Goal: Task Accomplishment & Management: Use online tool/utility

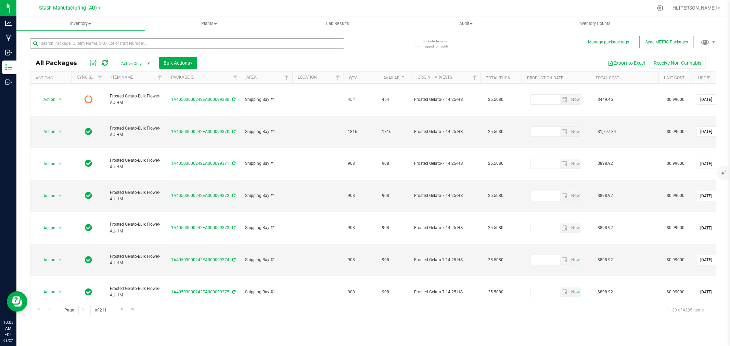
click at [64, 39] on input "text" at bounding box center [187, 43] width 314 height 10
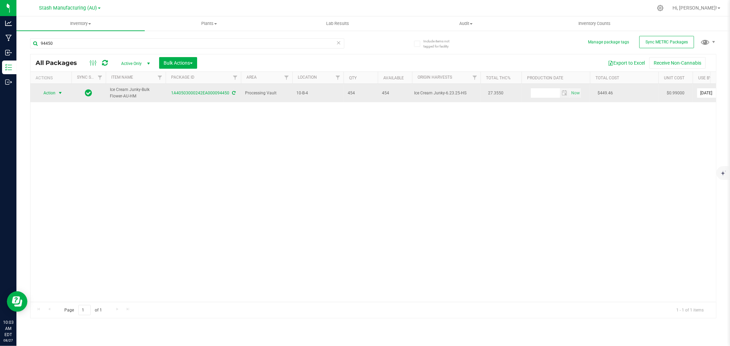
type input "94450"
click at [53, 91] on span "Action" at bounding box center [46, 93] width 18 height 10
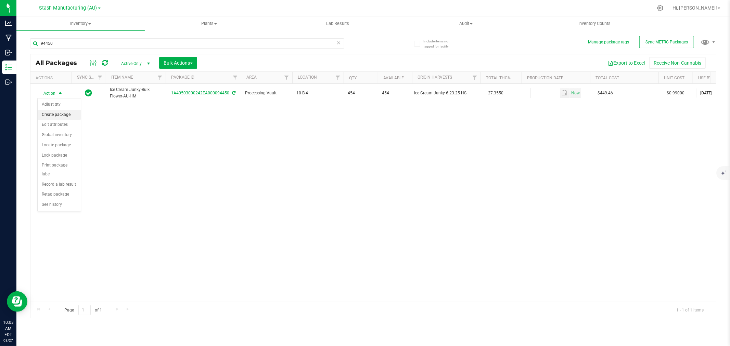
click at [57, 117] on li "Create package" at bounding box center [59, 115] width 43 height 10
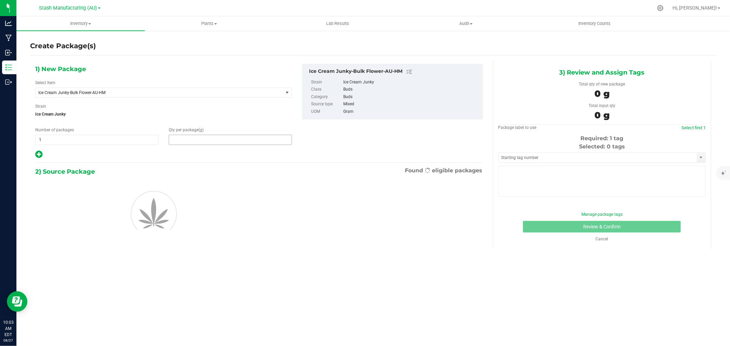
click at [213, 141] on span at bounding box center [230, 140] width 123 height 10
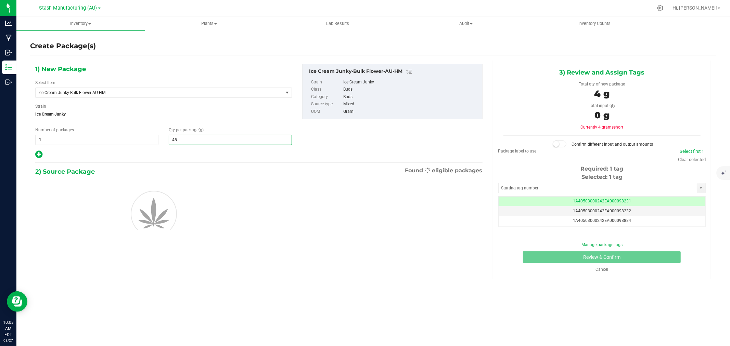
type input "454"
type input "454.0000"
click at [173, 164] on div "1) New Package Select Item Ice Cream Junky-Bulk Flower-AU-HM 38 Special-28g Pop…" at bounding box center [258, 160] width 457 height 198
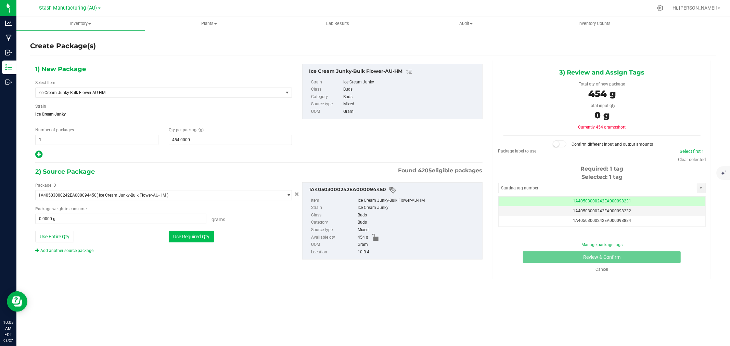
click at [188, 233] on button "Use Required Qty" at bounding box center [191, 237] width 45 height 12
type input "454.0000 g"
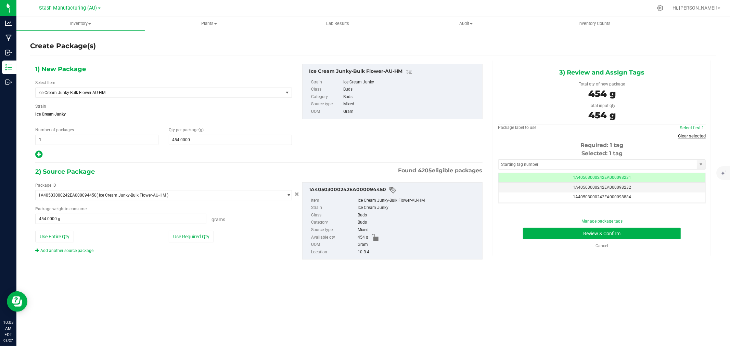
click at [692, 136] on link "Clear selected" at bounding box center [692, 135] width 28 height 5
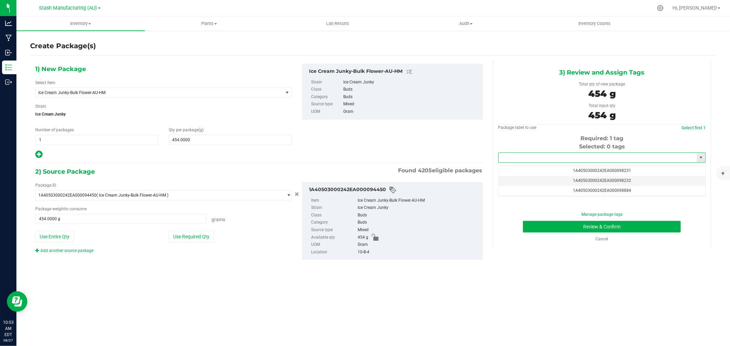
click at [586, 158] on input "text" at bounding box center [597, 158] width 198 height 10
click at [568, 172] on li "1A40503000242EA000099381" at bounding box center [601, 170] width 207 height 10
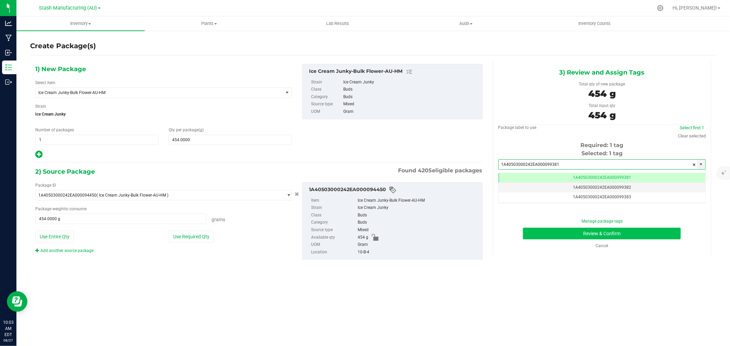
type input "1A40503000242EA000099381"
click at [586, 234] on button "Review & Confirm" at bounding box center [602, 234] width 158 height 12
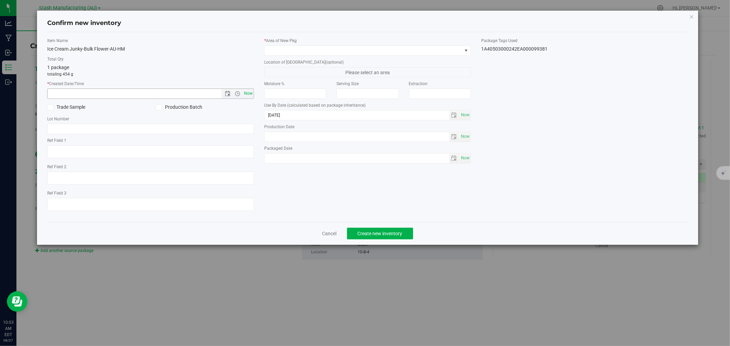
click at [250, 93] on span "Now" at bounding box center [249, 94] width 12 height 10
type input "[DATE] 10:03 AM"
click at [282, 50] on span at bounding box center [362, 51] width 197 height 10
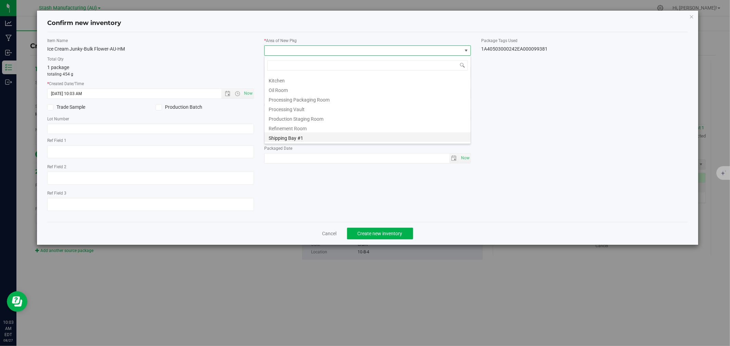
click at [289, 137] on li "Shipping Bay #1" at bounding box center [367, 137] width 206 height 10
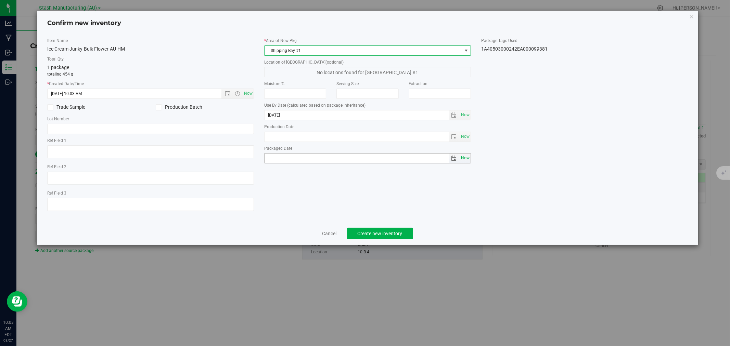
click at [463, 158] on span "Now" at bounding box center [465, 158] width 12 height 10
type input "[DATE]"
click at [370, 232] on button "Create new inventory" at bounding box center [380, 234] width 66 height 12
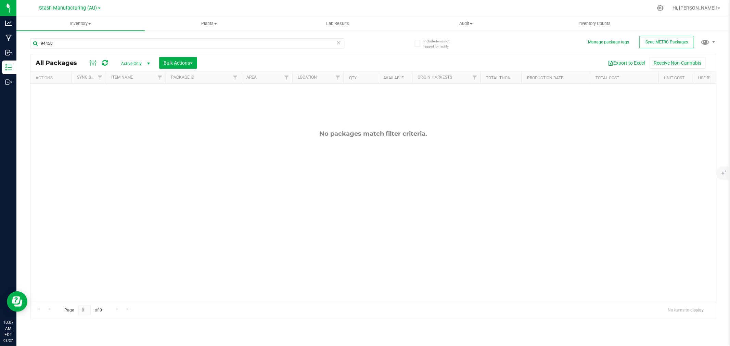
click at [182, 143] on div "No packages match filter criteria." at bounding box center [372, 216] width 685 height 264
click at [75, 45] on input "94450" at bounding box center [187, 43] width 314 height 10
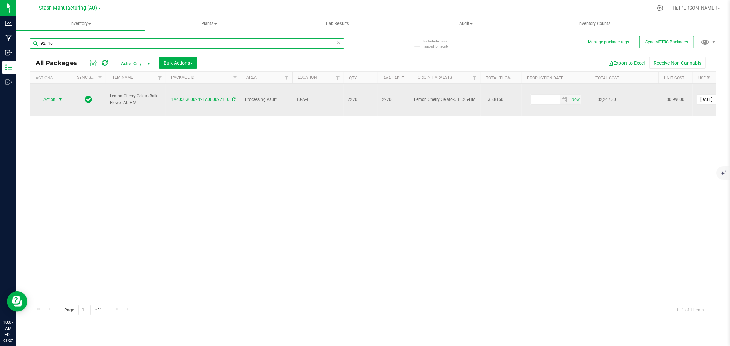
type input "92116"
click at [56, 95] on span "select" at bounding box center [60, 100] width 9 height 10
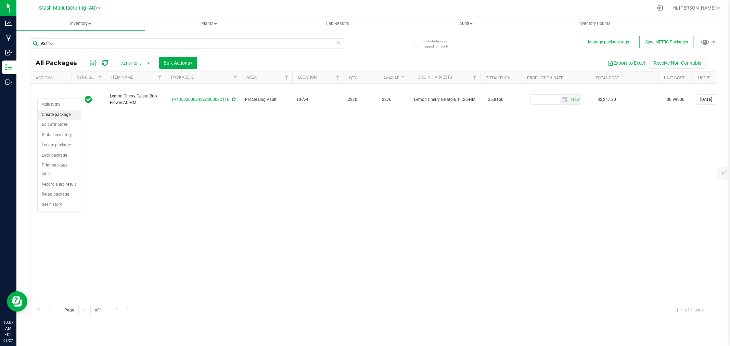
click at [53, 115] on li "Create package" at bounding box center [59, 115] width 43 height 10
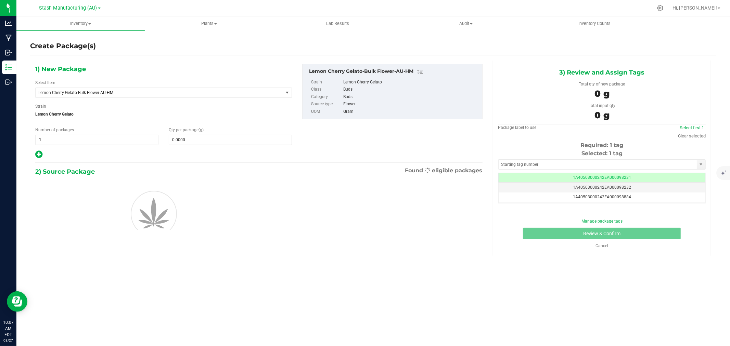
scroll to position [0, 0]
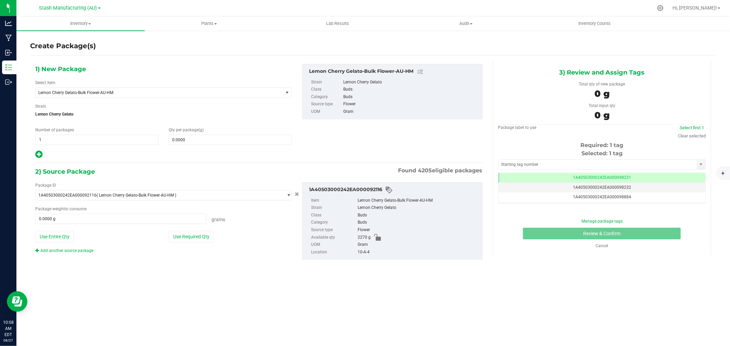
click at [38, 153] on icon at bounding box center [38, 154] width 7 height 9
type input "0.0000"
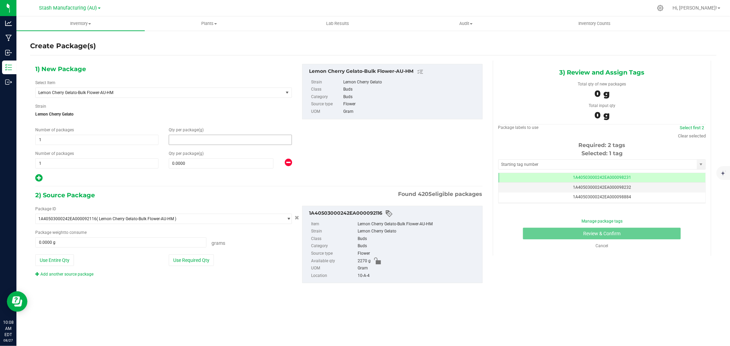
click at [208, 141] on span at bounding box center [230, 140] width 123 height 10
click at [0, 0] on input "text" at bounding box center [0, 0] width 0 height 0
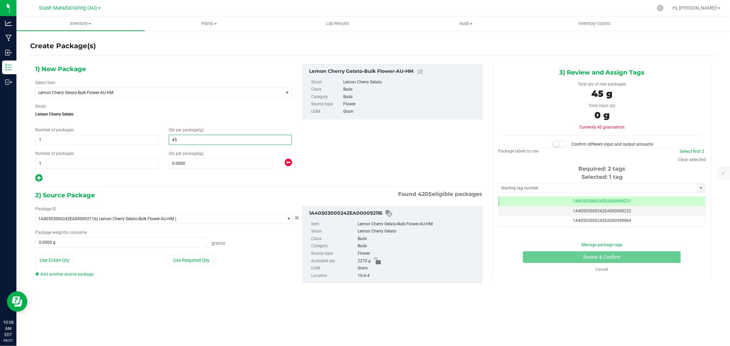
type input "454"
type input "454.0000"
click at [93, 167] on span "1 1" at bounding box center [96, 163] width 123 height 10
click at [93, 167] on input "1" at bounding box center [97, 164] width 122 height 10
type input "2"
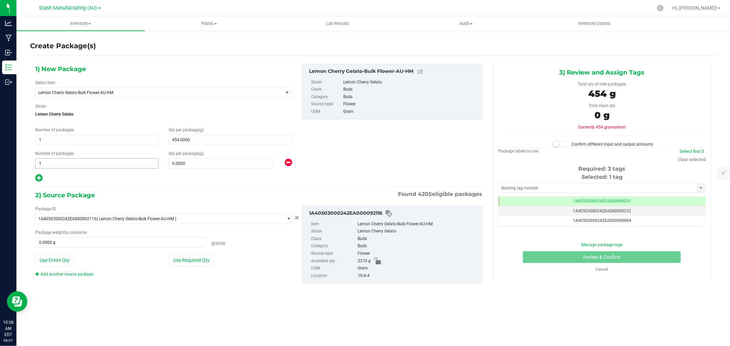
type input "2"
type input "908"
type input "908.0000"
click at [110, 177] on div at bounding box center [163, 178] width 257 height 9
click at [196, 263] on button "Use Required Qty" at bounding box center [191, 261] width 45 height 12
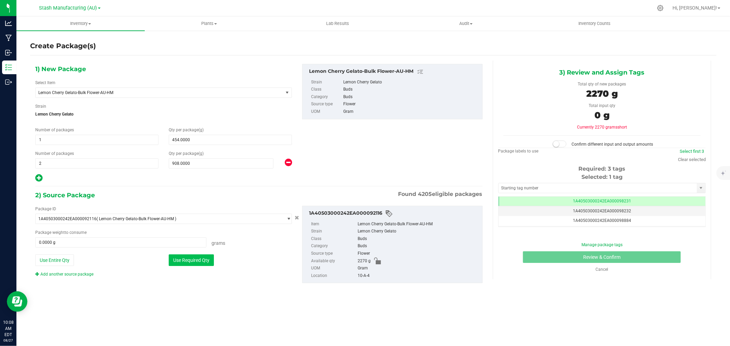
type input "2270.0000 g"
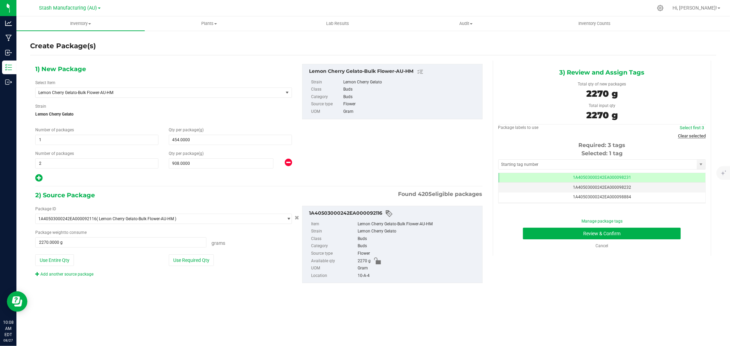
click at [693, 136] on link "Clear selected" at bounding box center [692, 135] width 28 height 5
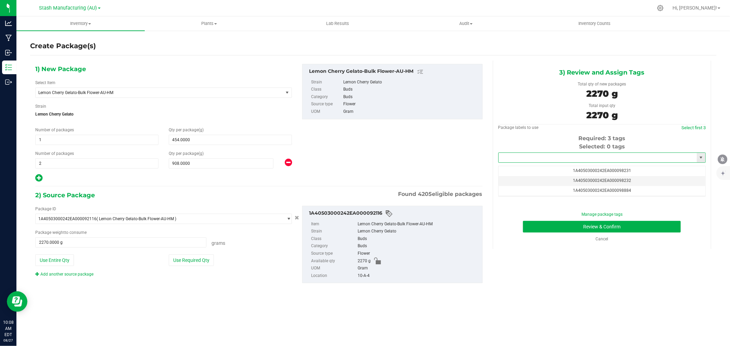
click at [570, 161] on input "text" at bounding box center [597, 158] width 198 height 10
click at [570, 167] on li "1A40503000242EA000099382" at bounding box center [601, 170] width 207 height 10
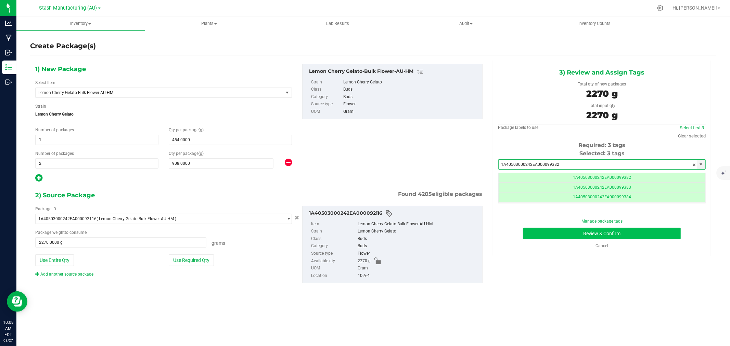
type input "1A40503000242EA000099382"
click at [584, 239] on button "Review & Confirm" at bounding box center [602, 234] width 158 height 12
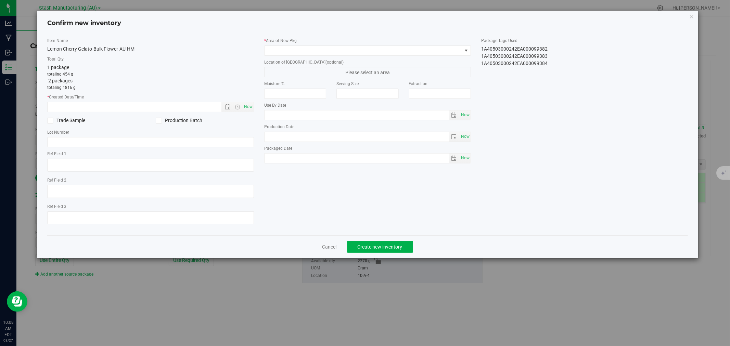
type input "[DATE]"
click at [251, 106] on span "Now" at bounding box center [249, 107] width 12 height 10
type input "[DATE] 10:08 AM"
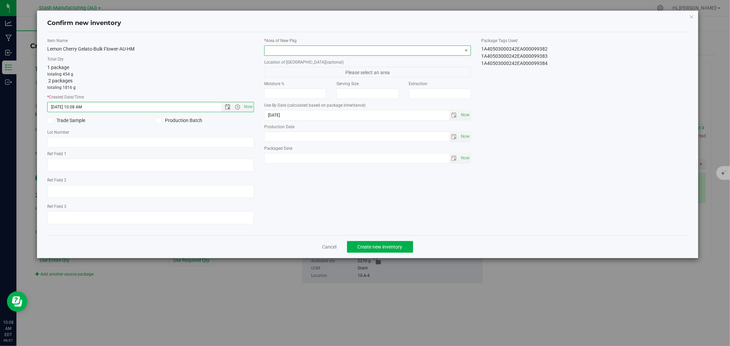
click at [282, 55] on span at bounding box center [362, 51] width 197 height 10
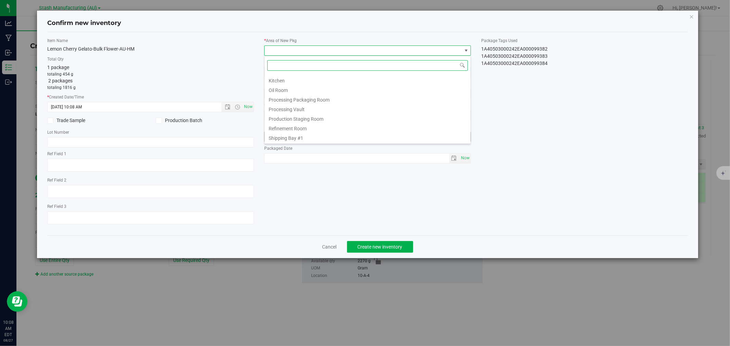
drag, startPoint x: 293, startPoint y: 137, endPoint x: 297, endPoint y: 137, distance: 4.1
click at [293, 137] on li "Shipping Bay #1" at bounding box center [367, 137] width 206 height 10
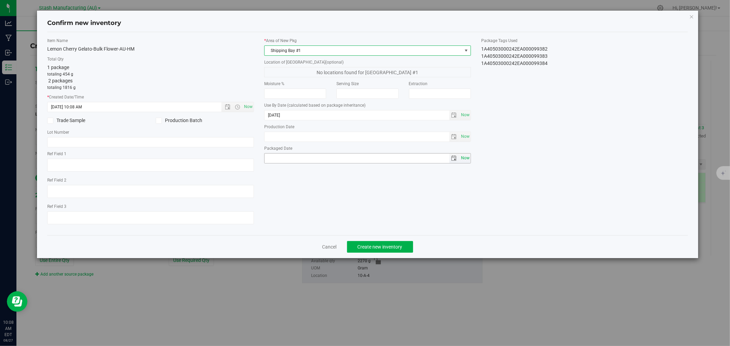
click at [464, 158] on span "Now" at bounding box center [465, 158] width 12 height 10
type input "[DATE]"
click at [403, 242] on div "Cancel Create new inventory" at bounding box center [367, 246] width 640 height 23
click at [401, 246] on span "Create new inventory" at bounding box center [379, 246] width 45 height 5
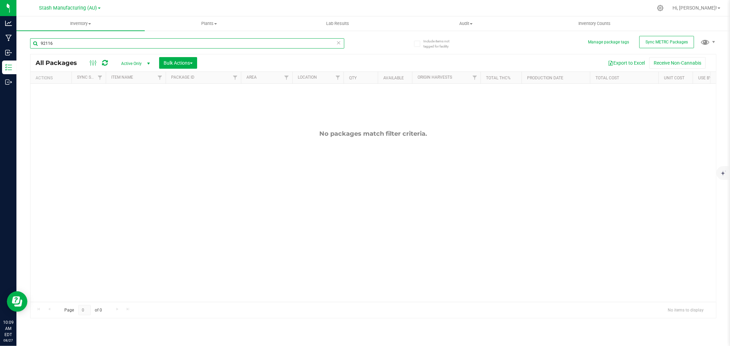
drag, startPoint x: 94, startPoint y: 46, endPoint x: 18, endPoint y: 40, distance: 76.1
click at [18, 40] on div "Include items not tagged for facility Manage package tags Sync METRC Packages 9…" at bounding box center [372, 134] width 713 height 209
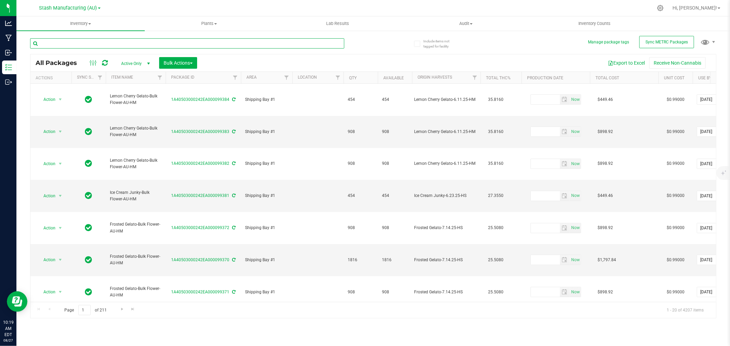
click at [86, 42] on input "text" at bounding box center [187, 43] width 314 height 10
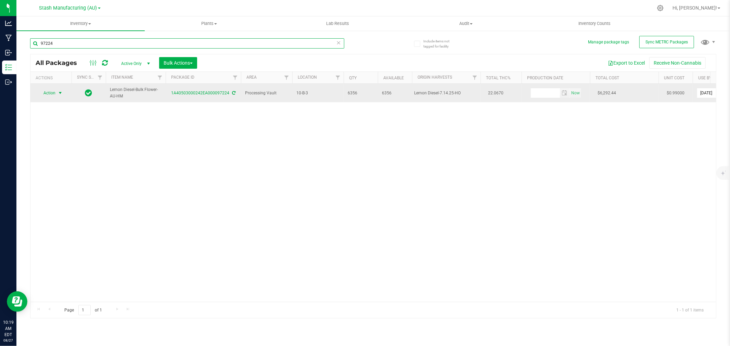
type input "97224"
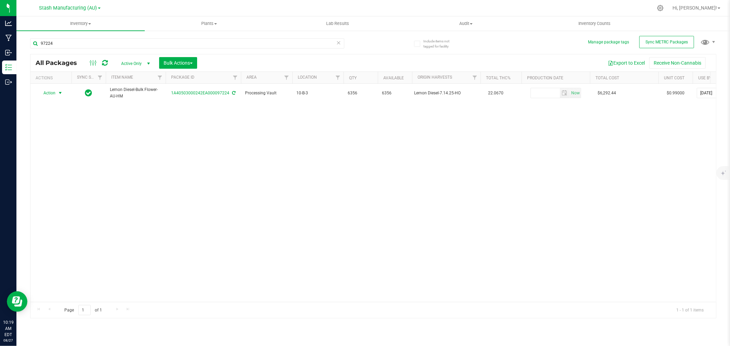
drag, startPoint x: 44, startPoint y: 91, endPoint x: 50, endPoint y: 108, distance: 18.1
click at [45, 91] on span "Action" at bounding box center [46, 93] width 18 height 10
click at [57, 115] on li "Create package" at bounding box center [59, 115] width 43 height 10
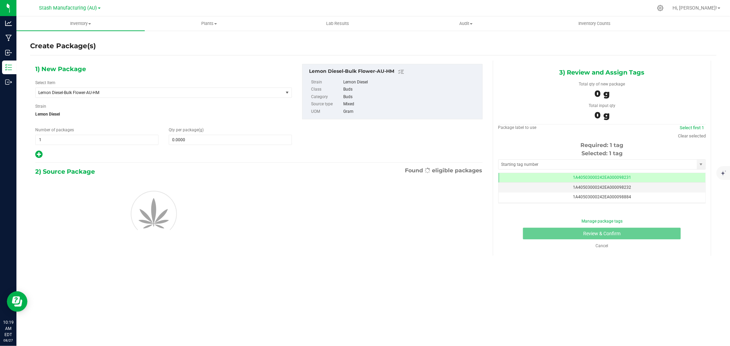
scroll to position [0, 0]
click at [192, 142] on span at bounding box center [230, 140] width 123 height 10
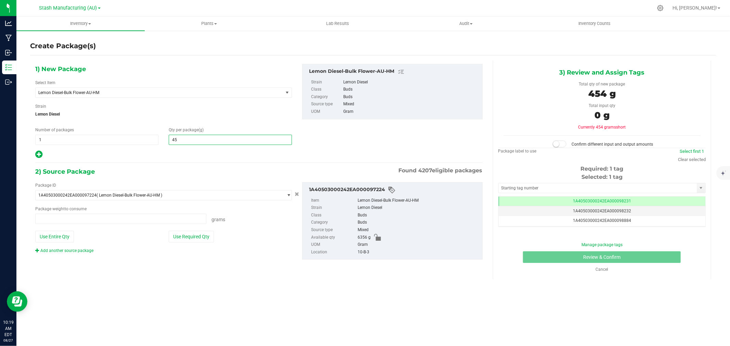
type input "454"
type input "0.0000 g"
type input "454.0000"
click at [181, 171] on div "2) Source Package Found 4207 eligible packages" at bounding box center [258, 172] width 447 height 10
click at [183, 237] on button "Use Required Qty" at bounding box center [191, 237] width 45 height 12
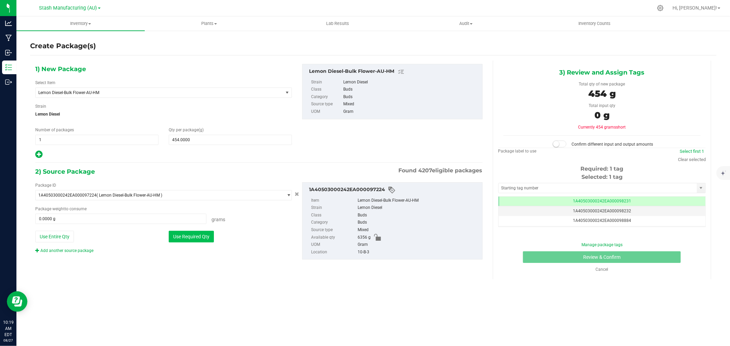
type input "454.0000 g"
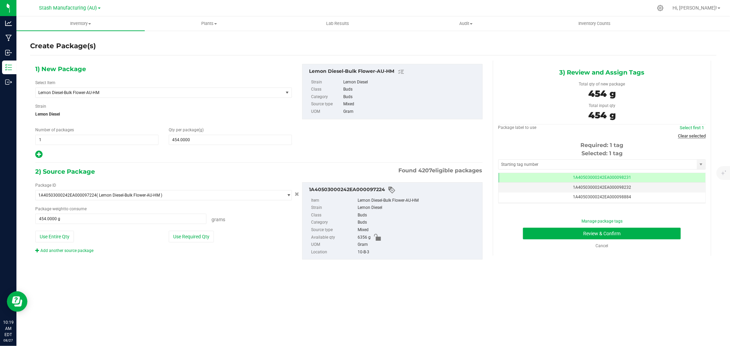
click at [678, 134] on link "Clear selected" at bounding box center [692, 135] width 28 height 5
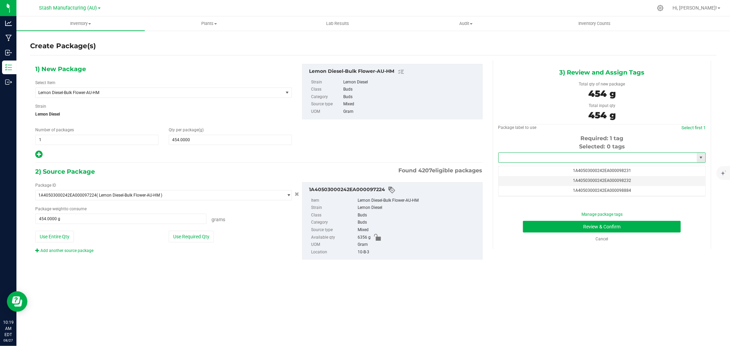
click at [563, 157] on input "text" at bounding box center [597, 158] width 198 height 10
click at [520, 172] on li "1A40503000242EA000099385" at bounding box center [601, 170] width 207 height 10
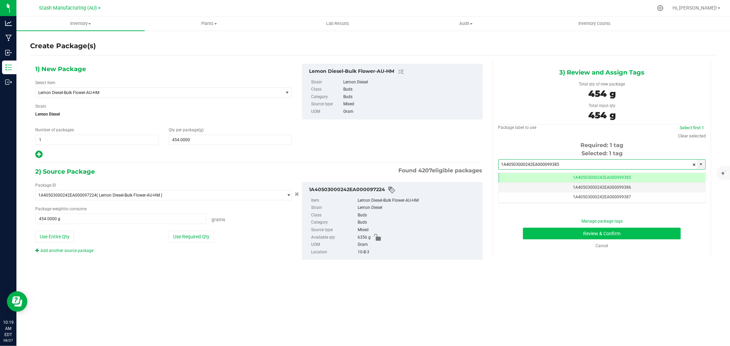
type input "1A40503000242EA000099385"
click at [583, 234] on button "Review & Confirm" at bounding box center [602, 234] width 158 height 12
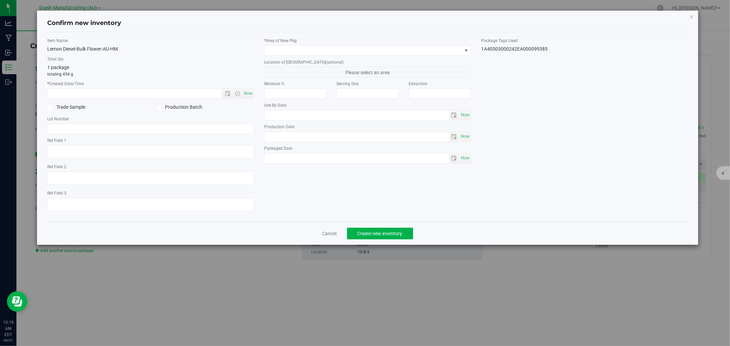
type input "[DATE]"
click at [252, 95] on span "Now" at bounding box center [249, 94] width 12 height 10
type input "[DATE] 10:19 AM"
click at [290, 55] on span at bounding box center [362, 51] width 197 height 10
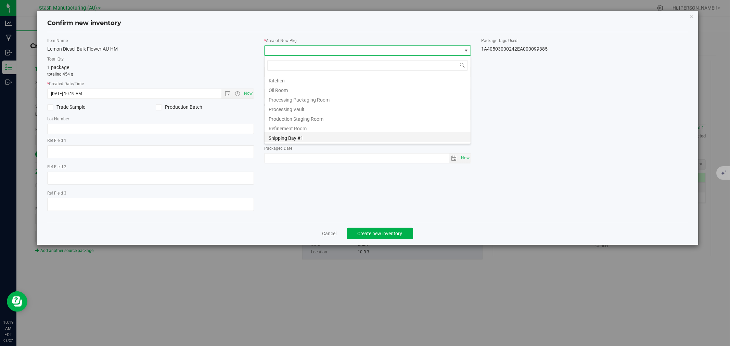
click at [287, 137] on li "Shipping Bay #1" at bounding box center [367, 137] width 206 height 10
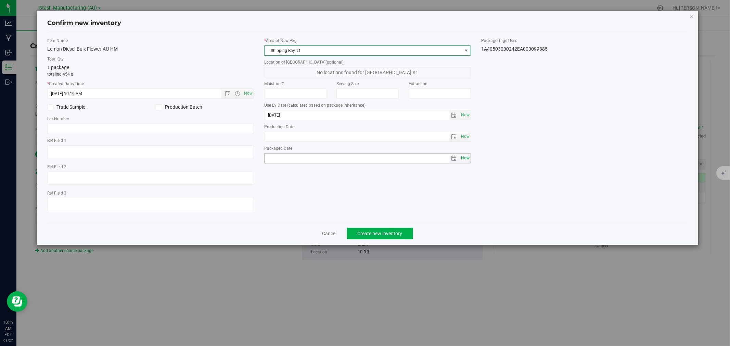
click at [466, 160] on span "Now" at bounding box center [465, 158] width 12 height 10
type input "[DATE]"
click at [388, 239] on button "Create new inventory" at bounding box center [380, 234] width 66 height 12
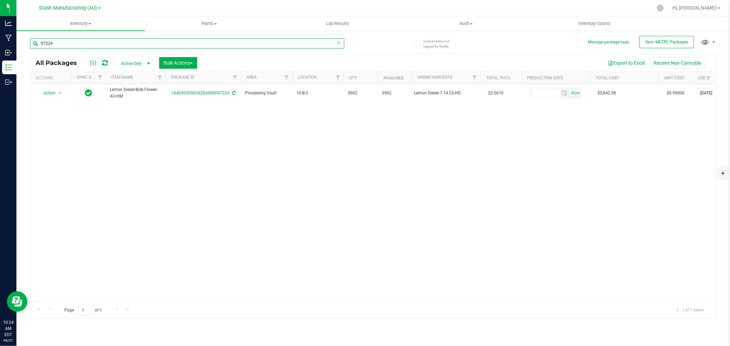
drag, startPoint x: 64, startPoint y: 39, endPoint x: 26, endPoint y: 39, distance: 37.6
click at [26, 39] on div "Include items not tagged for facility Manage package tags Sync METRC Packages 9…" at bounding box center [372, 134] width 713 height 209
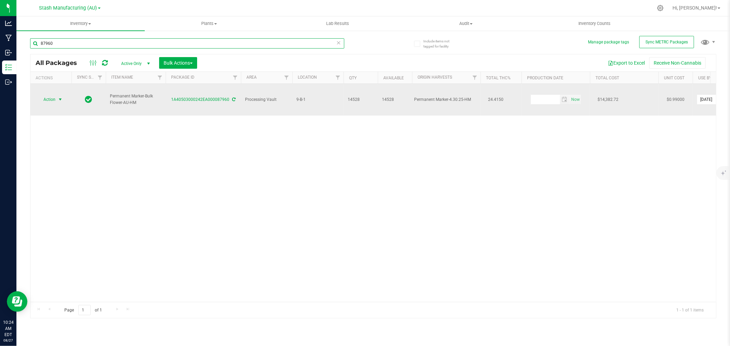
type input "87960"
click at [49, 95] on span "Action" at bounding box center [46, 100] width 18 height 10
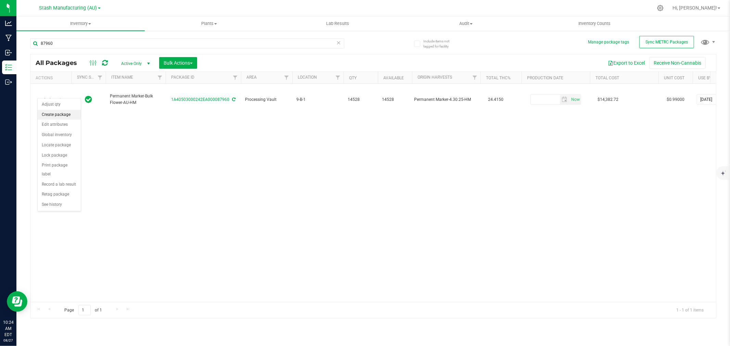
click at [57, 114] on li "Create package" at bounding box center [59, 115] width 43 height 10
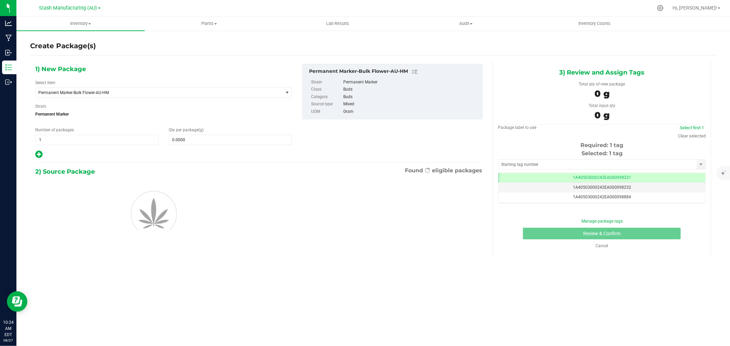
scroll to position [0, 0]
click at [73, 137] on span "1 1" at bounding box center [96, 140] width 123 height 10
click at [73, 137] on input "1" at bounding box center [97, 140] width 122 height 10
type input "2"
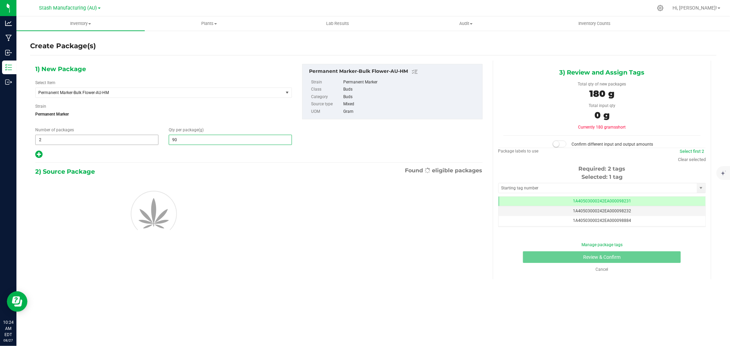
type input "908"
type input "908.0000"
click at [83, 159] on div at bounding box center [163, 154] width 257 height 9
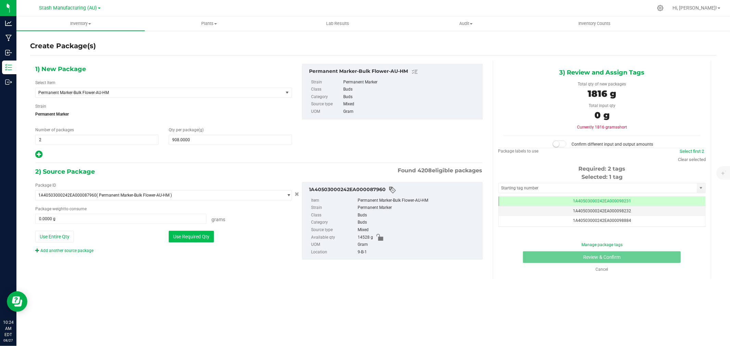
click at [197, 241] on button "Use Required Qty" at bounding box center [191, 237] width 45 height 12
type input "1816.0000 g"
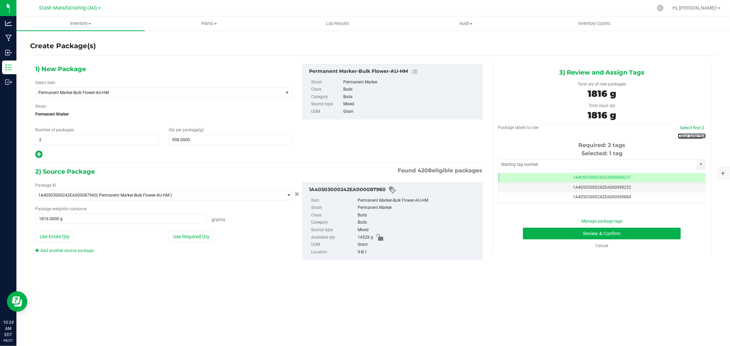
drag, startPoint x: 693, startPoint y: 137, endPoint x: 678, endPoint y: 141, distance: 15.7
click at [693, 137] on link "Clear selected" at bounding box center [692, 135] width 28 height 5
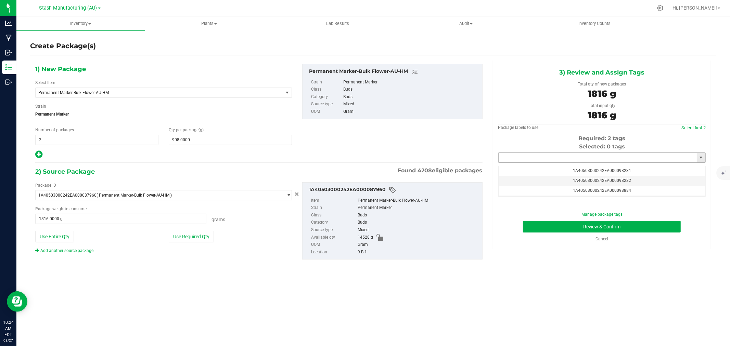
click at [603, 157] on input "text" at bounding box center [597, 158] width 198 height 10
click at [555, 172] on li "1A40503000242EA000099386" at bounding box center [601, 170] width 207 height 10
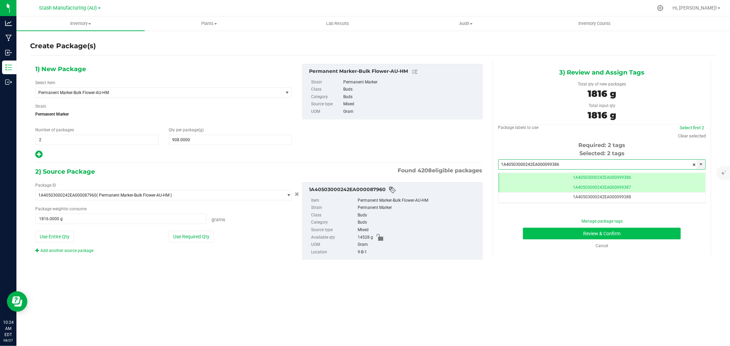
type input "1A40503000242EA000099386"
click at [583, 231] on button "Review & Confirm" at bounding box center [602, 234] width 158 height 12
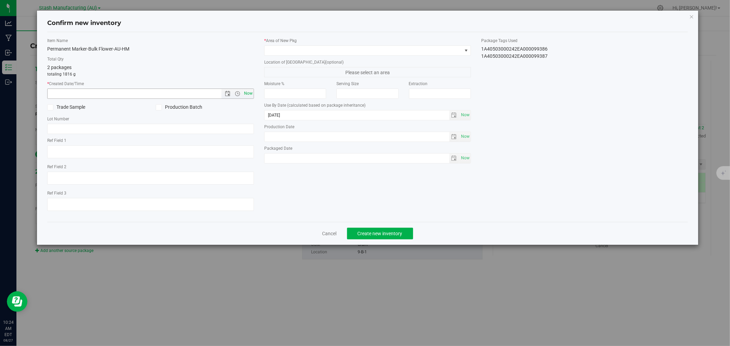
click at [251, 93] on span "Now" at bounding box center [249, 94] width 12 height 10
type input "[DATE] 10:24 AM"
click at [288, 50] on span at bounding box center [362, 51] width 197 height 10
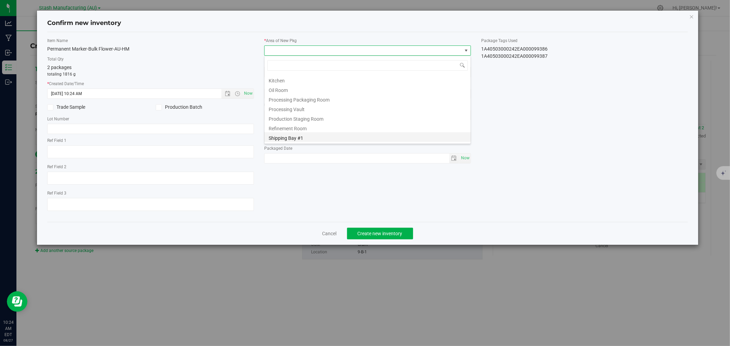
click at [303, 137] on li "Shipping Bay #1" at bounding box center [367, 137] width 206 height 10
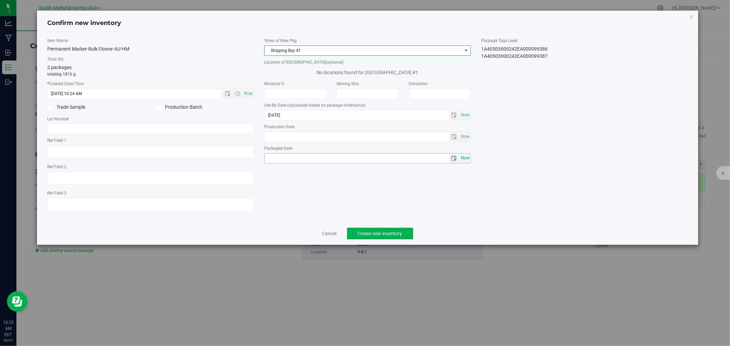
click at [464, 158] on span "Now" at bounding box center [465, 158] width 12 height 10
type input "[DATE]"
click at [388, 239] on button "Create new inventory" at bounding box center [380, 234] width 66 height 12
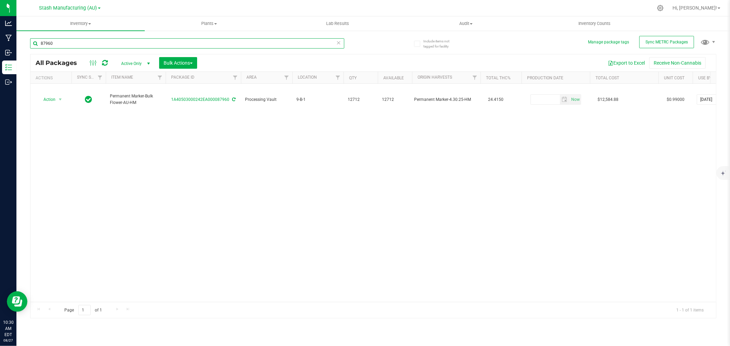
click at [84, 45] on input "87960" at bounding box center [187, 43] width 314 height 10
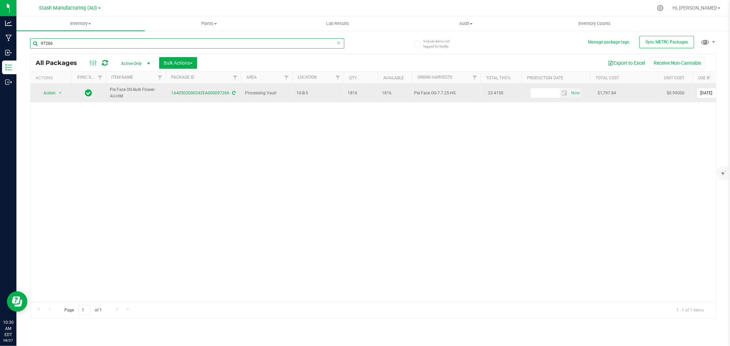
type input "97266"
click at [47, 95] on span "Action" at bounding box center [46, 93] width 18 height 10
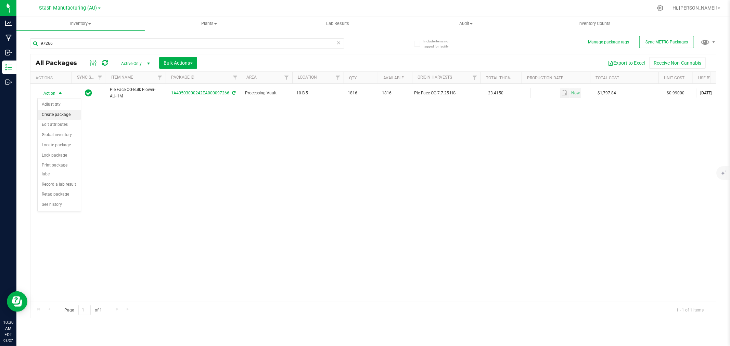
click at [55, 114] on li "Create package" at bounding box center [59, 115] width 43 height 10
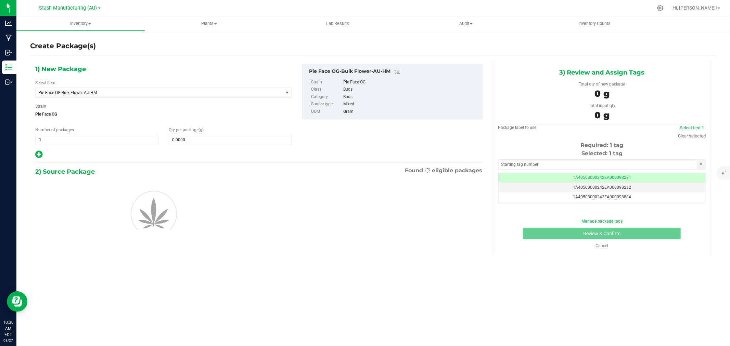
scroll to position [0, 0]
click at [190, 136] on span at bounding box center [230, 140] width 123 height 10
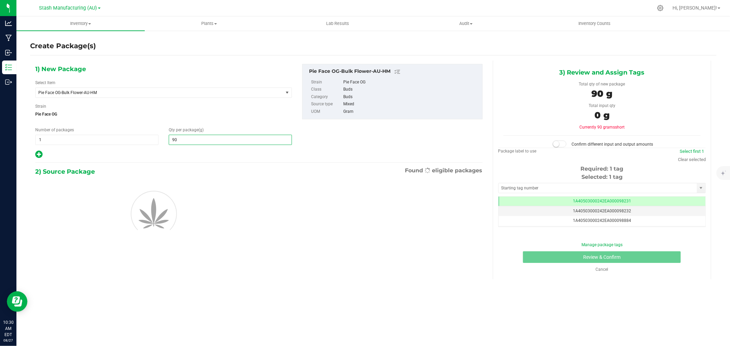
type input "908"
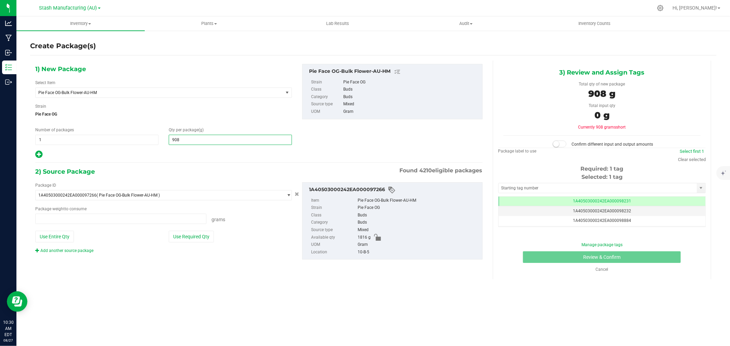
type input "0.0000 g"
type input "908.0000"
click at [187, 161] on div "1) New Package Select Item Pie Face OG-Bulk Flower-AU-HM 38 Special-28g Popcorn…" at bounding box center [258, 168] width 457 height 214
click at [194, 238] on button "Use Required Qty" at bounding box center [191, 237] width 45 height 12
type input "908.0000 g"
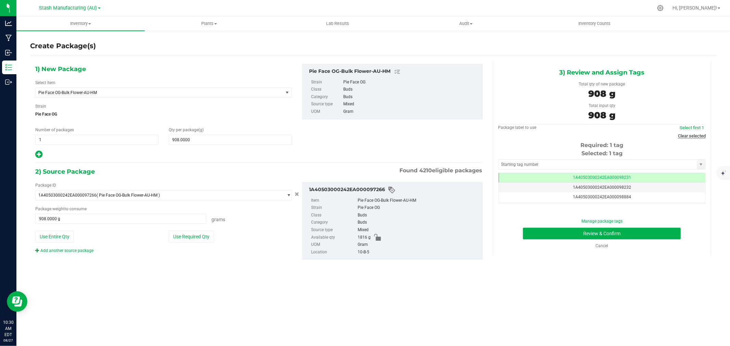
click at [690, 135] on link "Clear selected" at bounding box center [692, 135] width 28 height 5
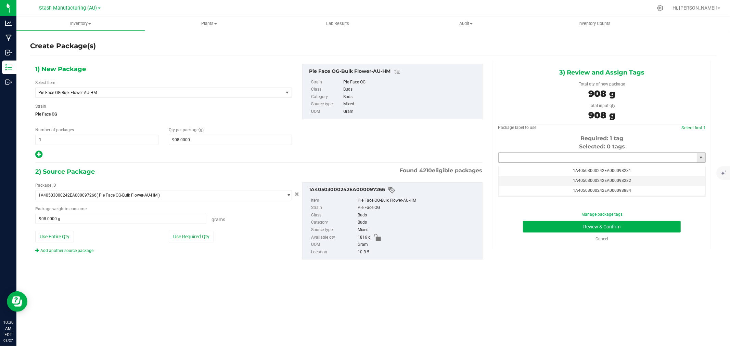
click at [593, 155] on input "text" at bounding box center [597, 158] width 198 height 10
click at [574, 169] on li "1A40503000242EA000099388" at bounding box center [601, 170] width 207 height 10
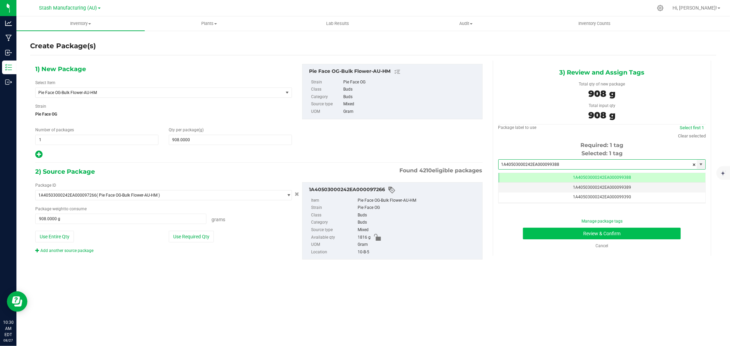
type input "1A40503000242EA000099388"
click at [611, 235] on button "Review & Confirm" at bounding box center [602, 234] width 158 height 12
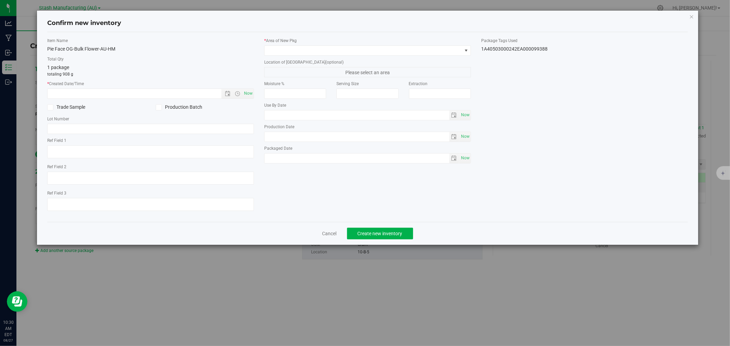
type input "[DATE]"
click at [247, 92] on span "Now" at bounding box center [249, 94] width 12 height 10
type input "[DATE] 10:30 AM"
click at [271, 47] on span at bounding box center [362, 51] width 197 height 10
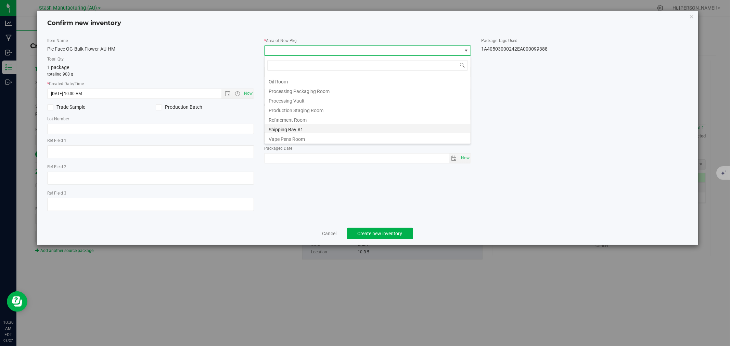
click at [292, 127] on li "Shipping Bay #1" at bounding box center [367, 129] width 206 height 10
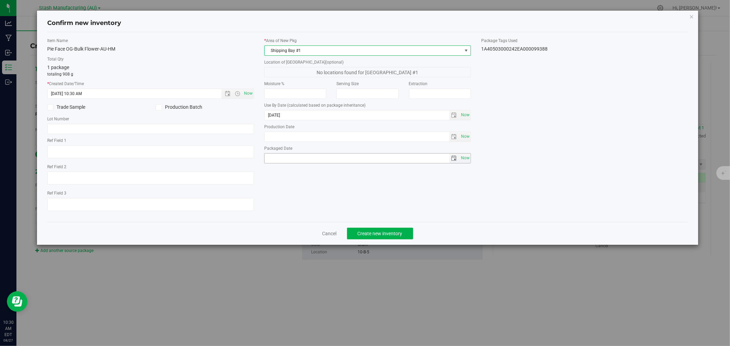
click at [465, 158] on span "Now" at bounding box center [465, 158] width 12 height 10
type input "[DATE]"
click at [364, 231] on button "Create new inventory" at bounding box center [380, 234] width 66 height 12
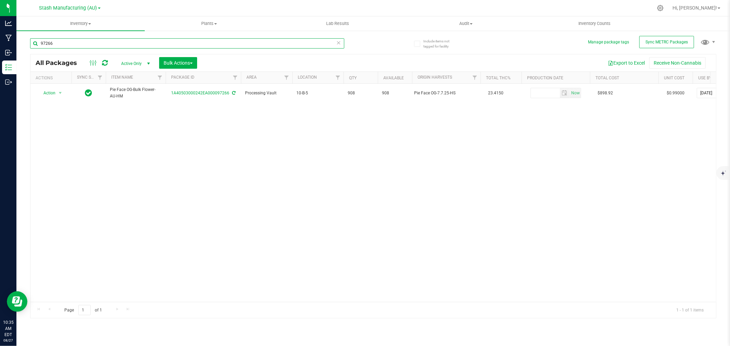
click at [59, 46] on input "97266" at bounding box center [187, 43] width 314 height 10
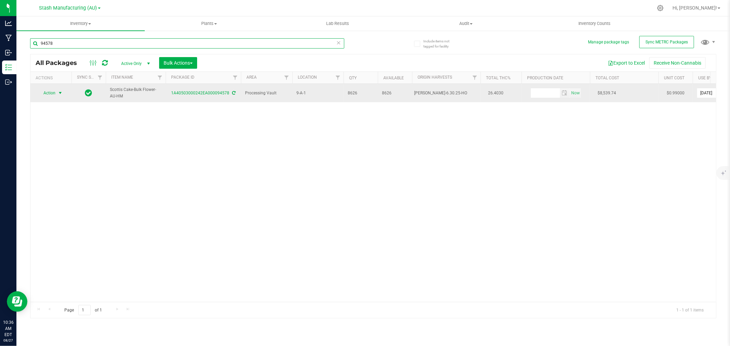
type input "94578"
click at [59, 91] on span "select" at bounding box center [59, 92] width 5 height 5
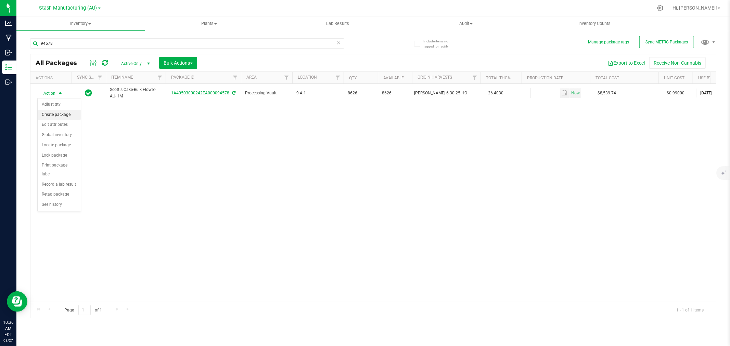
click at [49, 118] on li "Create package" at bounding box center [59, 115] width 43 height 10
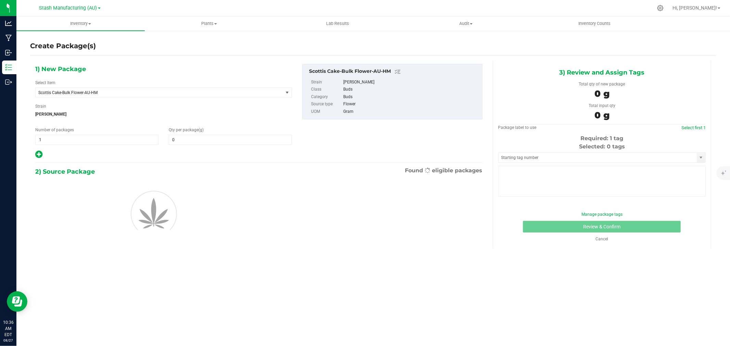
type input "0.0000"
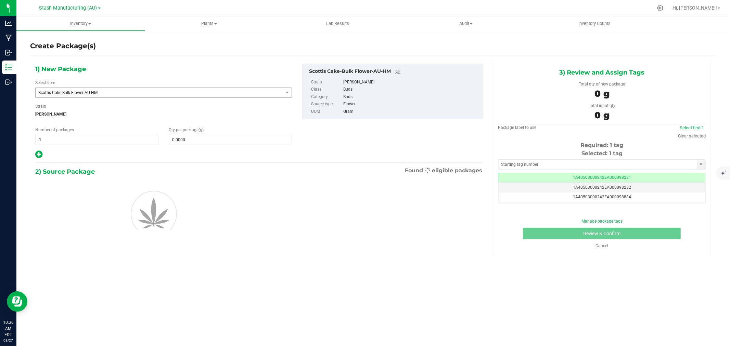
scroll to position [0, 0]
click at [198, 138] on span at bounding box center [230, 140] width 123 height 10
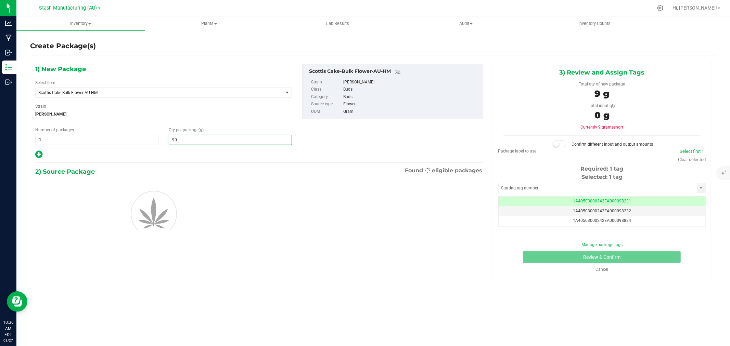
type input "908"
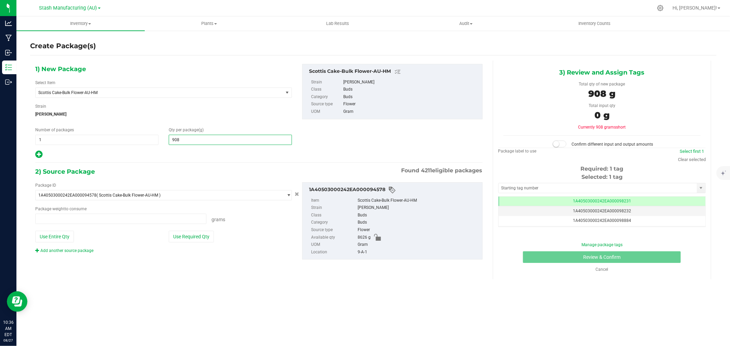
type input "0.0000 g"
type input "908.0000"
click at [179, 153] on div at bounding box center [163, 154] width 257 height 9
click at [198, 238] on button "Use Required Qty" at bounding box center [191, 237] width 45 height 12
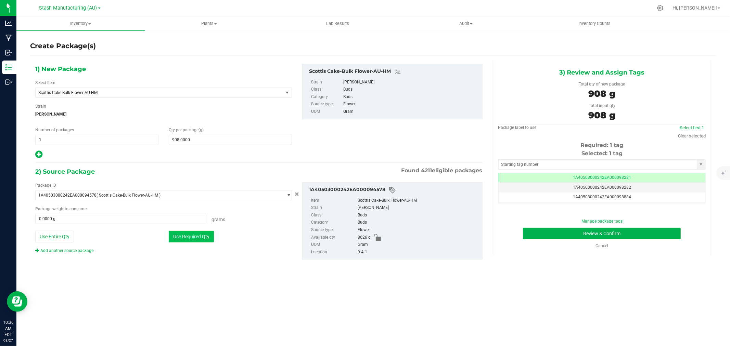
type input "908.0000 g"
click at [681, 136] on link "Clear selected" at bounding box center [692, 135] width 28 height 5
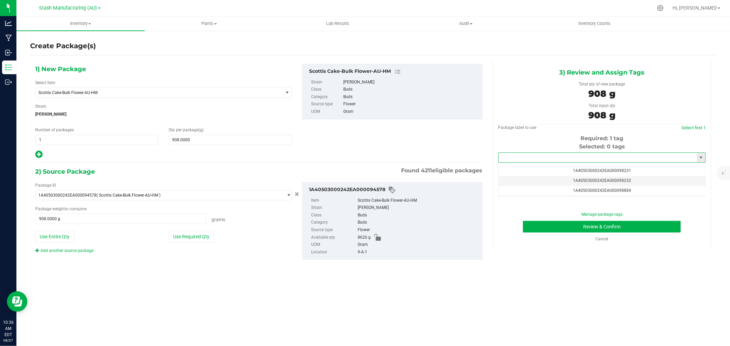
click at [538, 161] on input "text" at bounding box center [597, 158] width 198 height 10
click at [540, 167] on li "1A40503000242EA000099389" at bounding box center [601, 170] width 207 height 10
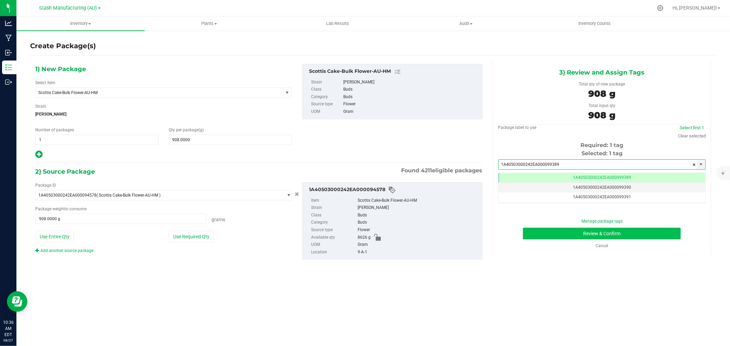
type input "1A40503000242EA000099389"
click at [606, 235] on button "Review & Confirm" at bounding box center [602, 234] width 158 height 12
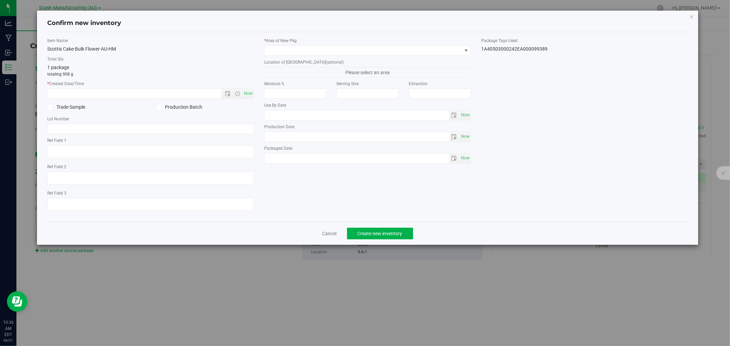
type input "[DATE]"
click at [249, 92] on span "Now" at bounding box center [249, 94] width 12 height 10
type input "[DATE] 10:36 AM"
click at [279, 48] on span at bounding box center [362, 51] width 197 height 10
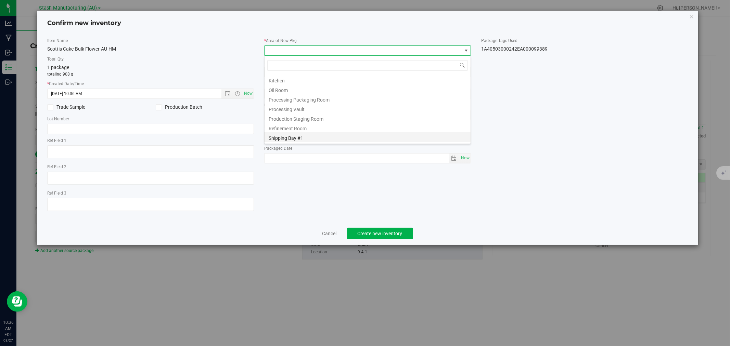
click at [300, 138] on li "Shipping Bay #1" at bounding box center [367, 137] width 206 height 10
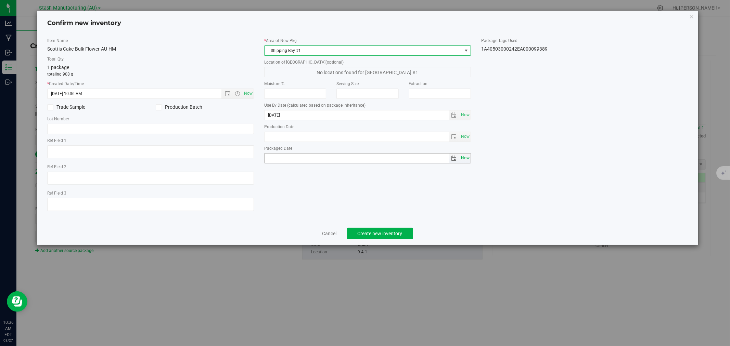
click at [468, 159] on span "Now" at bounding box center [465, 158] width 12 height 10
type input "[DATE]"
click at [385, 235] on span "Create new inventory" at bounding box center [379, 233] width 45 height 5
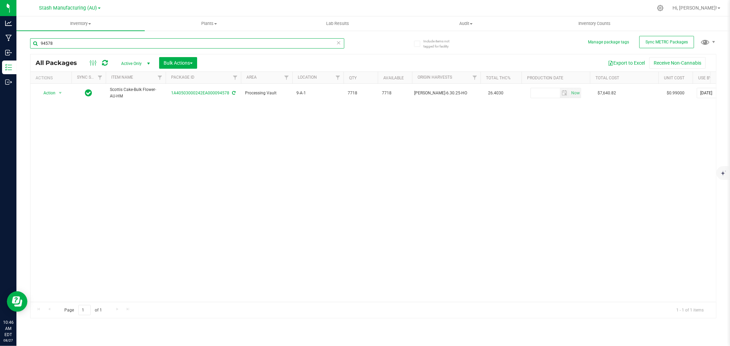
click at [60, 44] on input "94578" at bounding box center [187, 43] width 314 height 10
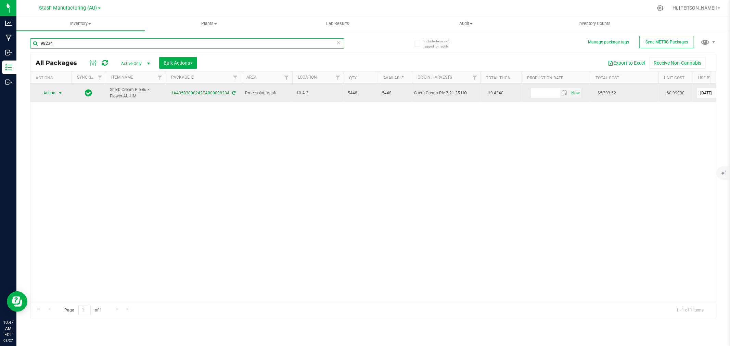
type input "98234"
click at [60, 94] on span "select" at bounding box center [59, 92] width 5 height 5
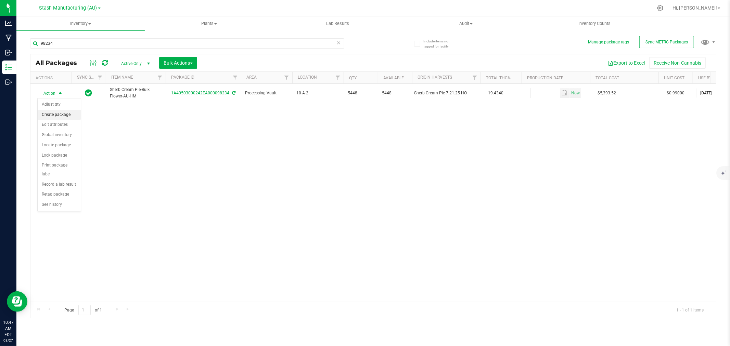
click at [63, 114] on li "Create package" at bounding box center [59, 115] width 43 height 10
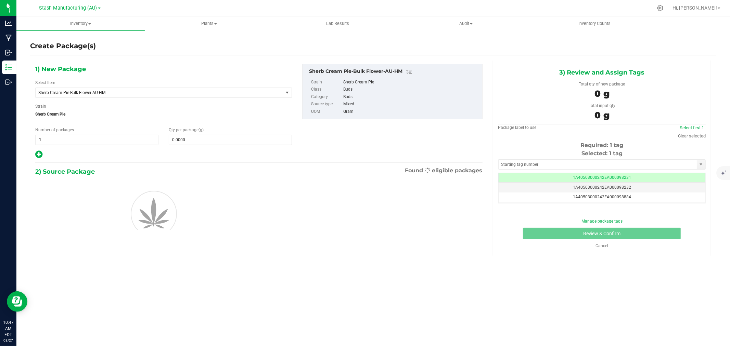
scroll to position [0, 0]
click at [102, 141] on span "1 1" at bounding box center [96, 140] width 123 height 10
click at [102, 141] on input "1" at bounding box center [97, 140] width 122 height 10
type input "6"
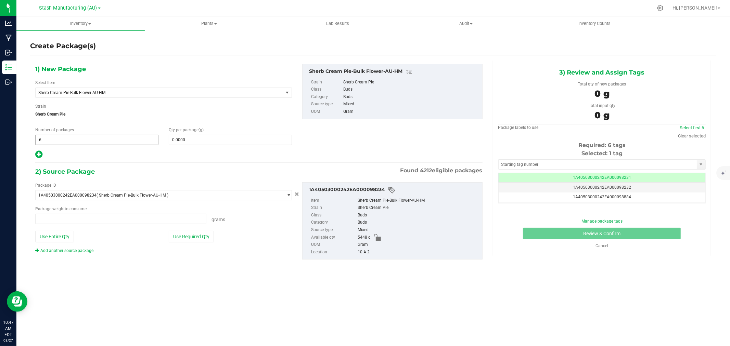
type input "0.0000 g"
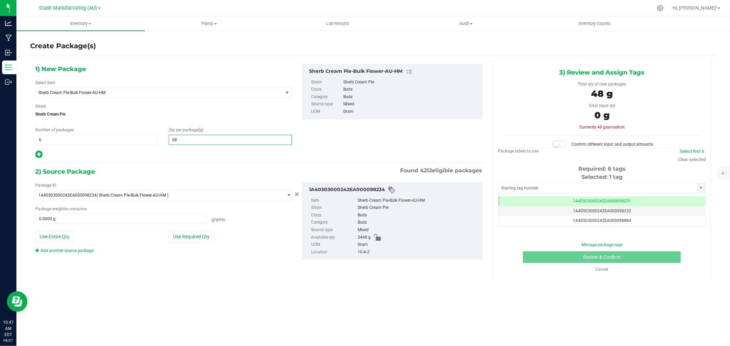
click at [172, 142] on input "08" at bounding box center [230, 140] width 122 height 10
type input "908"
type input "908.0000"
click at [196, 160] on div "1) New Package Select Item Sherb Cream Pie-Bulk Flower-AU-HM 38 Special-28g Pop…" at bounding box center [258, 168] width 457 height 214
click at [189, 240] on button "Use Required Qty" at bounding box center [191, 237] width 45 height 12
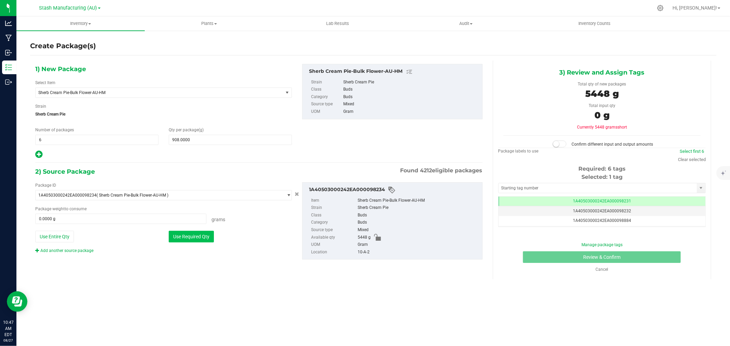
type input "5448.0000 g"
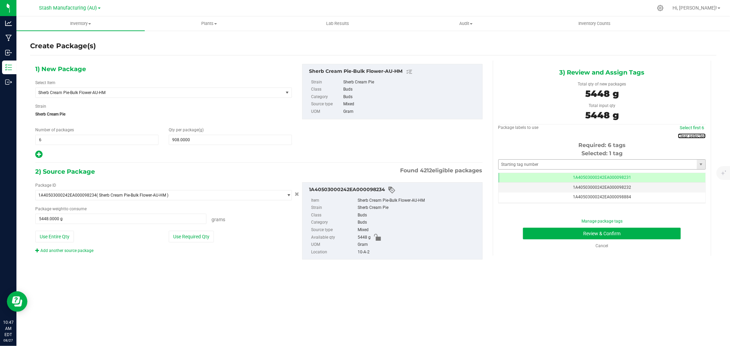
drag, startPoint x: 697, startPoint y: 135, endPoint x: 665, endPoint y: 156, distance: 38.3
click at [697, 135] on link "Clear selected" at bounding box center [692, 135] width 28 height 5
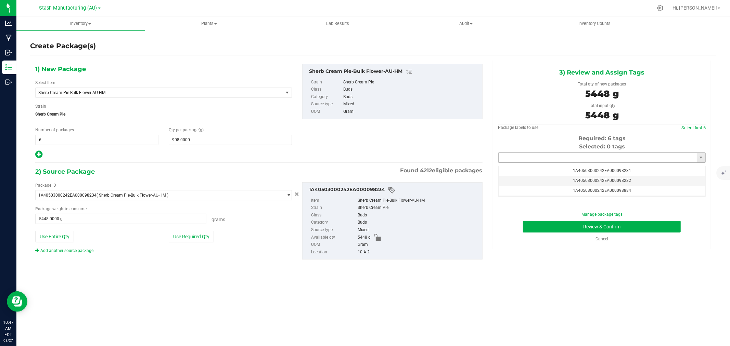
click at [571, 158] on input "text" at bounding box center [597, 158] width 198 height 10
click at [575, 169] on li "1A40503000242EA000099390" at bounding box center [601, 170] width 207 height 10
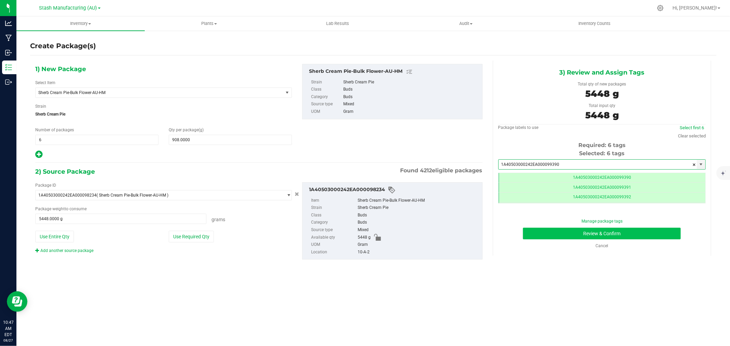
type input "1A40503000242EA000099390"
click at [590, 232] on button "Review & Confirm" at bounding box center [602, 234] width 158 height 12
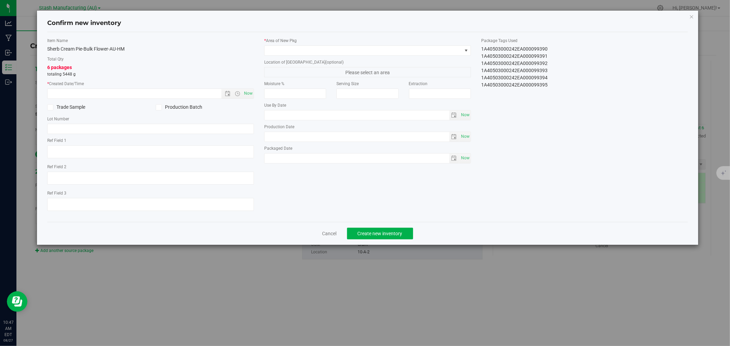
type input "[DATE]"
click at [250, 95] on span "Now" at bounding box center [249, 94] width 12 height 10
type input "[DATE] 10:47 AM"
click at [286, 47] on span at bounding box center [362, 51] width 197 height 10
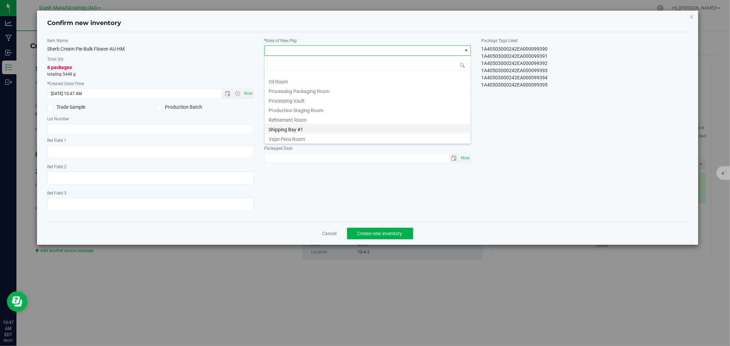
click at [297, 131] on li "Shipping Bay #1" at bounding box center [367, 129] width 206 height 10
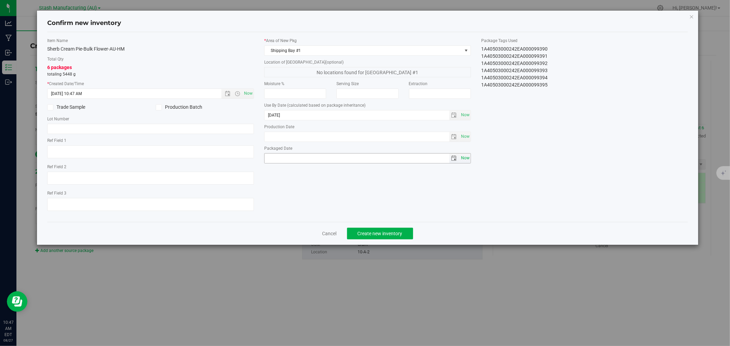
click at [466, 158] on span "Now" at bounding box center [465, 158] width 12 height 10
type input "[DATE]"
click at [368, 233] on span "Create new inventory" at bounding box center [379, 233] width 45 height 5
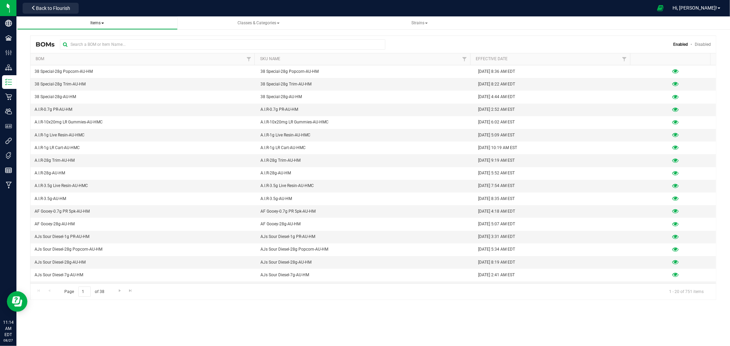
click at [112, 28] on link "Items" at bounding box center [97, 22] width 160 height 13
click at [101, 25] on span "Items" at bounding box center [97, 23] width 14 height 5
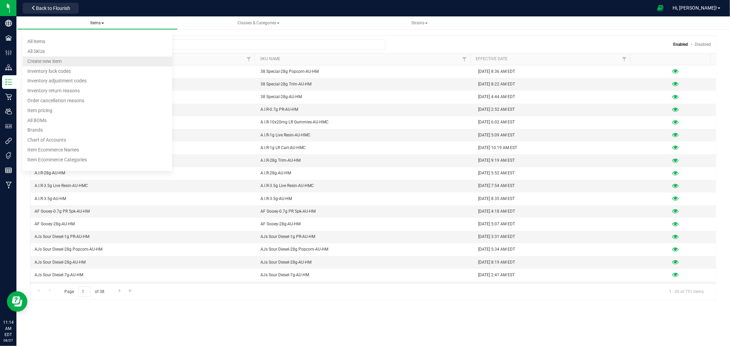
click at [49, 61] on span "Create new item" at bounding box center [44, 60] width 34 height 5
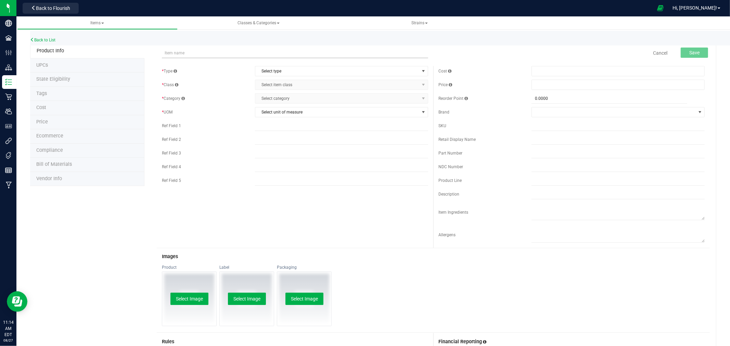
click at [206, 49] on input "text" at bounding box center [295, 53] width 266 height 10
drag, startPoint x: 222, startPoint y: 53, endPoint x: 163, endPoint y: 55, distance: 59.2
click at [163, 55] on input "Fat Albert-1g LR Cart-AU-HMC" at bounding box center [295, 53] width 266 height 10
type input "Fat Albert-1g LR Cart-AU-HMC"
click at [544, 123] on input "text" at bounding box center [617, 126] width 173 height 10
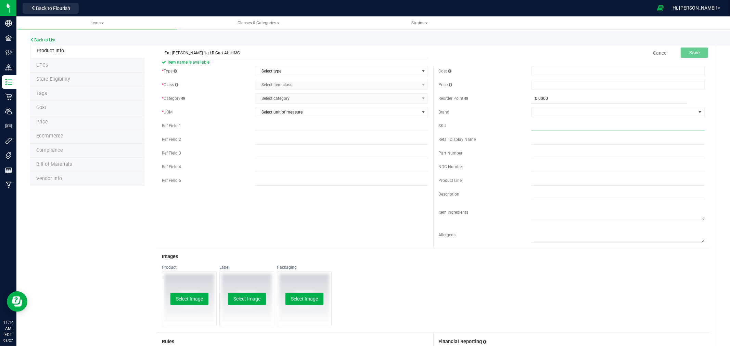
paste input "Fat Albert-1g LR Cart-AU-HMC"
type input "Fat Albert-1g LR Cart-AU-HMC"
click at [274, 74] on span "Select type" at bounding box center [337, 71] width 164 height 10
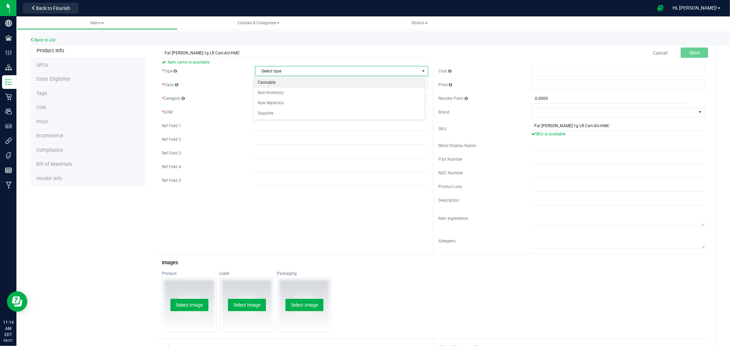
click at [274, 85] on li "Cannabis" at bounding box center [338, 83] width 171 height 10
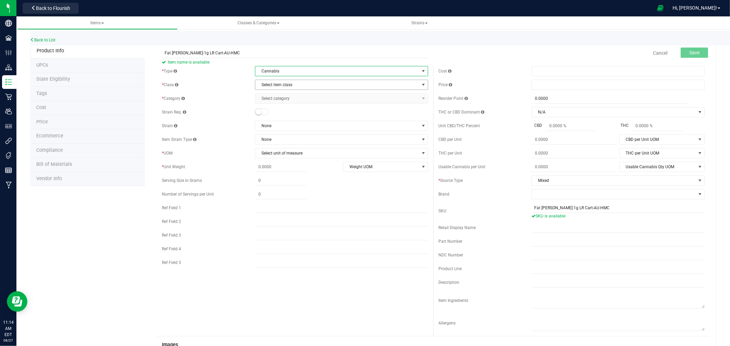
click at [288, 88] on span "Select item class" at bounding box center [337, 85] width 164 height 10
click at [274, 108] on li "Concentrate" at bounding box center [338, 107] width 171 height 10
click at [291, 100] on span "Select category" at bounding box center [337, 99] width 164 height 10
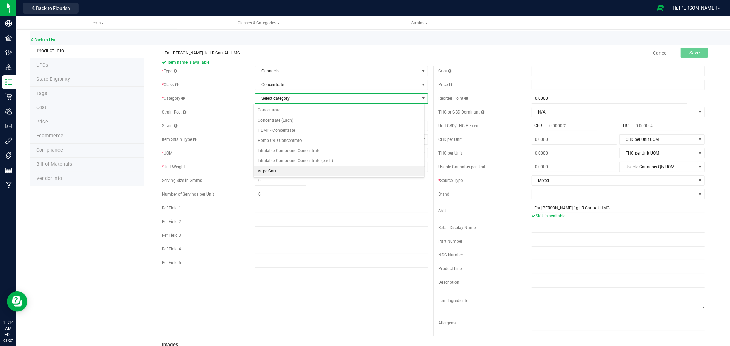
click at [288, 174] on li "Vape Cart" at bounding box center [338, 171] width 171 height 10
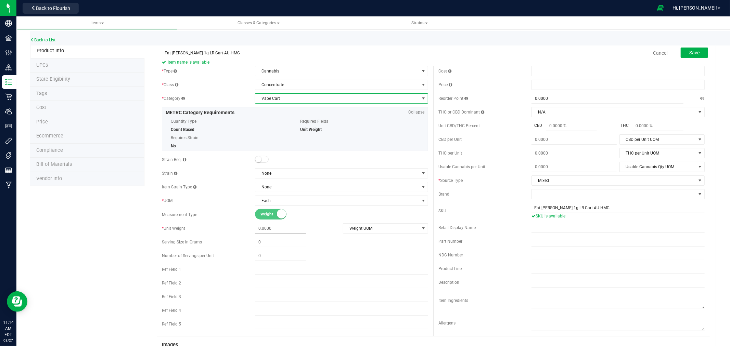
click at [264, 227] on span at bounding box center [280, 229] width 51 height 10
type input "1.0"
type input "1.0000"
click at [553, 71] on span at bounding box center [617, 71] width 173 height 10
type input "4.52"
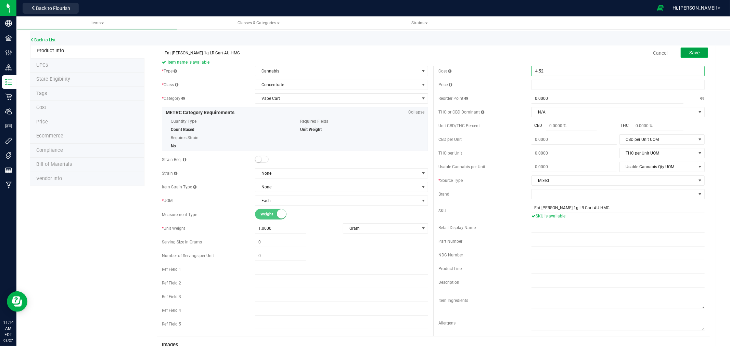
type input "$4.52000"
click at [689, 54] on span "Save" at bounding box center [694, 52] width 10 height 5
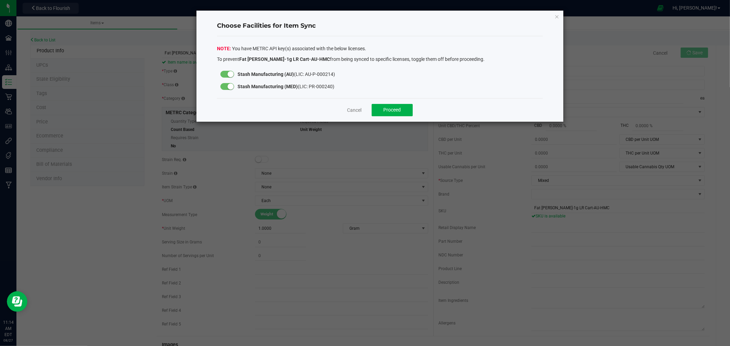
click at [231, 87] on small at bounding box center [230, 86] width 6 height 6
click at [405, 110] on button "Proceed" at bounding box center [392, 110] width 41 height 12
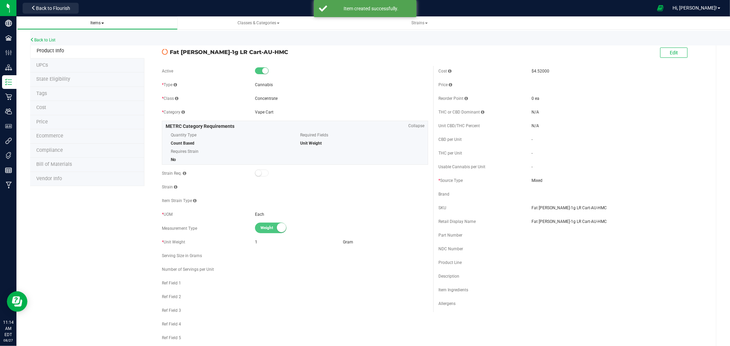
click at [100, 23] on span "Items" at bounding box center [97, 23] width 14 height 5
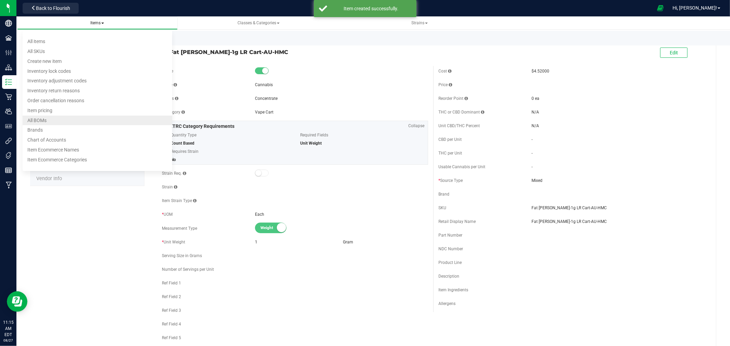
click at [39, 118] on span "All BOMs" at bounding box center [36, 120] width 19 height 5
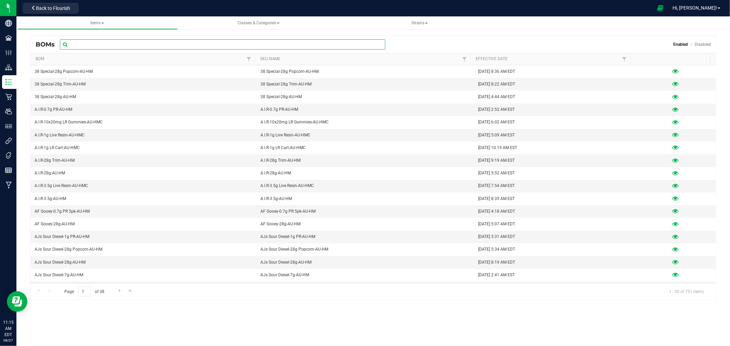
click at [161, 46] on input "text" at bounding box center [222, 44] width 325 height 10
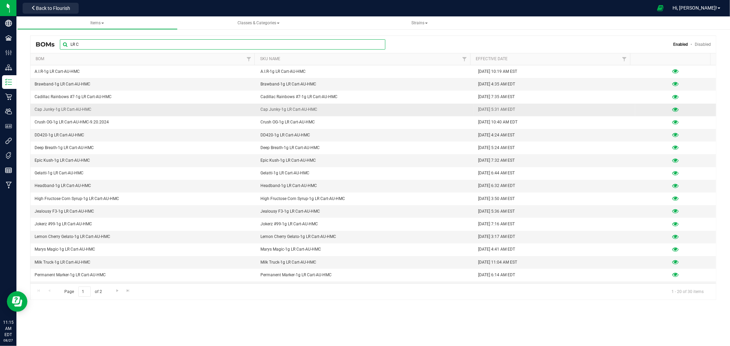
type input "LR C"
click at [672, 111] on icon at bounding box center [675, 109] width 6 height 5
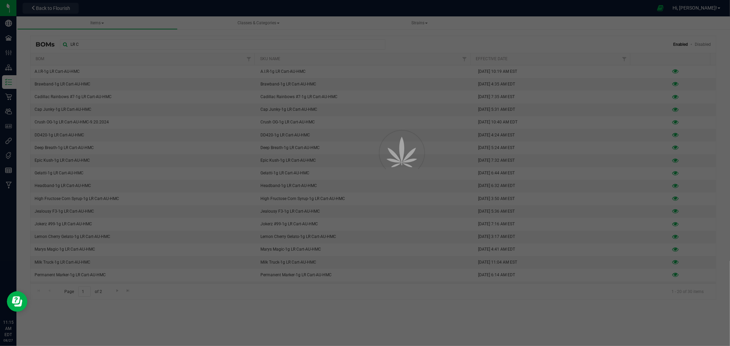
select select "540"
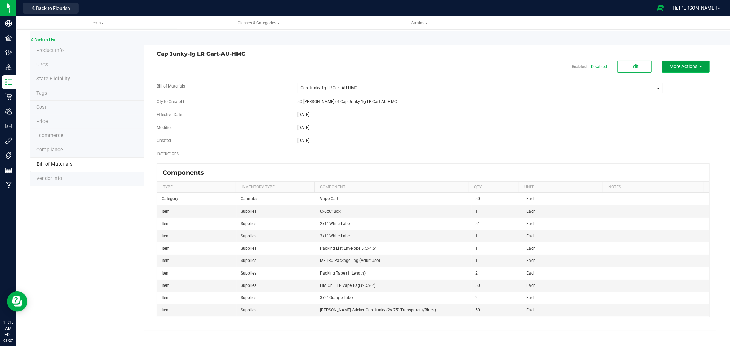
click at [688, 68] on span "More Actions" at bounding box center [683, 66] width 28 height 5
click at [682, 104] on span "Clone this BOM" at bounding box center [682, 103] width 28 height 5
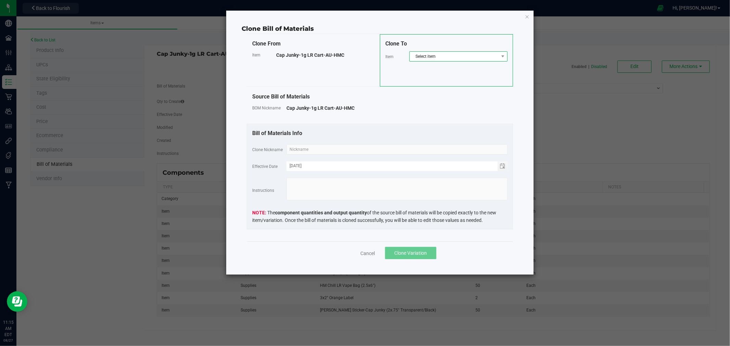
click at [450, 58] on span "Select item" at bounding box center [453, 57] width 89 height 10
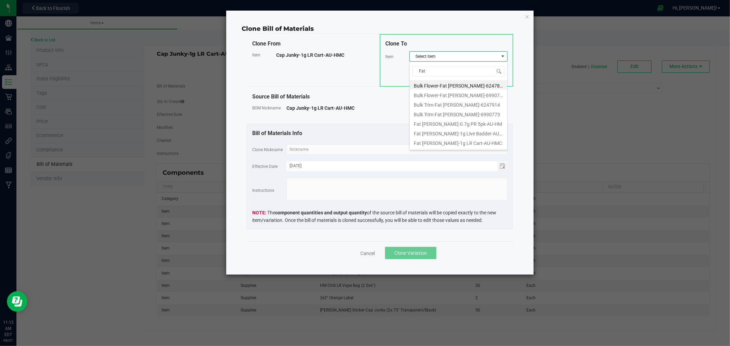
type input "Fat A"
click at [450, 105] on li "Fat Albert-1g LR Cart-AU-HMC" at bounding box center [457, 105] width 97 height 10
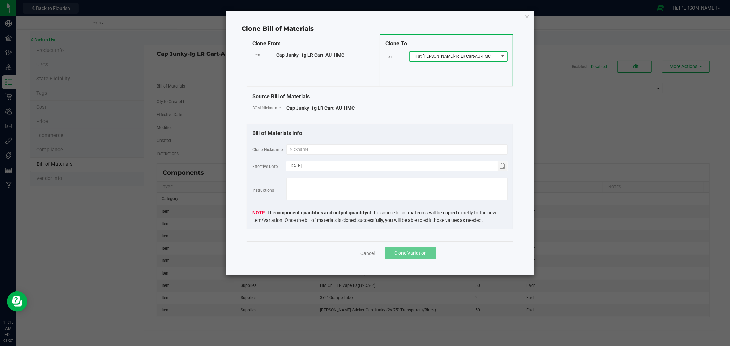
click at [460, 60] on span "Fat Albert-1g LR Cart-AU-HMC" at bounding box center [453, 57] width 89 height 10
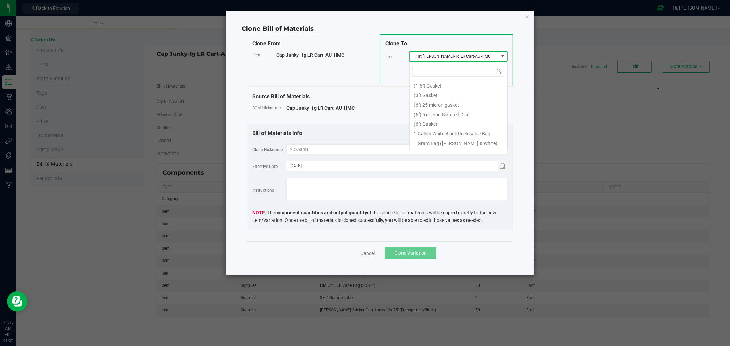
scroll to position [9683, 0]
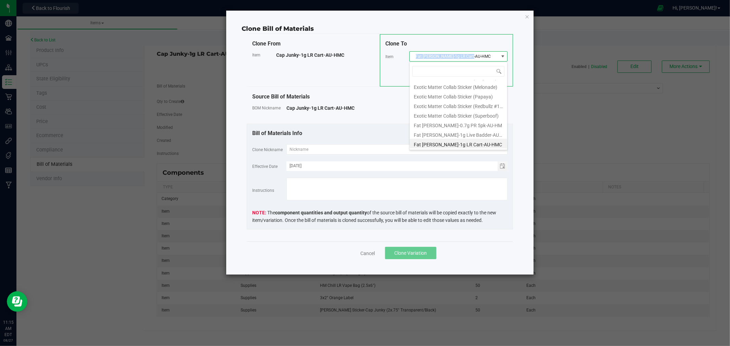
drag, startPoint x: 475, startPoint y: 57, endPoint x: 416, endPoint y: 60, distance: 59.3
click at [416, 60] on span "Fat Albert-1g LR Cart-AU-HMC" at bounding box center [453, 57] width 89 height 10
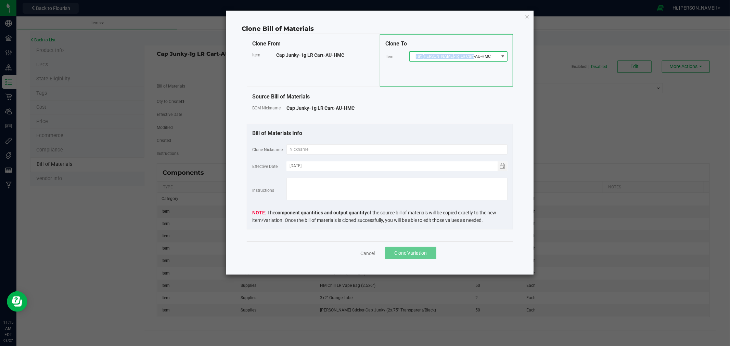
copy span "Fat Albert-1g LR Cart-AU-HMC"
click at [317, 151] on input "text" at bounding box center [396, 149] width 221 height 10
paste input "Fat Albert-1g LR Cart-AU-HMC"
type input "Fat Albert-1g LR Cart-AU-HMC"
click at [416, 253] on span "Clone Variation" at bounding box center [410, 252] width 32 height 5
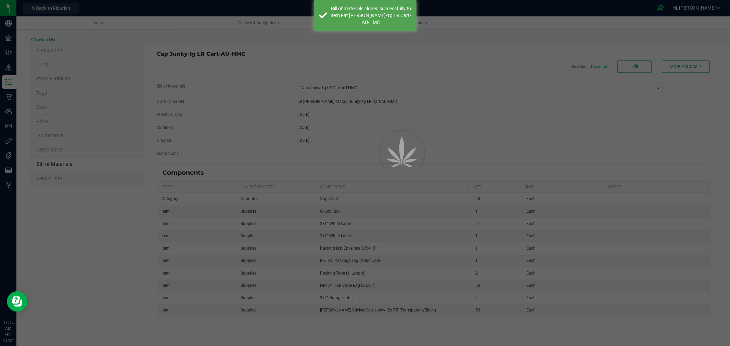
select select "540"
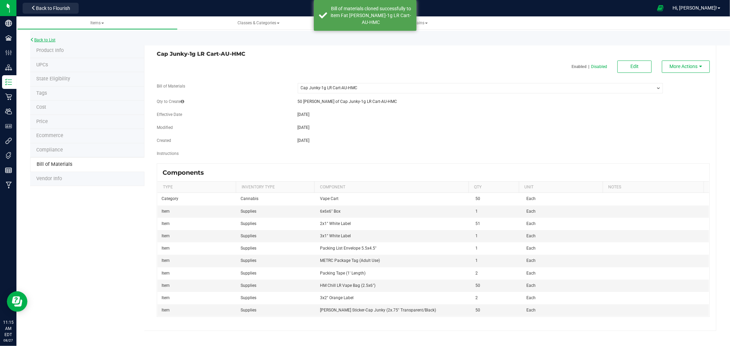
click at [36, 39] on link "Back to List" at bounding box center [42, 40] width 25 height 5
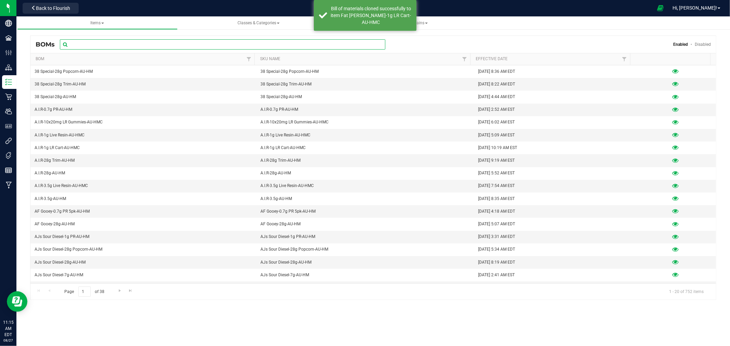
click at [145, 45] on input "text" at bounding box center [222, 44] width 325 height 10
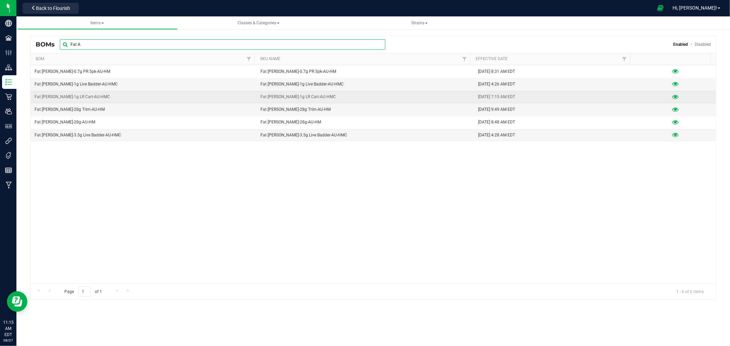
type input "Fat A"
click at [668, 100] on div at bounding box center [675, 96] width 73 height 7
click at [672, 100] on icon at bounding box center [675, 97] width 6 height 5
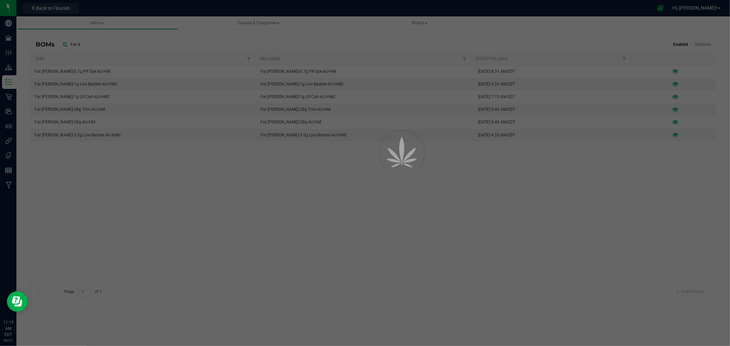
select select "912"
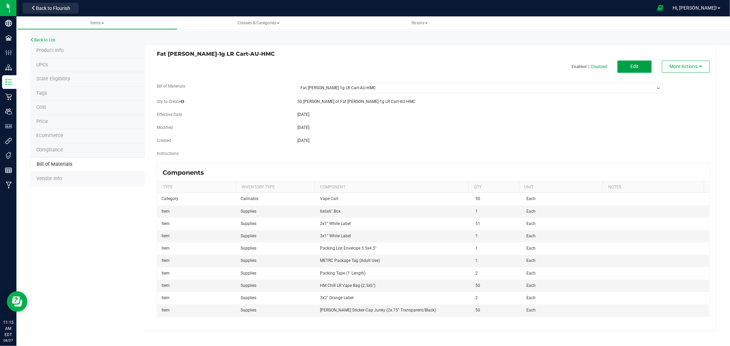
click at [646, 66] on button "Edit" at bounding box center [634, 67] width 34 height 12
select select "912"
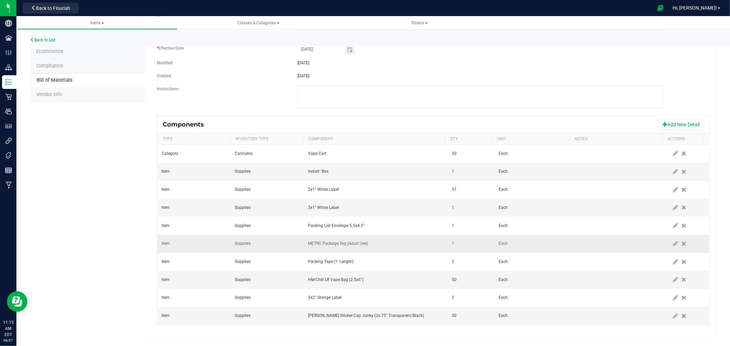
scroll to position [86, 0]
click at [673, 317] on icon at bounding box center [675, 316] width 5 height 6
click at [366, 315] on span "HM Strain Sticker-Cap Junky (2x.75" Transparent/Black)" at bounding box center [371, 316] width 126 height 10
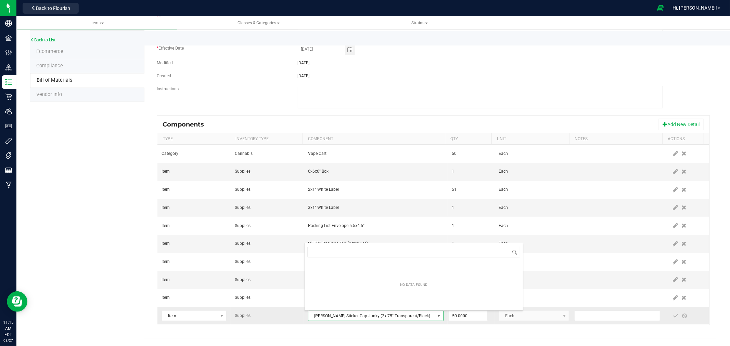
scroll to position [10, 131]
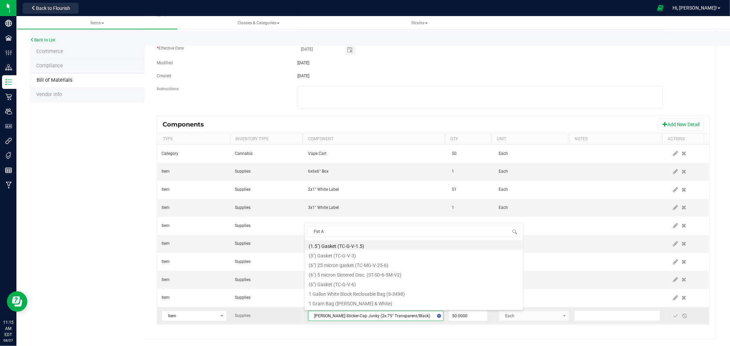
type input "Fat Al"
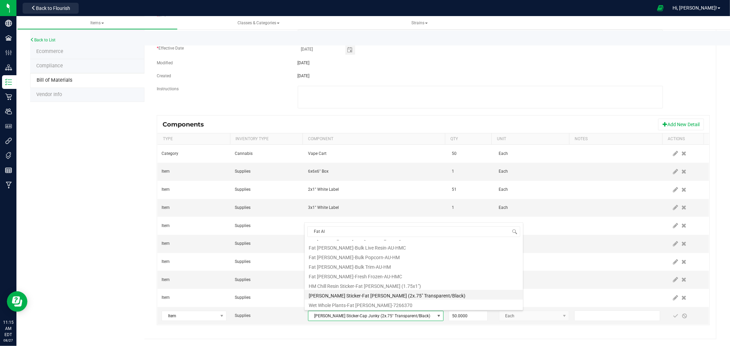
click at [381, 297] on li "HM Strain Sticker-Fat Albert (2x.75" Transparent/Black)" at bounding box center [413, 295] width 218 height 10
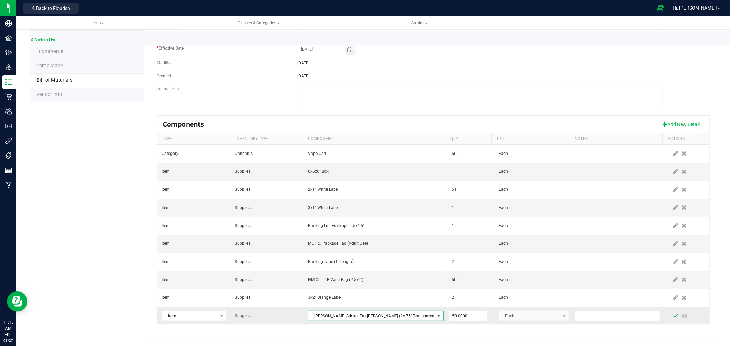
click at [673, 317] on span at bounding box center [675, 315] width 5 height 5
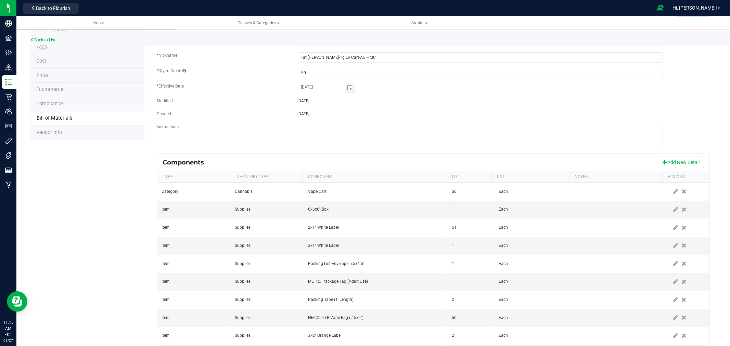
scroll to position [0, 0]
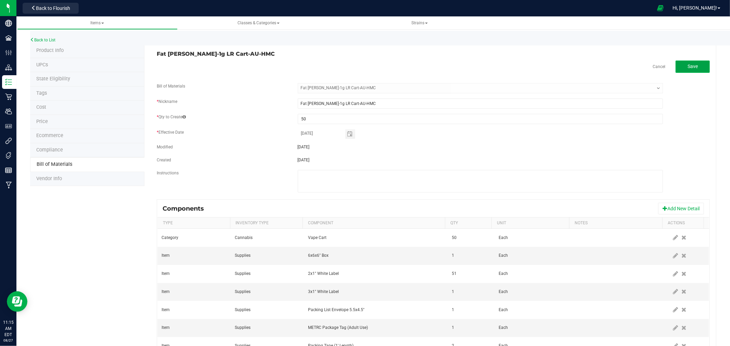
click at [687, 64] on span "Save" at bounding box center [692, 66] width 10 height 5
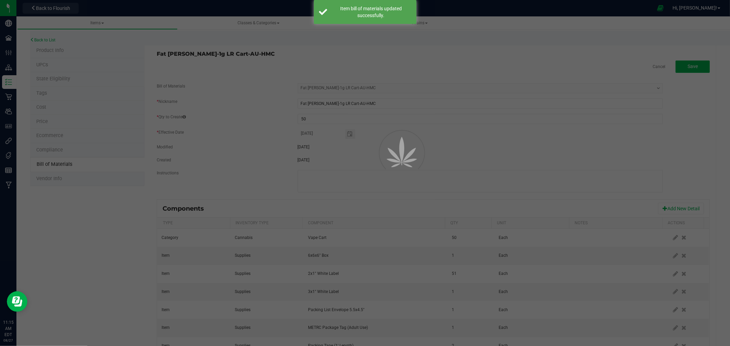
select select "912"
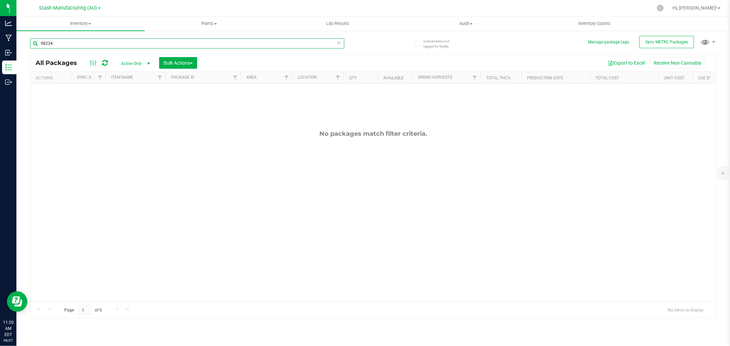
click at [83, 42] on input "98234" at bounding box center [187, 43] width 314 height 10
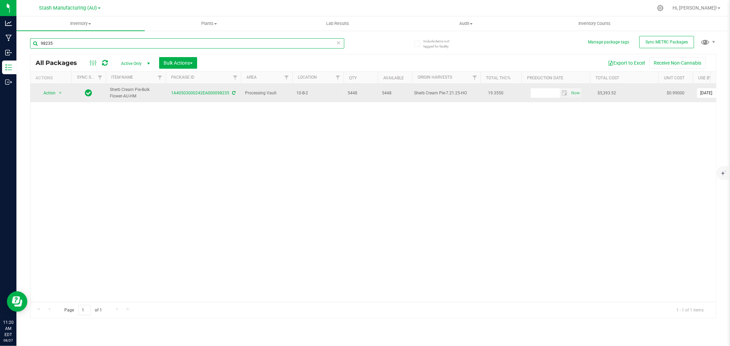
type input "98235"
click at [51, 89] on span "Action" at bounding box center [46, 93] width 18 height 10
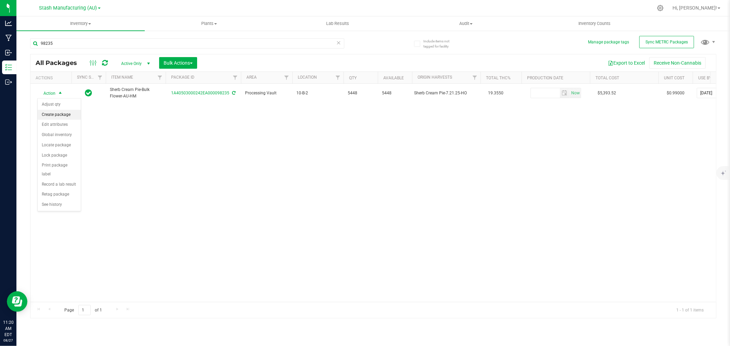
click at [55, 115] on li "Create package" at bounding box center [59, 115] width 43 height 10
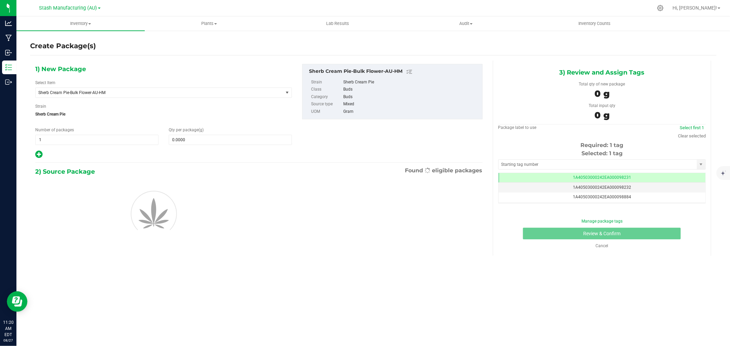
click at [39, 152] on icon at bounding box center [38, 154] width 7 height 9
type input "0.0000"
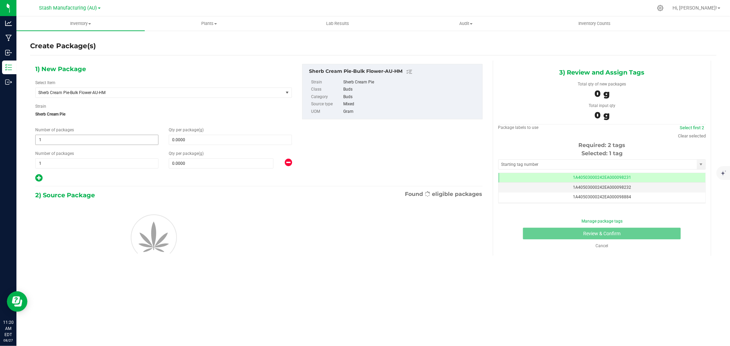
click at [49, 139] on span "1 1" at bounding box center [96, 140] width 123 height 10
click at [0, 0] on input "1" at bounding box center [0, 0] width 0 height 0
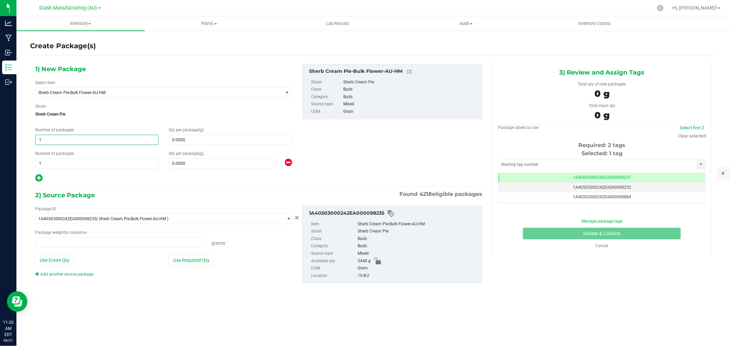
type input "0.0000 g"
type input "3"
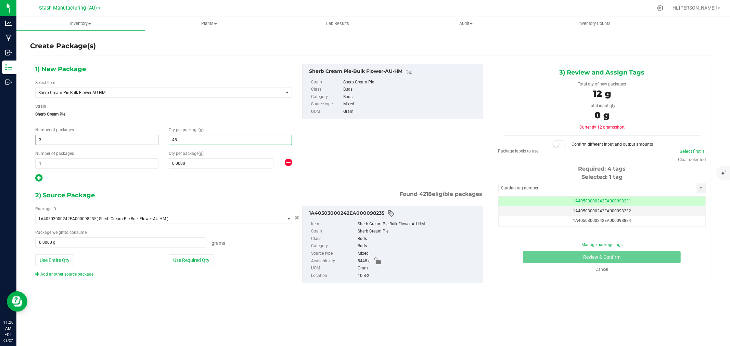
type input "454"
type input "454.0000"
click at [170, 164] on span "0.0000 0" at bounding box center [221, 163] width 105 height 10
type input "1816"
type input "1,816.0000"
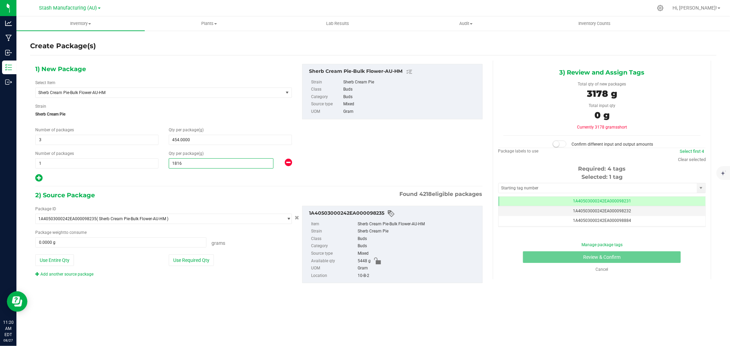
click at [169, 169] on div "1) New Package Select Item Sherb Cream Pie-Bulk Flower-AU-HM 38 Special-28g Pop…" at bounding box center [163, 123] width 267 height 119
click at [190, 262] on button "Use Required Qty" at bounding box center [191, 261] width 45 height 12
type input "3178.0000 g"
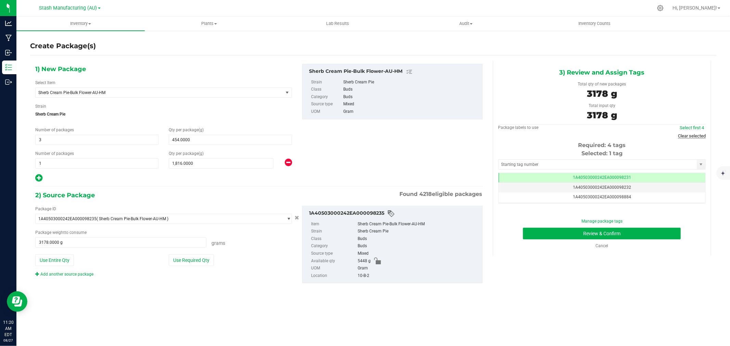
click at [694, 135] on link "Clear selected" at bounding box center [692, 135] width 28 height 5
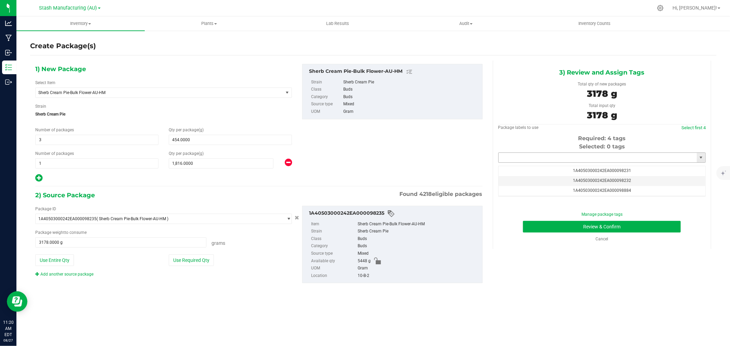
click at [572, 157] on input "text" at bounding box center [597, 158] width 198 height 10
click at [565, 172] on li "1A40503000242EA000099396" at bounding box center [601, 170] width 207 height 10
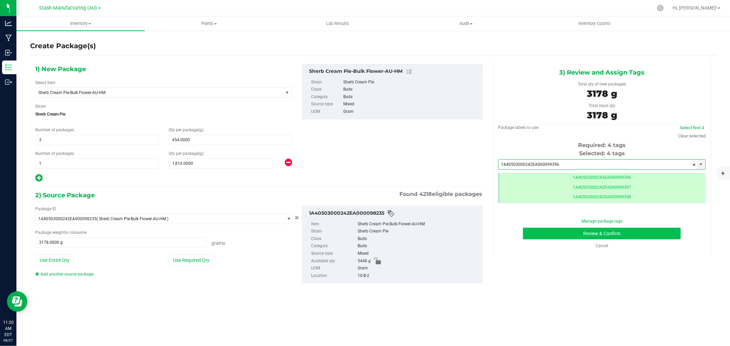
type input "1A40503000242EA000099396"
click at [632, 235] on button "Review & Confirm" at bounding box center [602, 234] width 158 height 12
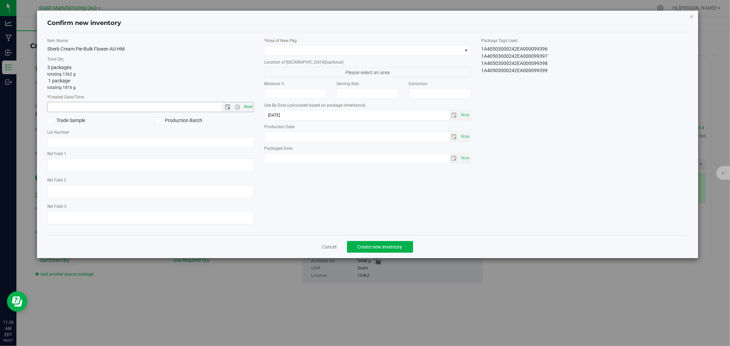
click at [245, 106] on span "Now" at bounding box center [249, 107] width 12 height 10
type input "8/27/2025 11:20 AM"
click at [286, 56] on div "* Area of New Pkg Location of New Pkg (optional) Please select an area Moisture…" at bounding box center [367, 102] width 217 height 129
click at [286, 52] on span at bounding box center [362, 51] width 197 height 10
click at [247, 105] on span "Now" at bounding box center [249, 107] width 12 height 10
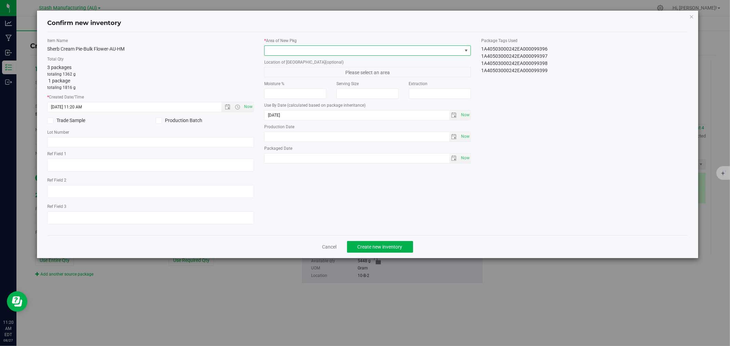
click at [269, 48] on span at bounding box center [362, 51] width 197 height 10
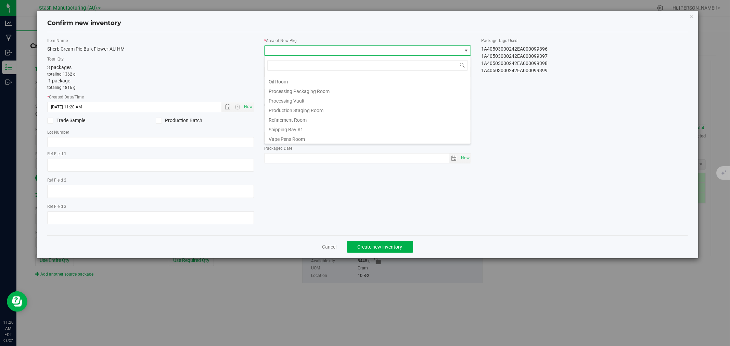
click at [296, 128] on li "Shipping Bay #1" at bounding box center [367, 129] width 206 height 10
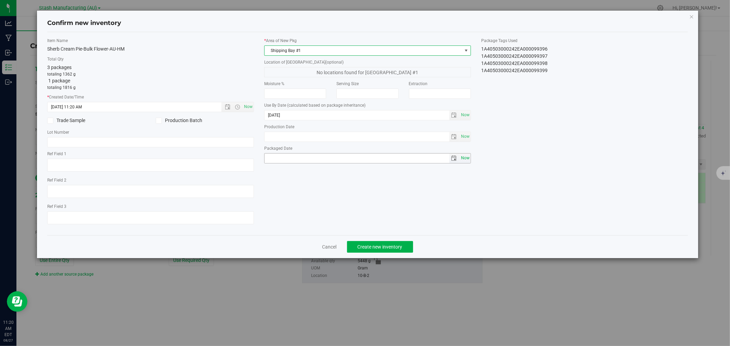
click at [464, 158] on span "Now" at bounding box center [465, 158] width 12 height 10
type input "[DATE]"
click at [379, 250] on span "Create new inventory" at bounding box center [379, 246] width 45 height 5
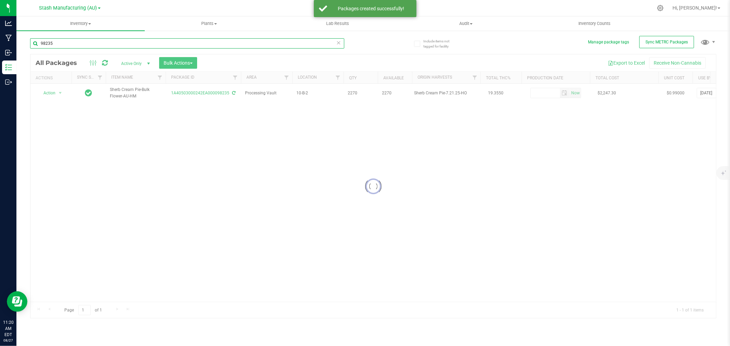
click at [67, 44] on input "98235" at bounding box center [187, 43] width 314 height 10
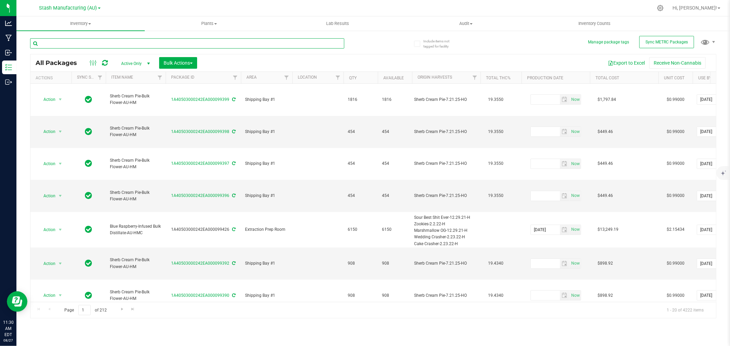
click at [55, 43] on input "text" at bounding box center [187, 43] width 314 height 10
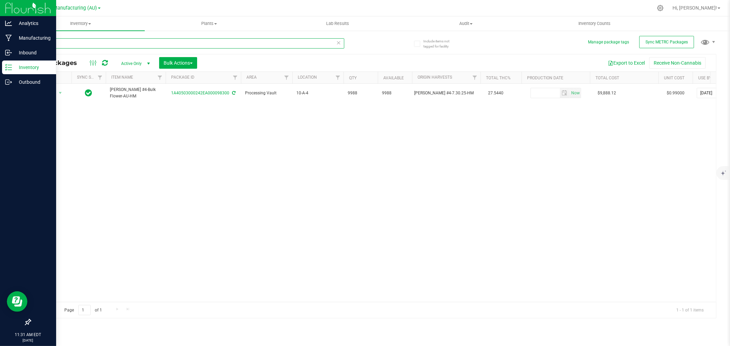
type input "98300"
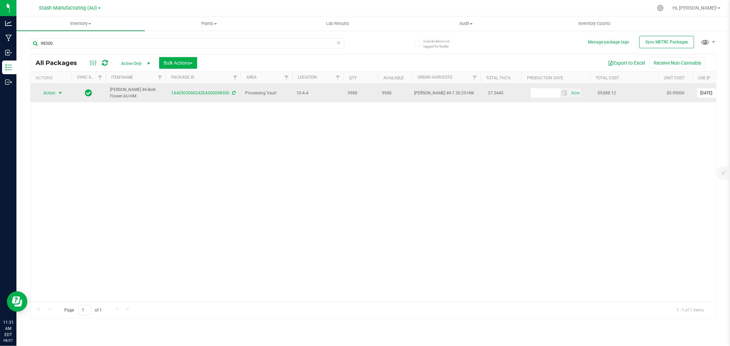
click at [47, 92] on span "Action" at bounding box center [46, 93] width 18 height 10
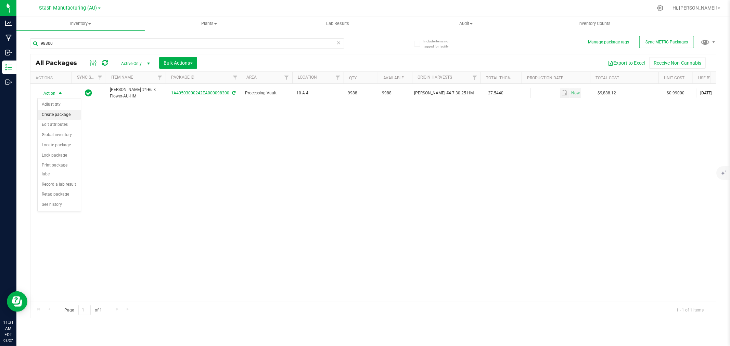
click at [55, 117] on li "Create package" at bounding box center [59, 115] width 43 height 10
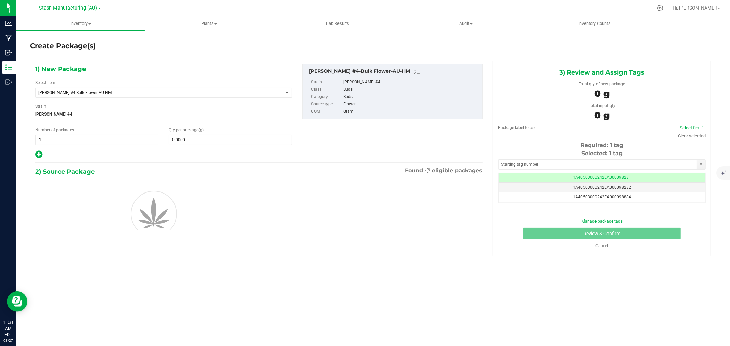
scroll to position [0, 0]
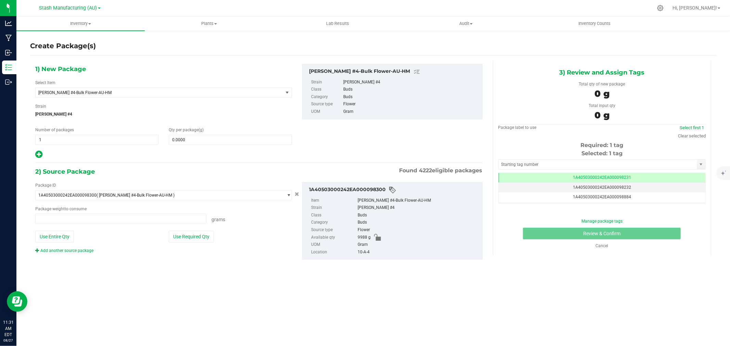
type input "0.0000 g"
click at [214, 139] on input "0.0000" at bounding box center [230, 140] width 122 height 10
click at [214, 139] on span "0.0000 0" at bounding box center [230, 140] width 123 height 10
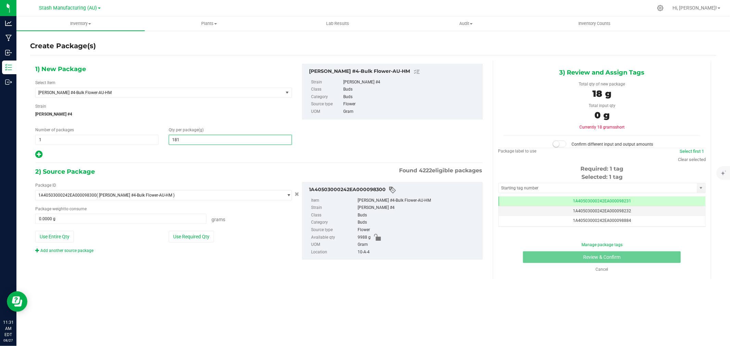
type input "1816"
click at [39, 154] on icon at bounding box center [38, 154] width 7 height 9
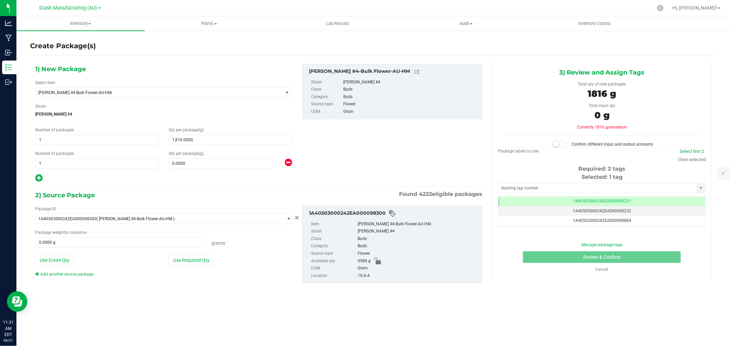
click at [38, 177] on icon at bounding box center [38, 178] width 7 height 9
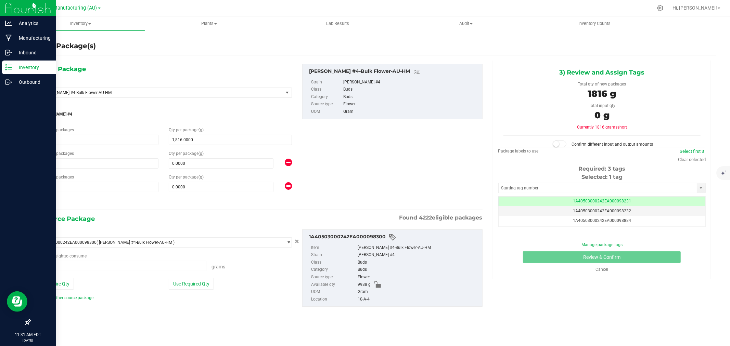
type input "1,816.0000"
type input "0.0000"
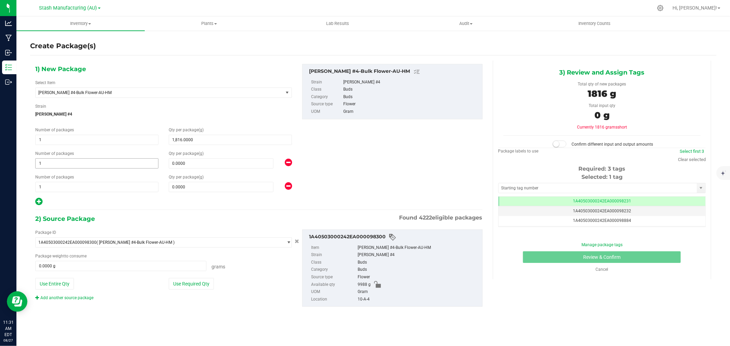
click at [62, 165] on span "1 1" at bounding box center [96, 163] width 123 height 10
click at [0, 0] on input "1" at bounding box center [0, 0] width 0 height 0
type input "5"
type input "908"
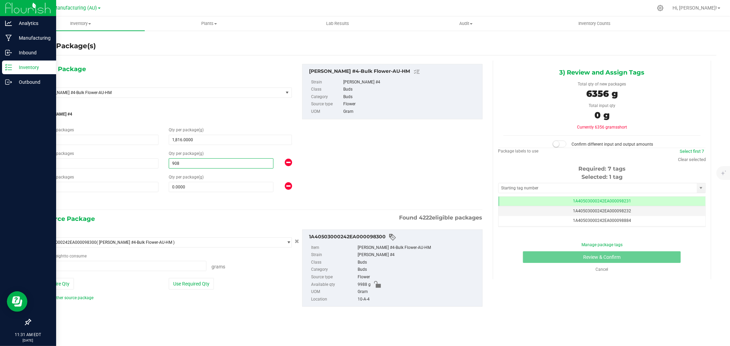
type input "908.0000"
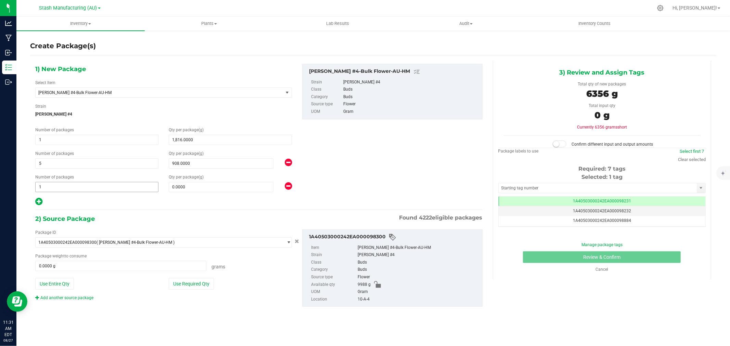
click at [83, 182] on span "1 1" at bounding box center [96, 187] width 123 height 10
click at [83, 182] on input "1" at bounding box center [97, 187] width 122 height 10
type input "4"
type input "454"
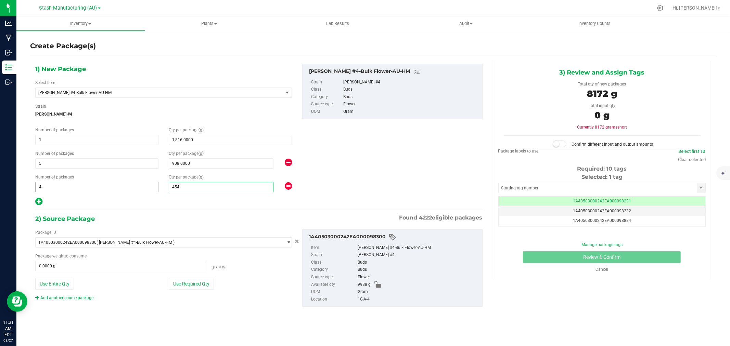
type input "454.0000"
click at [231, 214] on div "2) Source Package Found 4222 eligible packages" at bounding box center [258, 219] width 447 height 10
click at [199, 278] on button "Use Required Qty" at bounding box center [191, 284] width 45 height 12
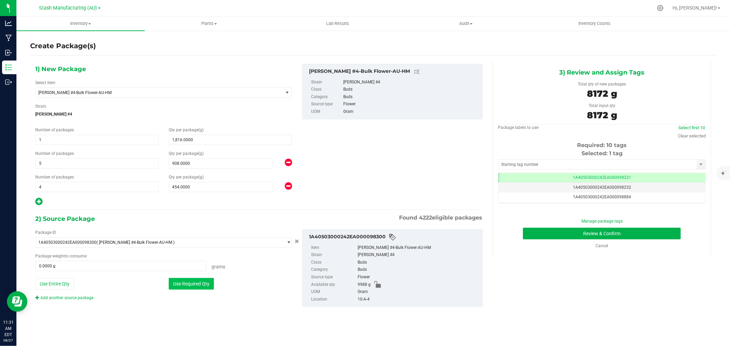
type input "8172.0000 g"
drag, startPoint x: 696, startPoint y: 135, endPoint x: 590, endPoint y: 146, distance: 107.0
click at [696, 135] on link "Clear selected" at bounding box center [692, 135] width 28 height 5
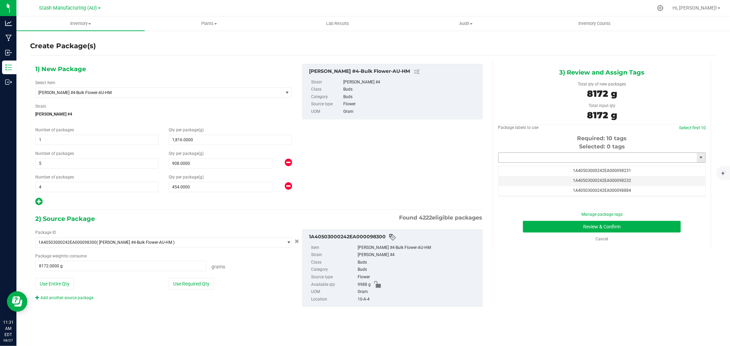
click at [549, 158] on input "text" at bounding box center [597, 158] width 198 height 10
click at [550, 170] on li "1A40503000242EA000099400" at bounding box center [601, 170] width 207 height 10
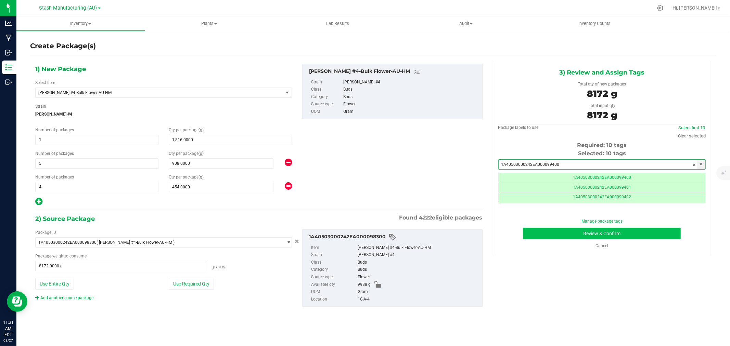
type input "1A40503000242EA000099400"
click at [620, 238] on button "Review & Confirm" at bounding box center [602, 234] width 158 height 12
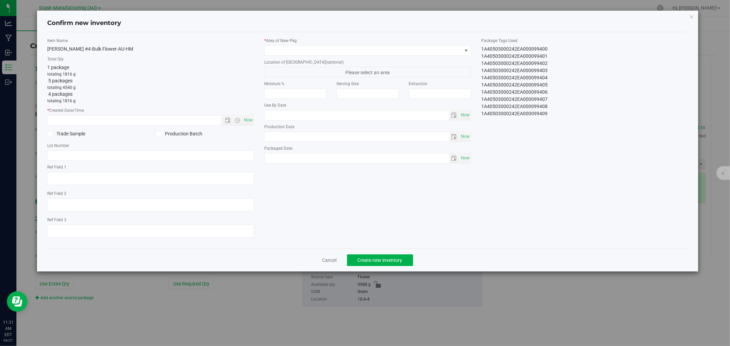
type input "[DATE]"
click at [247, 117] on span "Now" at bounding box center [249, 120] width 12 height 10
type input "8/27/2025 11:31 AM"
click at [286, 51] on span at bounding box center [362, 51] width 197 height 10
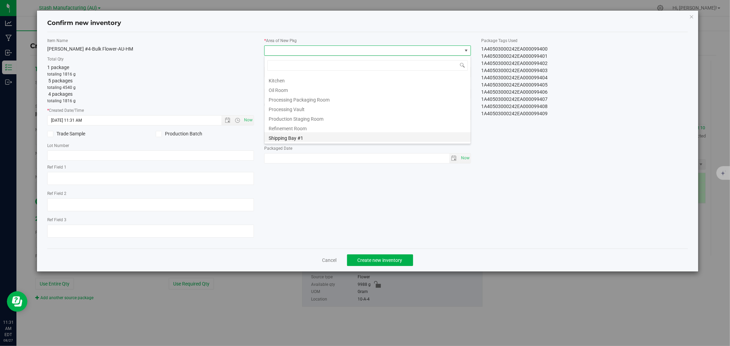
click at [291, 135] on li "Shipping Bay #1" at bounding box center [367, 137] width 206 height 10
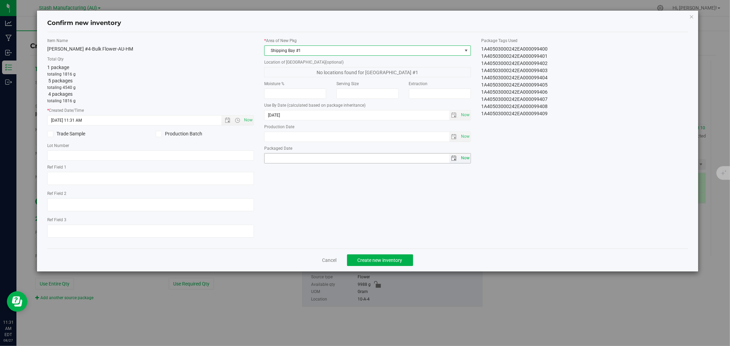
click at [465, 158] on span "Now" at bounding box center [465, 158] width 12 height 10
type input "[DATE]"
click at [370, 259] on span "Create new inventory" at bounding box center [379, 260] width 45 height 5
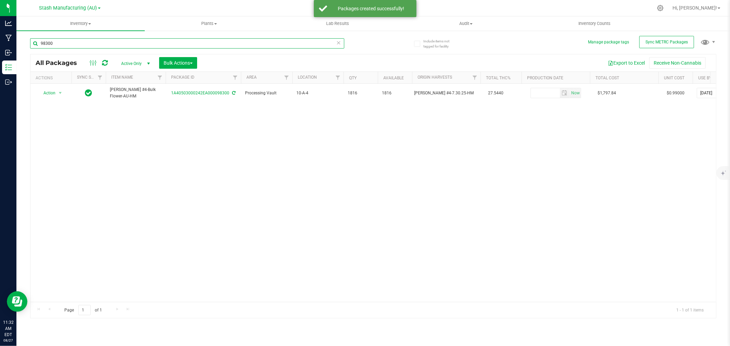
click at [60, 44] on input "98300" at bounding box center [187, 43] width 314 height 10
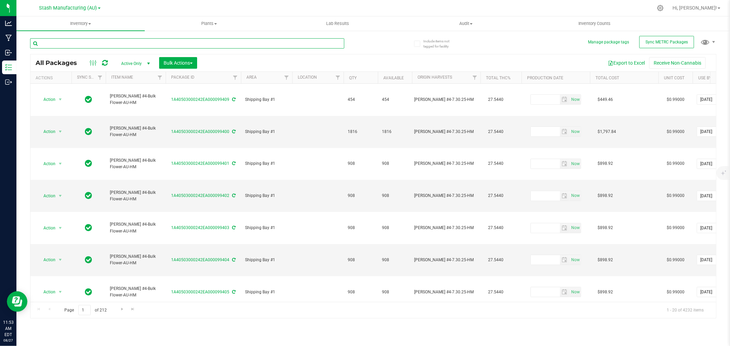
click at [64, 41] on input "text" at bounding box center [187, 43] width 314 height 10
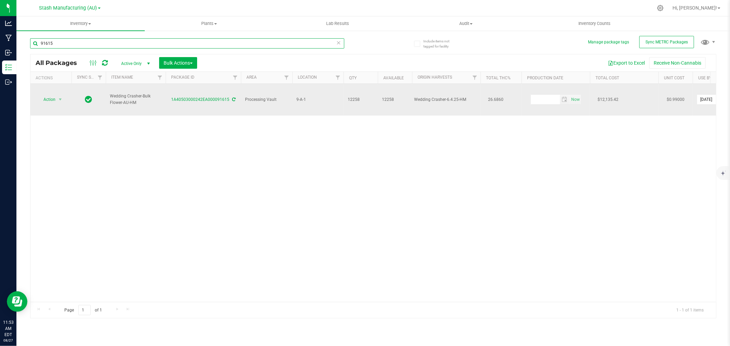
type input "91615"
click at [56, 95] on span "select" at bounding box center [60, 100] width 9 height 10
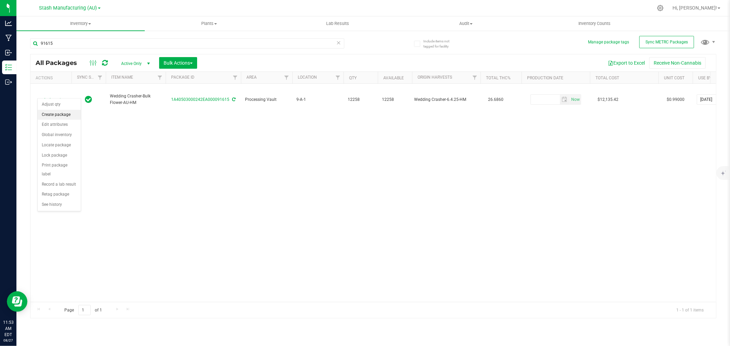
click at [55, 115] on li "Create package" at bounding box center [59, 115] width 43 height 10
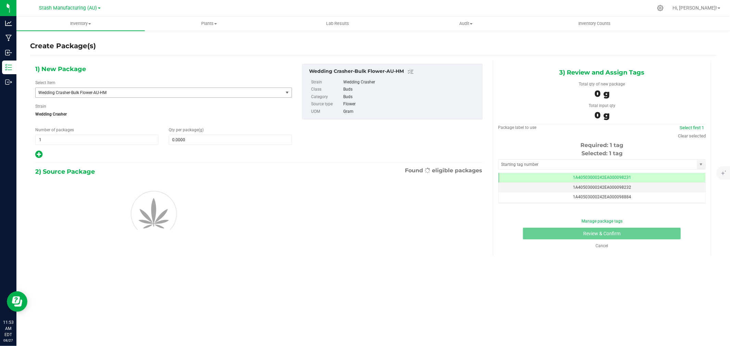
scroll to position [0, 0]
click at [39, 151] on icon at bounding box center [38, 154] width 7 height 9
type input "0.0000"
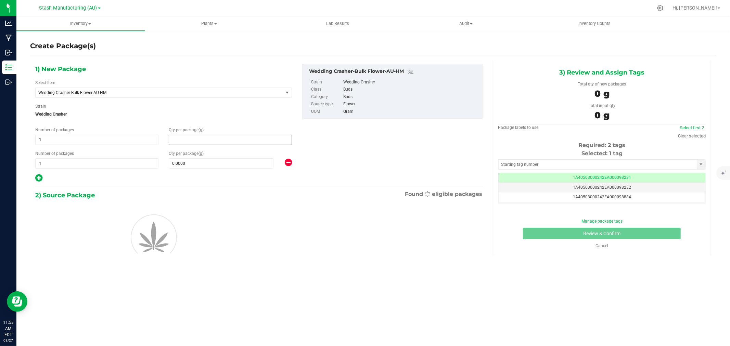
click at [196, 137] on span at bounding box center [230, 140] width 123 height 10
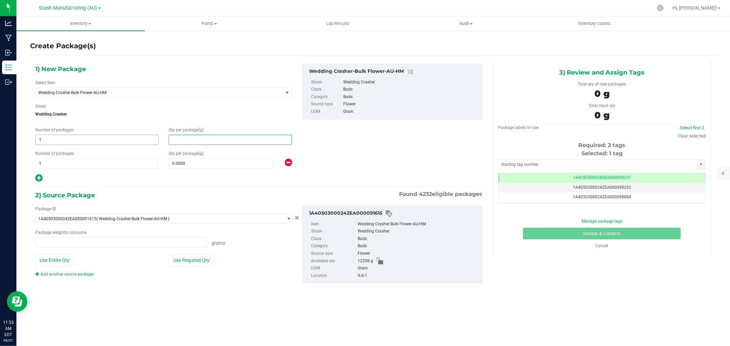
type input "0.0000 g"
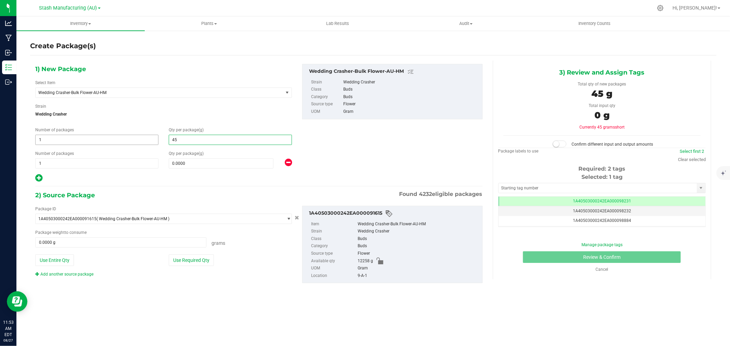
type input "454"
type input "454.0000"
click at [53, 161] on span "1 1" at bounding box center [96, 163] width 123 height 10
click at [53, 161] on input "1" at bounding box center [97, 164] width 122 height 10
type input "2"
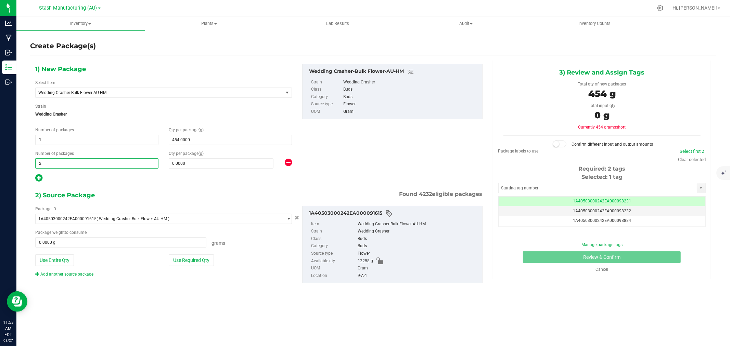
type input "2"
type input "908"
type input "908.0000"
click at [86, 181] on div at bounding box center [163, 178] width 257 height 9
click at [194, 265] on button "Use Required Qty" at bounding box center [191, 261] width 45 height 12
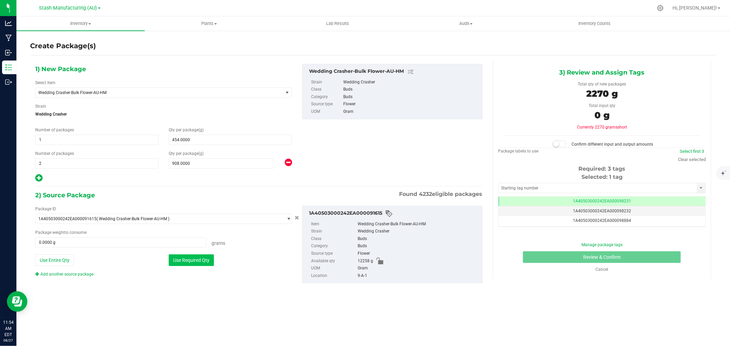
type input "2270.0000 g"
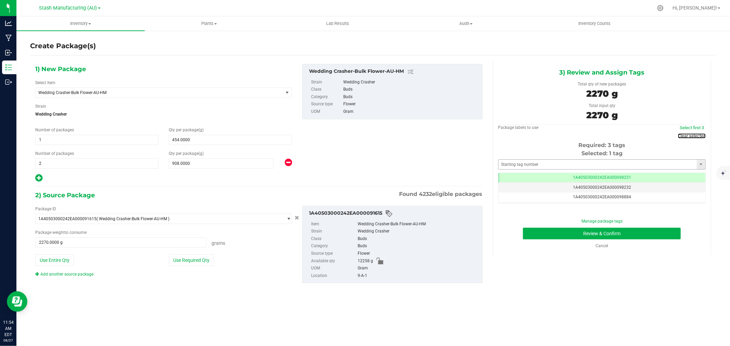
click at [697, 134] on link "Clear selected" at bounding box center [692, 135] width 28 height 5
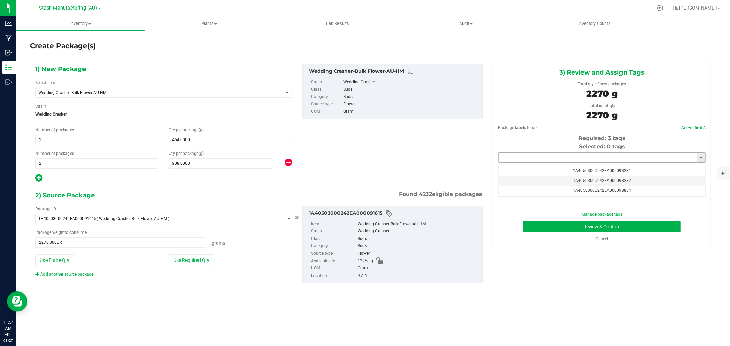
click at [592, 155] on input "text" at bounding box center [597, 158] width 198 height 10
click at [577, 168] on li "1A40503000242EA000099410" at bounding box center [601, 170] width 207 height 10
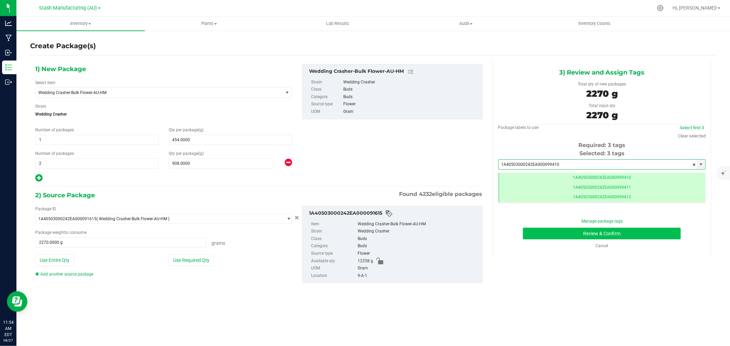
type input "1A40503000242EA000099410"
click at [610, 236] on button "Review & Confirm" at bounding box center [602, 234] width 158 height 12
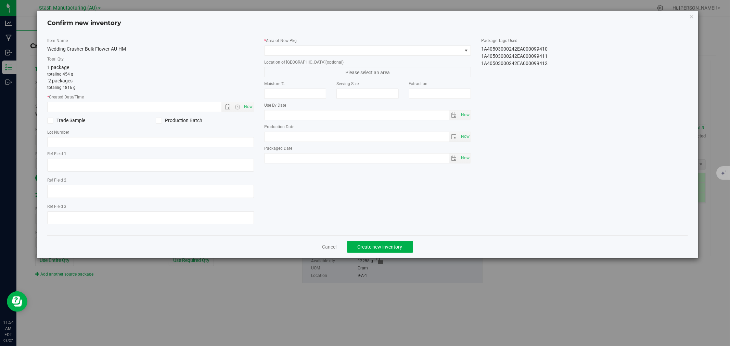
type input "2026-06-24"
click at [248, 105] on span "Now" at bounding box center [249, 107] width 12 height 10
type input "8/27/2025 11:54 AM"
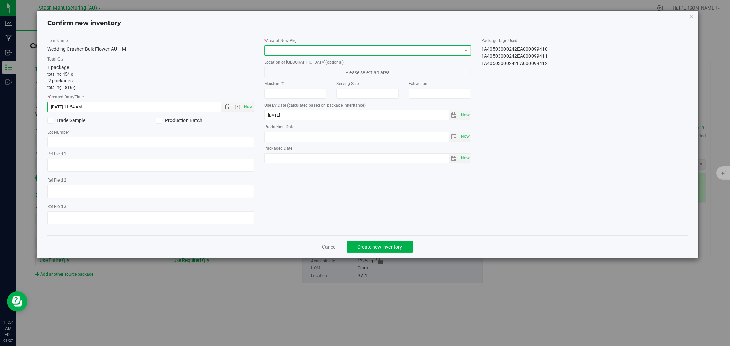
click at [273, 49] on span at bounding box center [362, 51] width 197 height 10
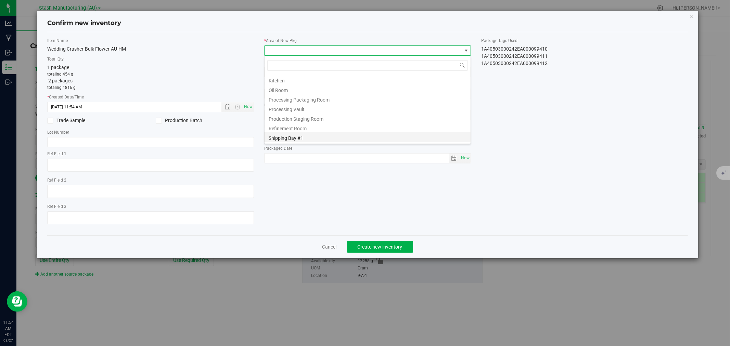
click at [301, 139] on li "Shipping Bay #1" at bounding box center [367, 137] width 206 height 10
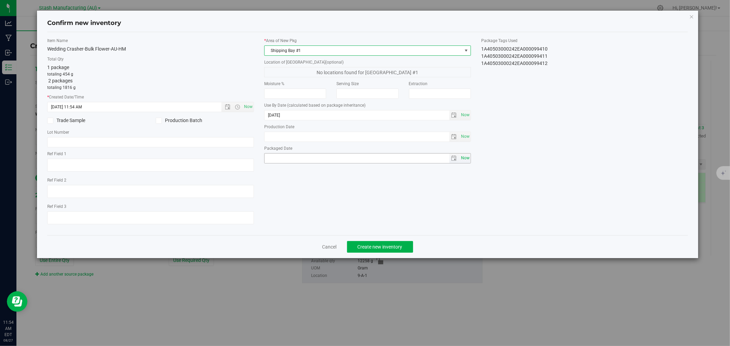
click at [468, 160] on span "Now" at bounding box center [465, 158] width 12 height 10
type input "[DATE]"
click at [385, 250] on span "Create new inventory" at bounding box center [379, 246] width 45 height 5
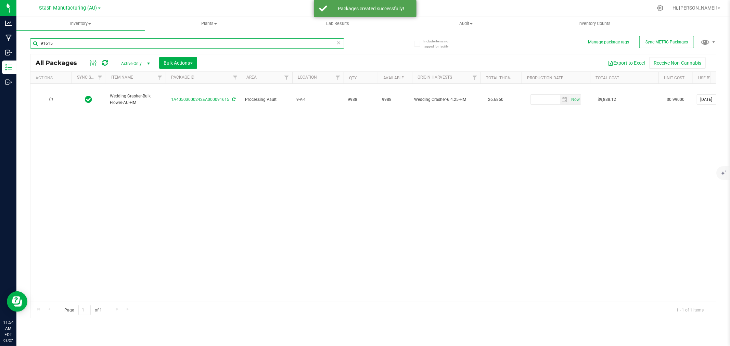
click at [57, 43] on input "91615" at bounding box center [187, 43] width 314 height 10
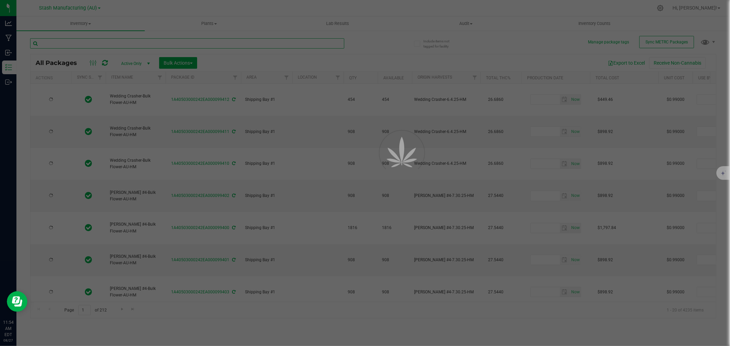
type input "2026-06-24"
type input "[DATE]"
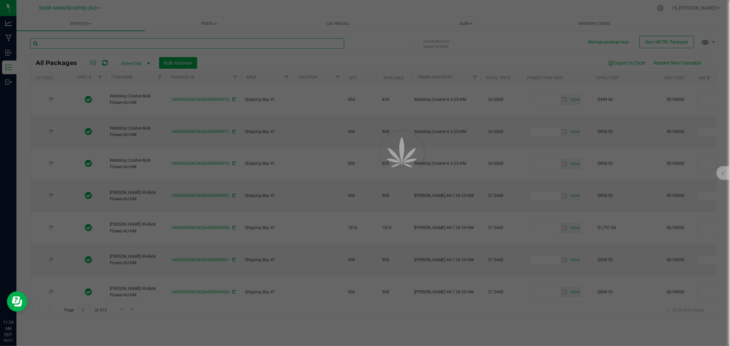
type input "[DATE]"
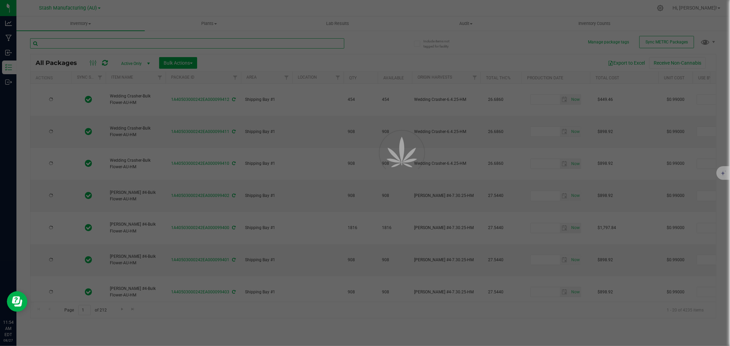
type input "[DATE]"
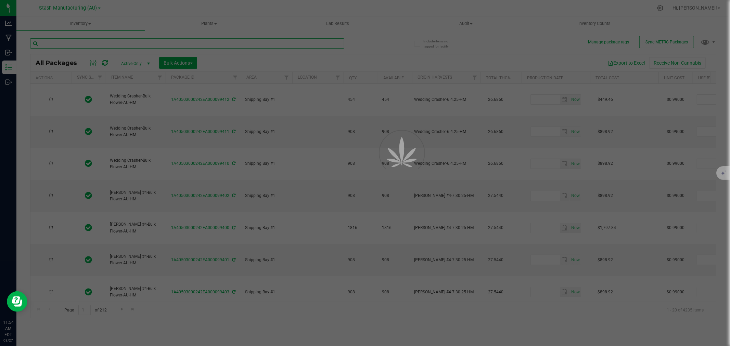
type input "[DATE]"
type input "2027-08-27"
type input "[DATE]"
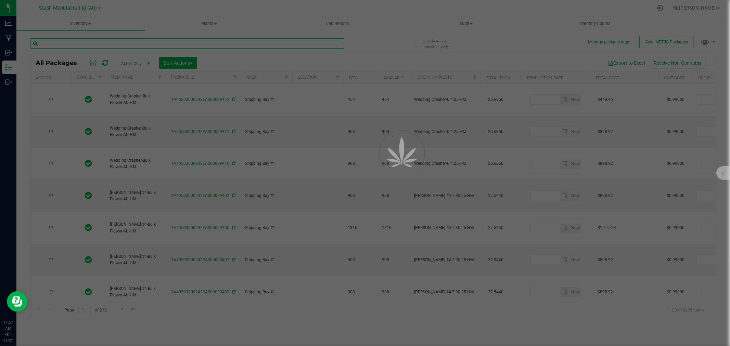
type input "[DATE]"
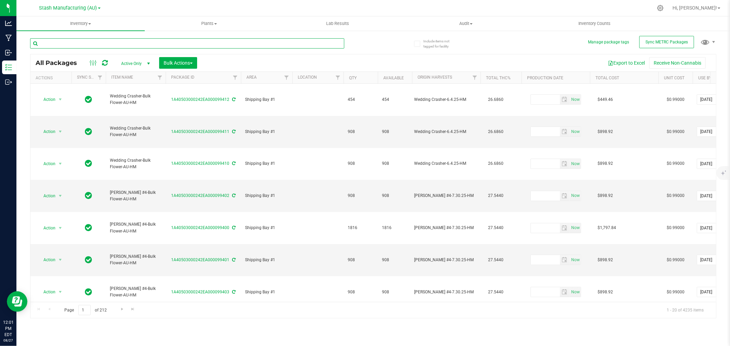
click at [95, 43] on input "text" at bounding box center [187, 43] width 314 height 10
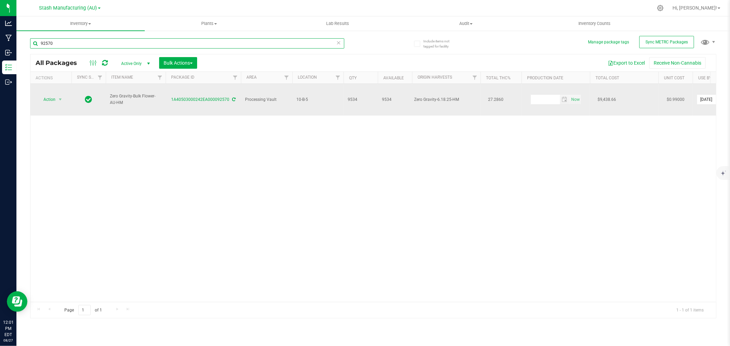
type input "92570"
click at [48, 95] on span "Action" at bounding box center [46, 100] width 18 height 10
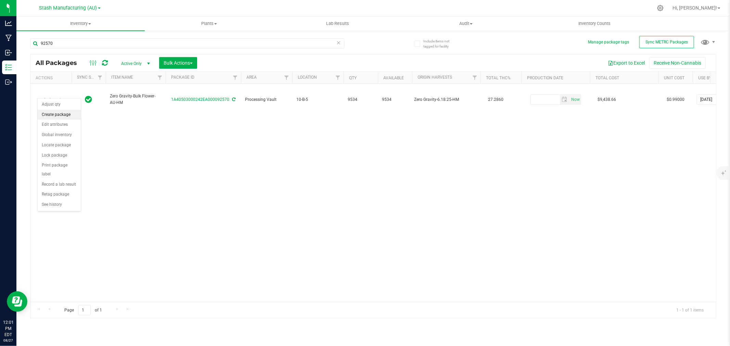
click at [62, 115] on li "Create package" at bounding box center [59, 115] width 43 height 10
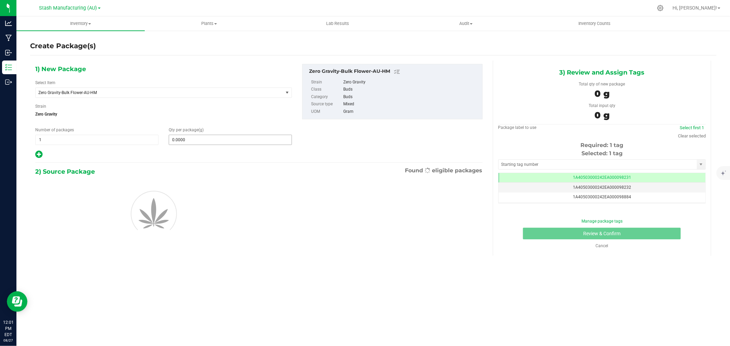
scroll to position [0, 0]
click at [182, 137] on span at bounding box center [230, 140] width 123 height 10
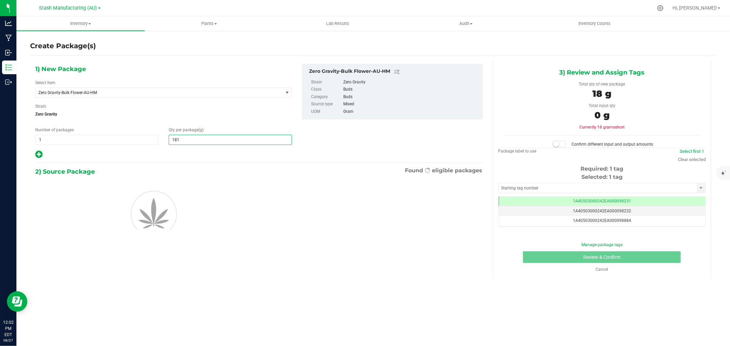
type input "1816"
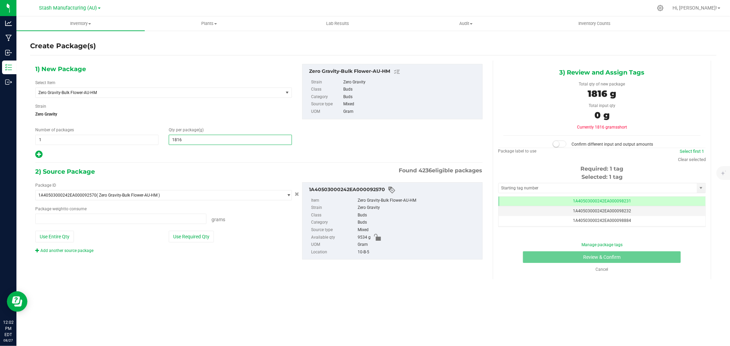
type input "0.0000 g"
type input "1,816.0000"
click at [156, 173] on div "2) Source Package Found 4236 eligible packages" at bounding box center [258, 172] width 447 height 10
click at [200, 234] on button "Use Required Qty" at bounding box center [191, 237] width 45 height 12
type input "1816.0000 g"
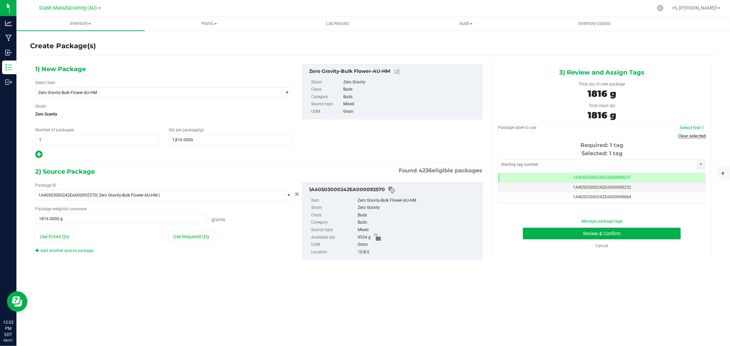
click at [702, 136] on link "Clear selected" at bounding box center [692, 135] width 28 height 5
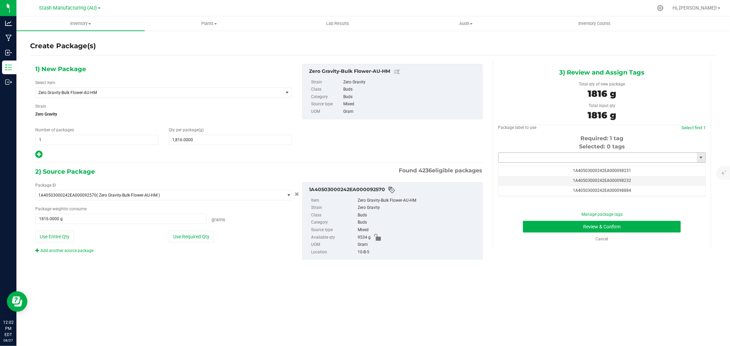
click at [561, 158] on input "text" at bounding box center [597, 158] width 198 height 10
click at [562, 169] on li "1A40503000242EA000099413" at bounding box center [601, 170] width 207 height 10
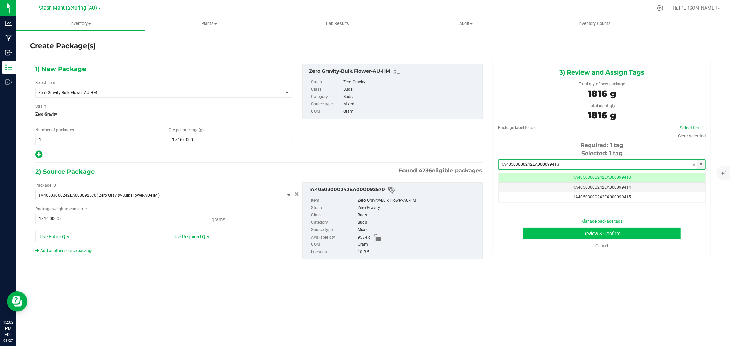
type input "1A40503000242EA000099413"
click at [588, 234] on button "Review & Confirm" at bounding box center [602, 234] width 158 height 12
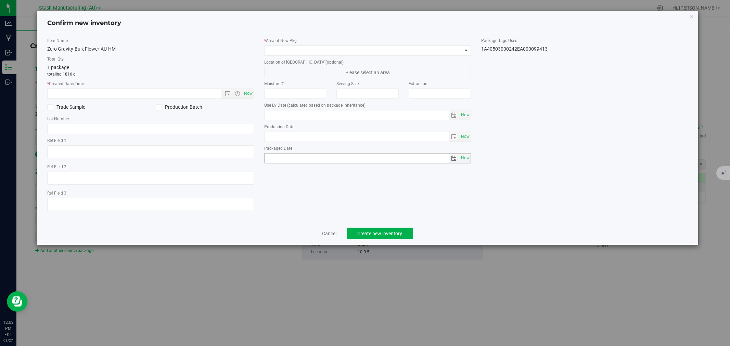
type input "2026-07-09"
click at [249, 94] on span "Now" at bounding box center [249, 94] width 12 height 10
type input "8/27/2025 12:02 PM"
click at [279, 54] on span at bounding box center [362, 51] width 197 height 10
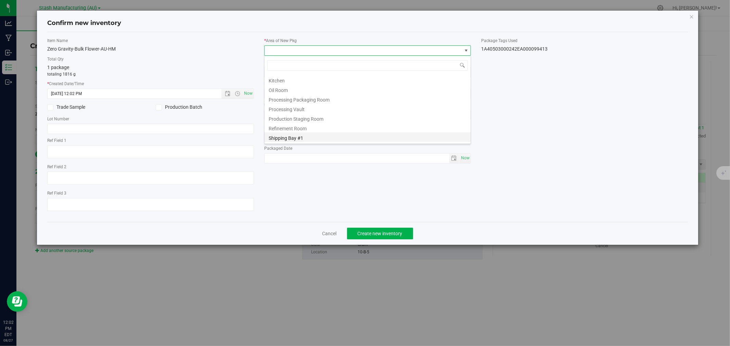
click at [298, 139] on li "Shipping Bay #1" at bounding box center [367, 137] width 206 height 10
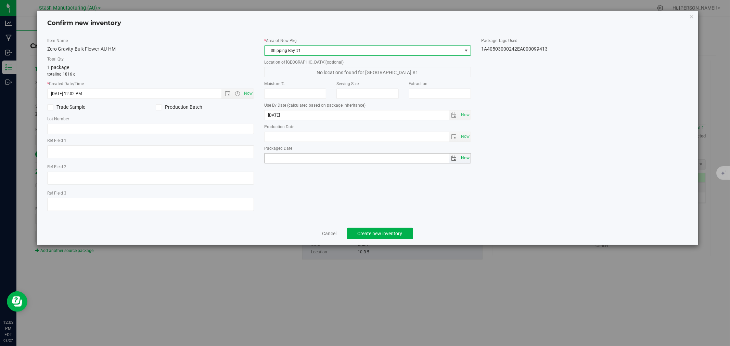
click at [470, 159] on span "Now" at bounding box center [465, 158] width 12 height 10
type input "[DATE]"
click at [398, 234] on span "Create new inventory" at bounding box center [379, 233] width 45 height 5
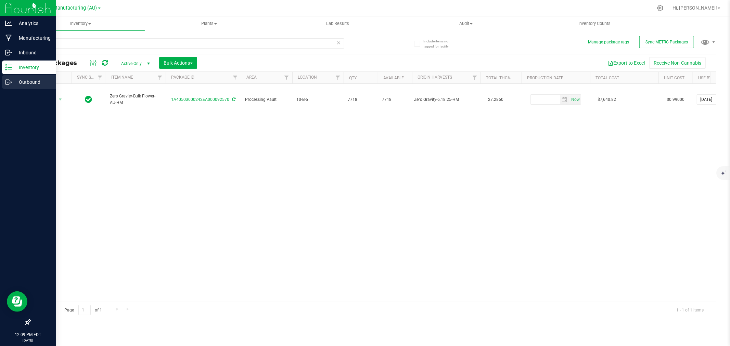
click at [18, 80] on p "Outbound" at bounding box center [32, 82] width 41 height 8
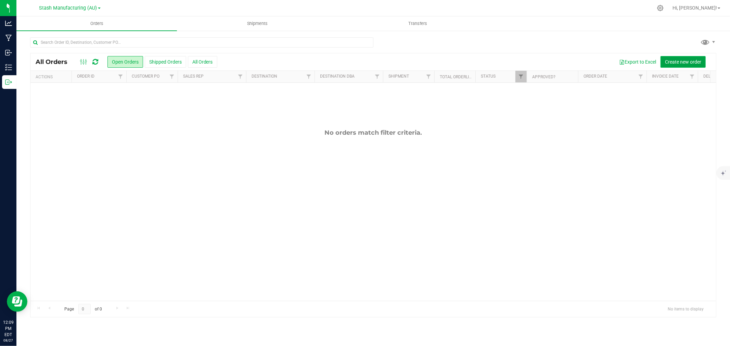
click at [694, 57] on button "Create new order" at bounding box center [682, 62] width 45 height 12
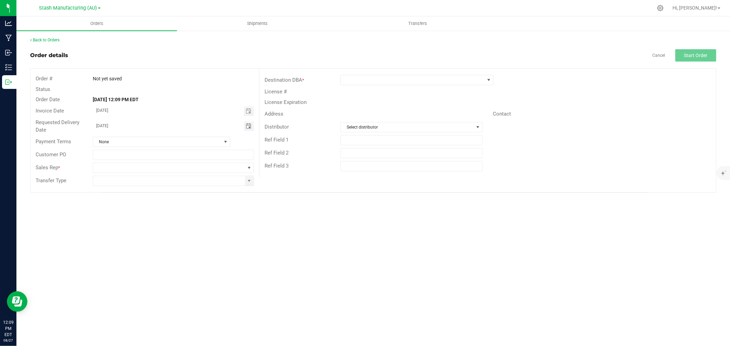
click at [247, 128] on span "Toggle calendar" at bounding box center [248, 125] width 5 height 5
click at [104, 187] on span "Sep" at bounding box center [103, 189] width 7 height 5
click at [143, 159] on span "2" at bounding box center [144, 161] width 10 height 11
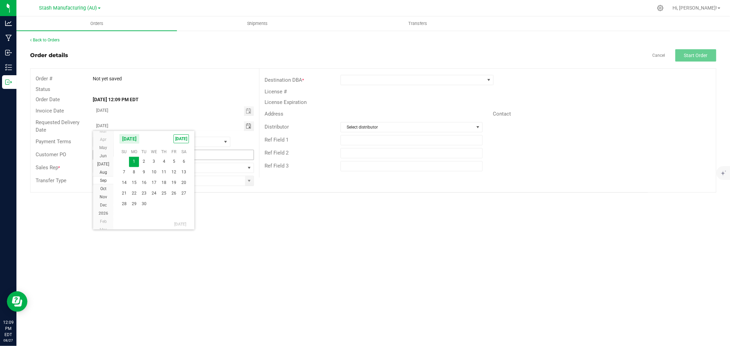
type input "09/02/2025"
click at [109, 166] on span at bounding box center [169, 168] width 152 height 10
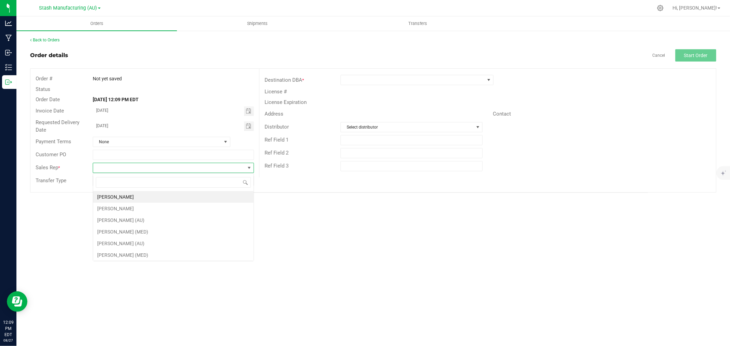
scroll to position [10, 161]
click at [117, 196] on li "Jeff Buczynski" at bounding box center [173, 197] width 160 height 12
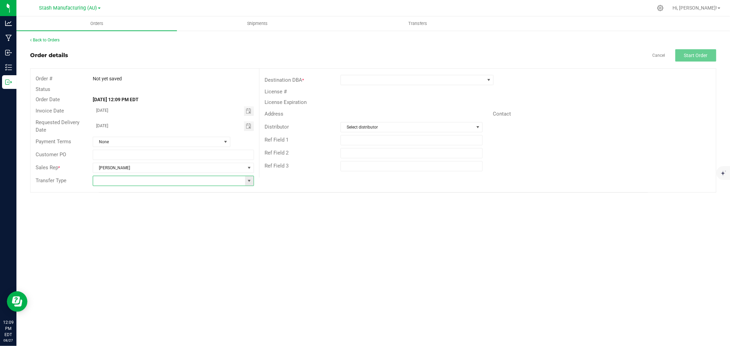
click at [142, 183] on input at bounding box center [169, 181] width 152 height 10
click at [249, 182] on span at bounding box center [248, 180] width 5 height 5
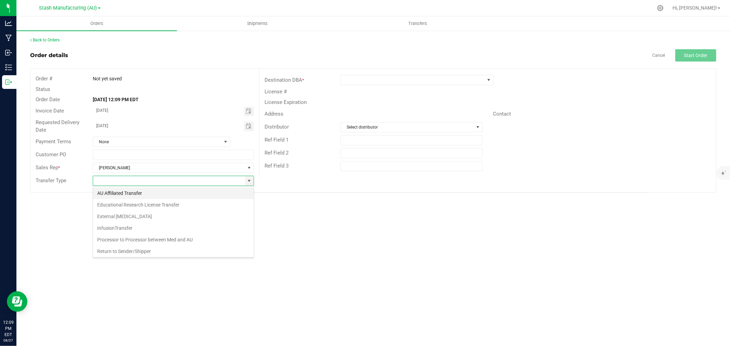
click at [144, 192] on li "AU Affiliated Transfer" at bounding box center [173, 193] width 160 height 12
type input "AU Affiliated Transfer"
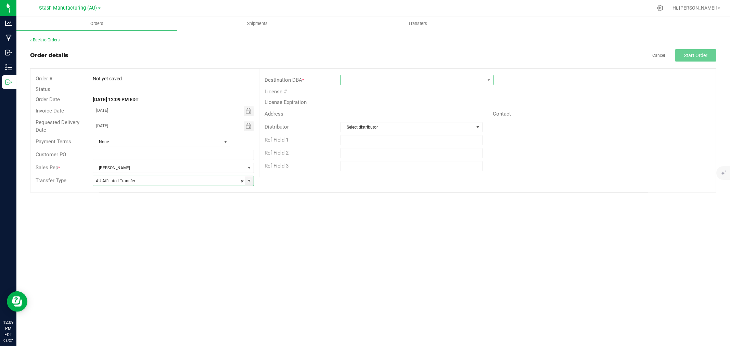
click at [375, 79] on span at bounding box center [413, 80] width 144 height 10
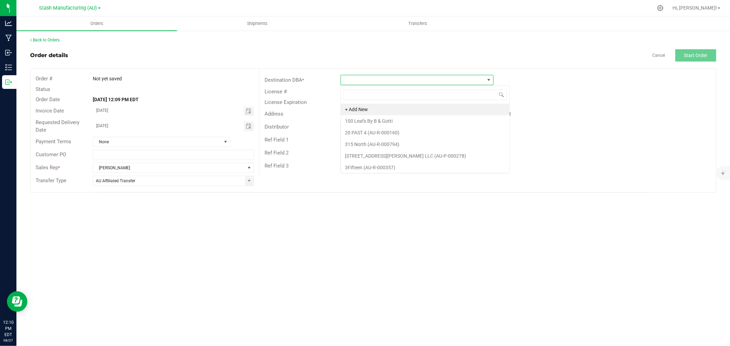
scroll to position [10, 153]
type input "Gay"
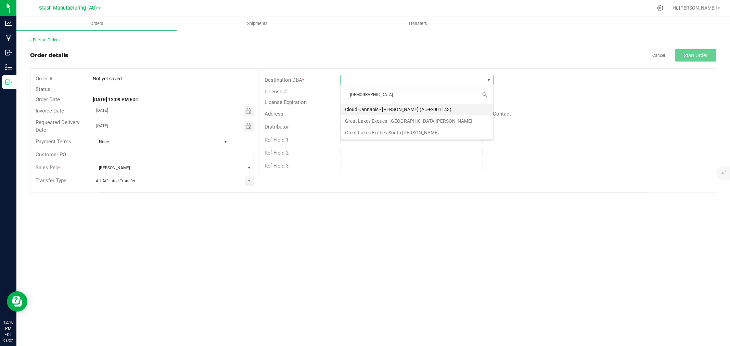
click at [387, 111] on li "Cloud Cannabis - Gaylord (AU-R-001143)" at bounding box center [417, 110] width 152 height 12
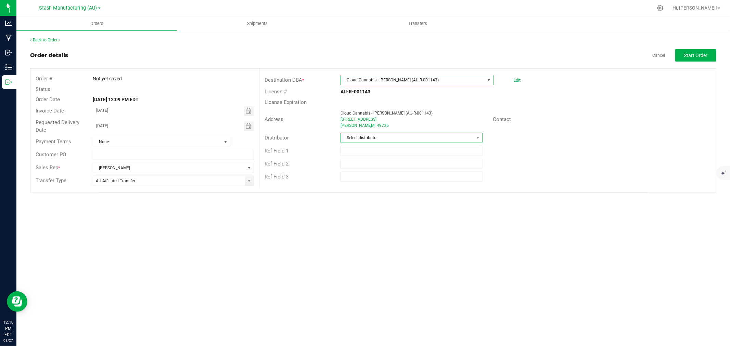
click at [382, 135] on span "Select distributor" at bounding box center [407, 138] width 133 height 10
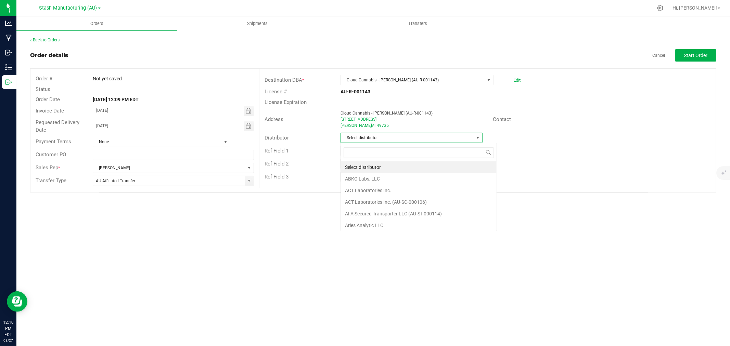
scroll to position [10, 142]
type input "Lake E"
drag, startPoint x: 386, startPoint y: 166, endPoint x: 392, endPoint y: 157, distance: 10.8
click at [388, 163] on li "Lake Effects Logistics (AU-ST-000123)" at bounding box center [411, 167] width 141 height 12
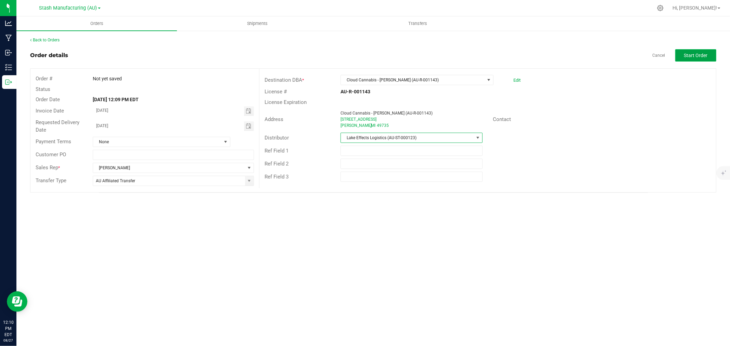
click at [701, 54] on span "Start Order" at bounding box center [696, 55] width 24 height 5
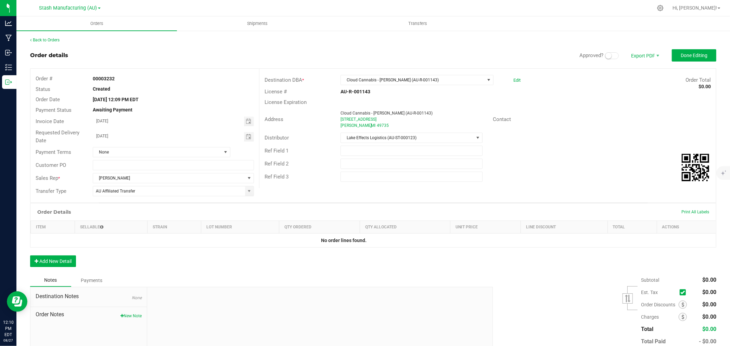
click at [612, 55] on span at bounding box center [612, 55] width 14 height 7
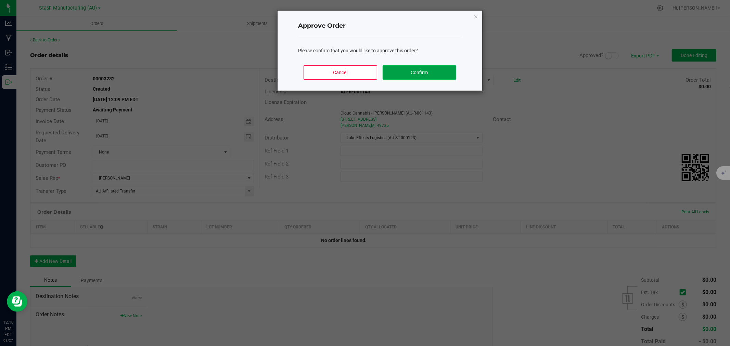
click at [416, 69] on button "Confirm" at bounding box center [419, 72] width 74 height 14
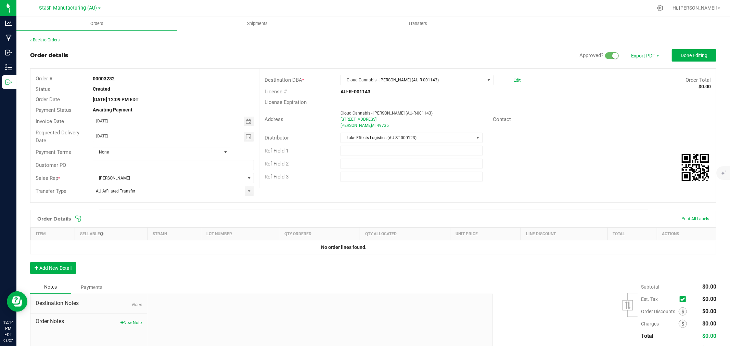
click at [80, 220] on icon at bounding box center [78, 219] width 7 height 7
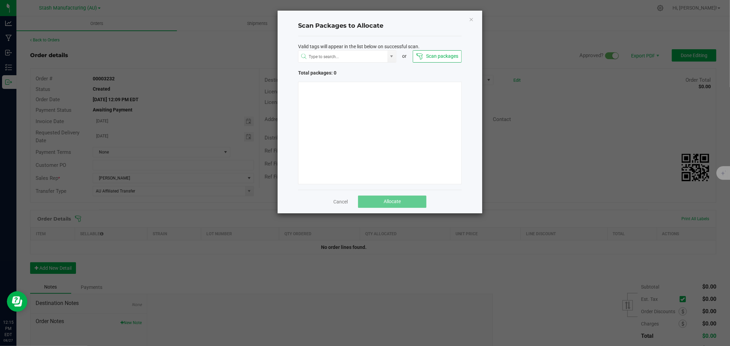
click at [533, 92] on ngb-modal-window "Scan Packages to Allocate Valid tags will appear in the list below on successfu…" at bounding box center [367, 173] width 735 height 346
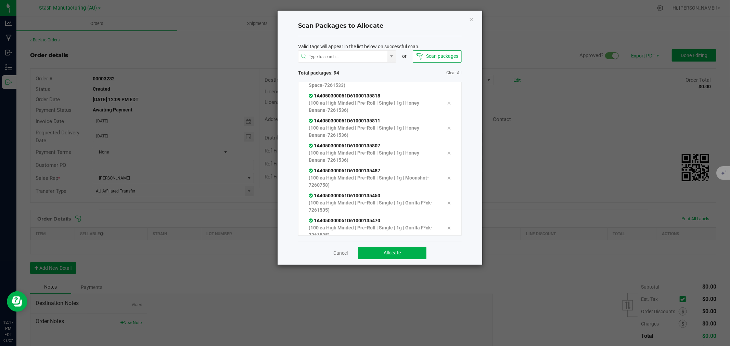
scroll to position [1668, 0]
click at [406, 250] on button "Allocate" at bounding box center [392, 253] width 68 height 12
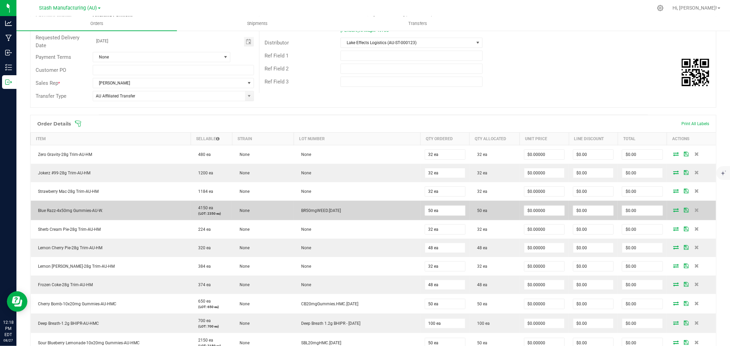
scroll to position [114, 0]
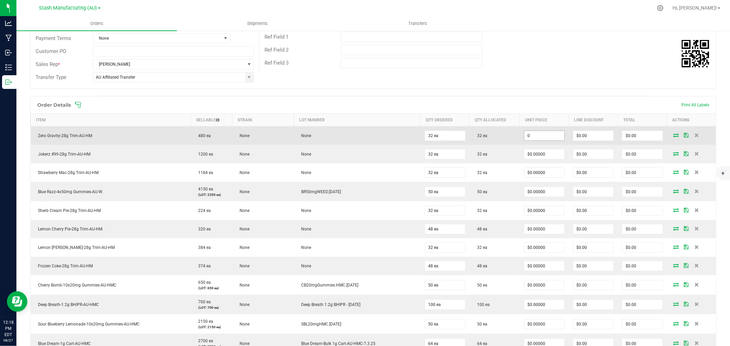
click at [554, 134] on input "0" at bounding box center [544, 136] width 40 height 10
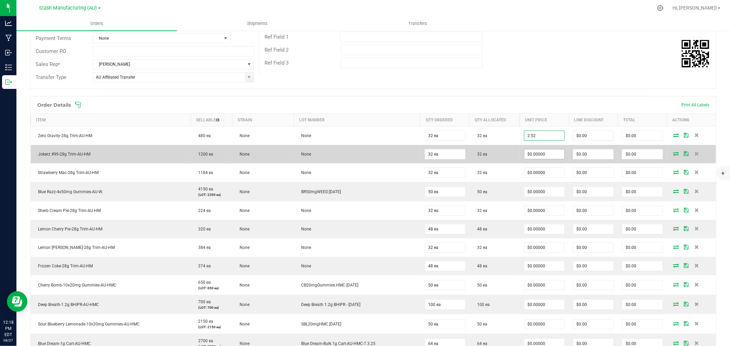
type input "$2.52000"
type input "$80.64"
click at [538, 150] on input "0" at bounding box center [544, 154] width 40 height 10
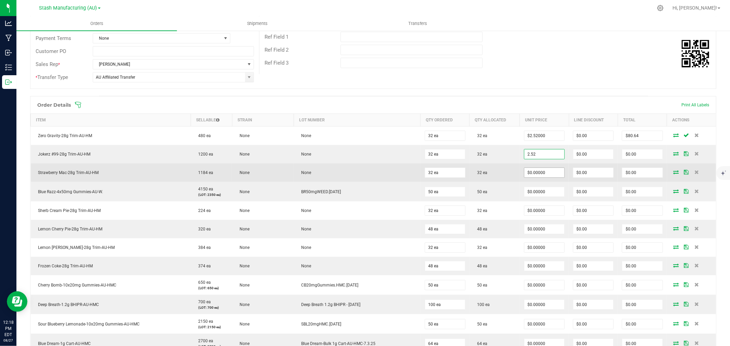
type input "$2.52000"
type input "$80.64"
click at [539, 173] on input "0" at bounding box center [544, 173] width 40 height 10
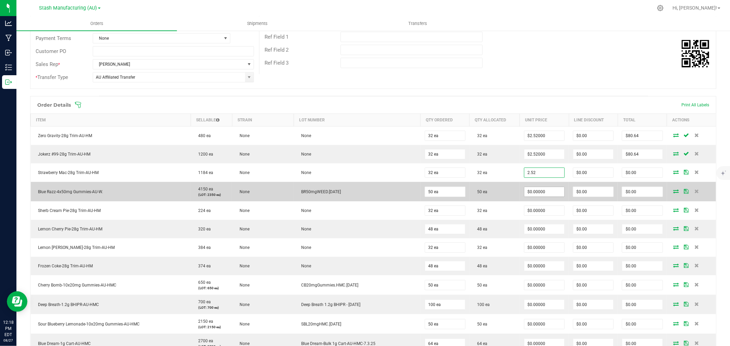
type input "$2.52000"
type input "$80.64"
click at [536, 189] on input "0" at bounding box center [544, 192] width 40 height 10
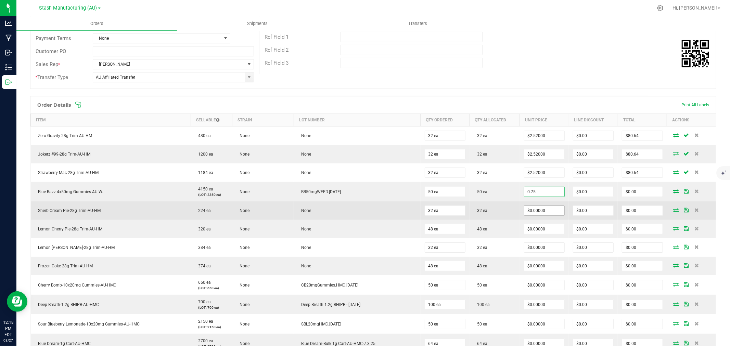
type input "$0.75000"
type input "$37.50"
click at [535, 211] on input "0" at bounding box center [544, 211] width 40 height 10
type input "0"
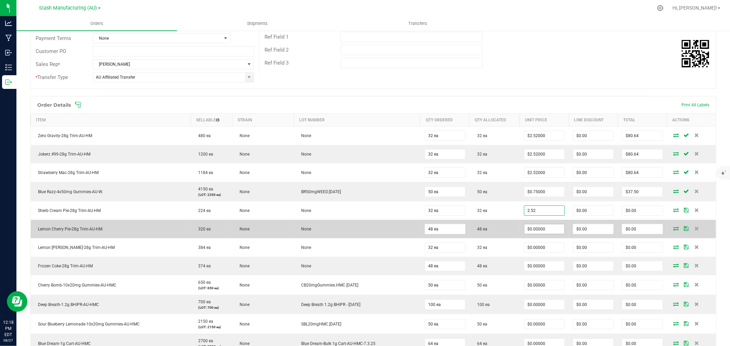
type input "$2.52000"
type input "$80.64"
click at [533, 231] on input "0" at bounding box center [544, 229] width 40 height 10
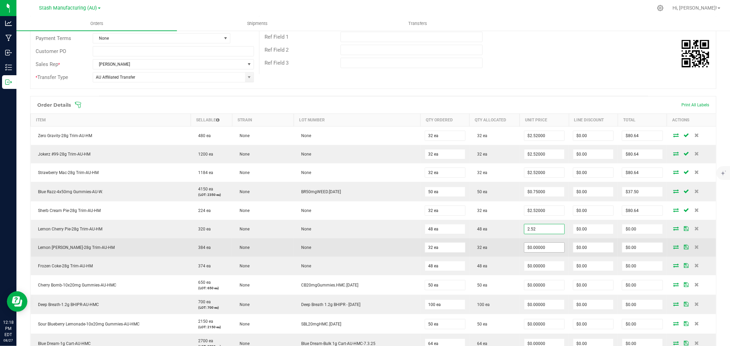
type input "$2.52000"
type input "$120.96"
click at [538, 245] on input "0" at bounding box center [544, 248] width 40 height 10
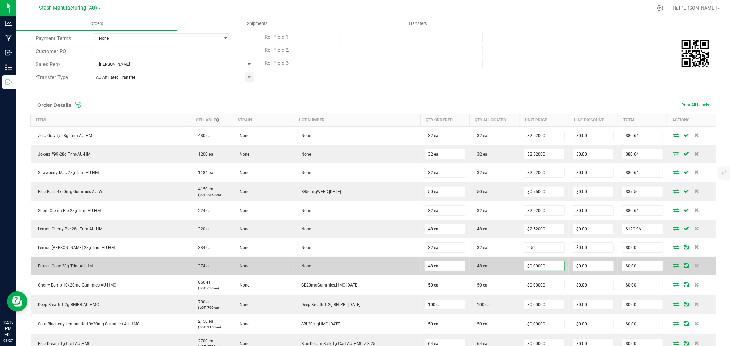
type input "$2.52000"
type input "$80.64"
click at [548, 269] on input "0" at bounding box center [544, 266] width 40 height 10
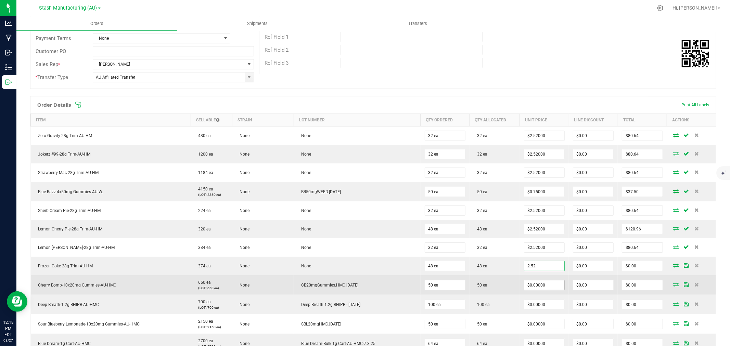
type input "$2.52000"
type input "$120.96"
click at [538, 284] on input "0" at bounding box center [544, 286] width 40 height 10
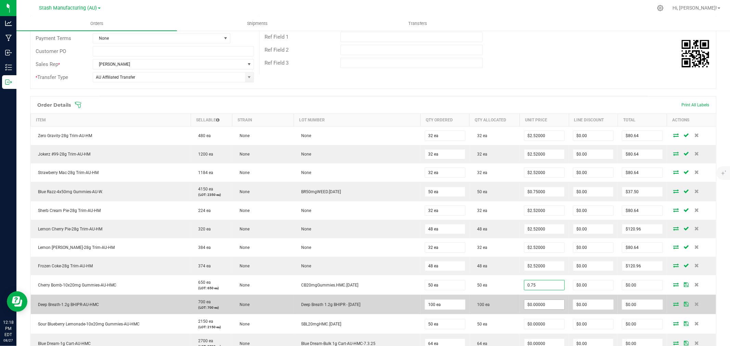
type input "$0.75000"
type input "$37.50"
click at [534, 303] on input "0" at bounding box center [544, 305] width 40 height 10
type input "$2.54000"
type input "$254.00"
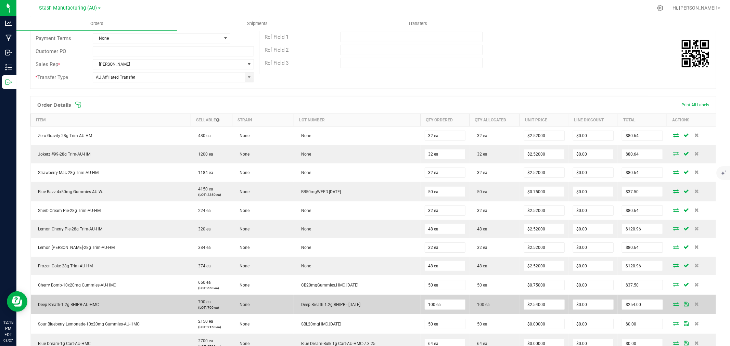
click at [511, 311] on td "100 ea" at bounding box center [494, 304] width 50 height 19
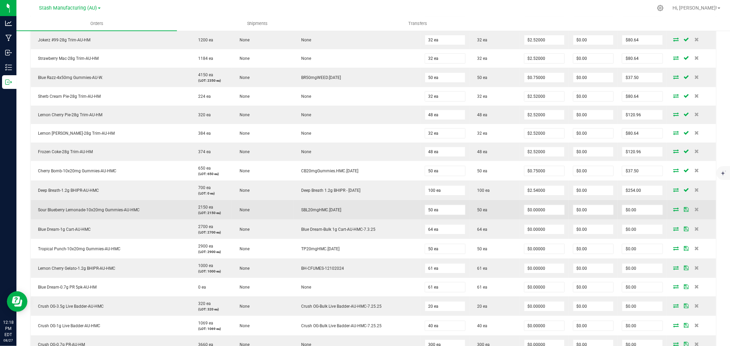
scroll to position [266, 0]
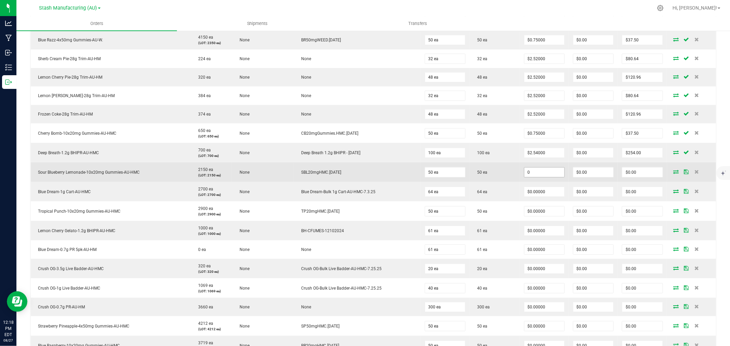
click at [542, 170] on input "0" at bounding box center [544, 173] width 40 height 10
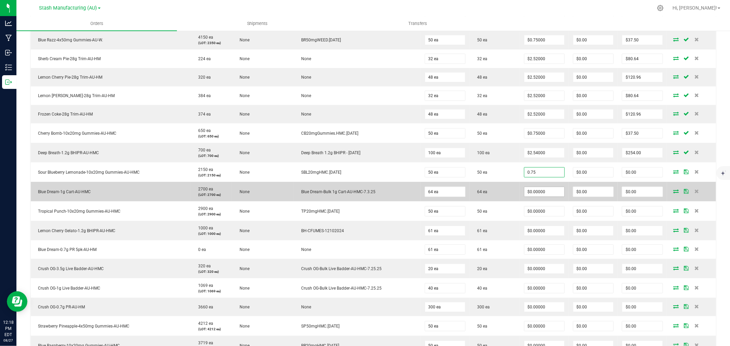
type input "$0.75000"
type input "$37.50"
click at [541, 190] on input "0" at bounding box center [544, 192] width 40 height 10
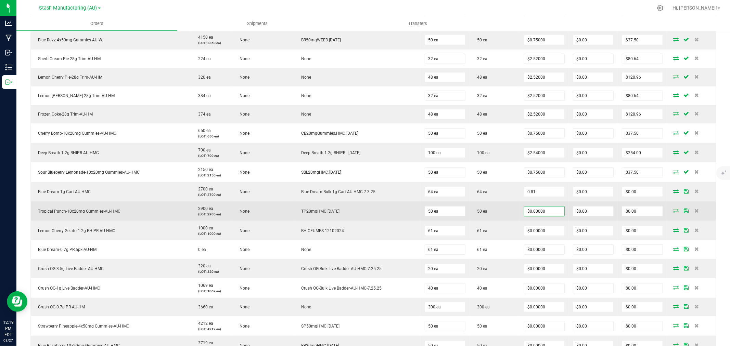
type input "$0.81000"
type input "$51.84"
click at [536, 209] on input "0" at bounding box center [544, 212] width 40 height 10
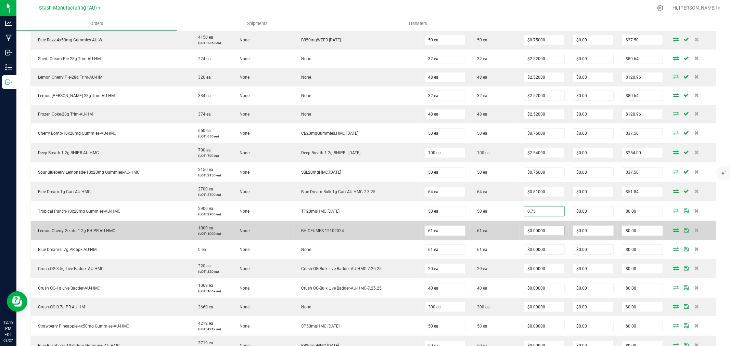
type input "$0.75000"
type input "$37.50"
click at [536, 228] on input "0" at bounding box center [544, 231] width 40 height 10
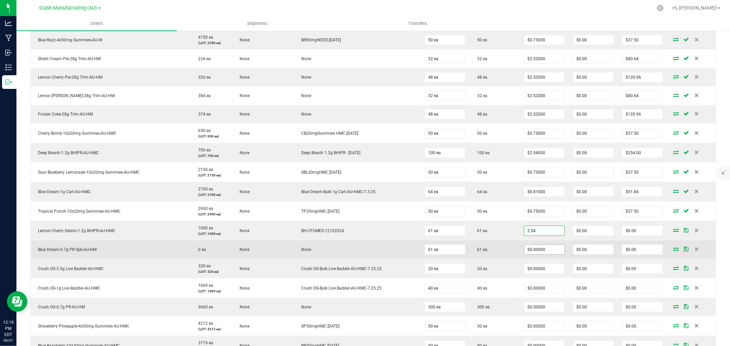
type input "$2.54000"
type input "$154.94"
click at [534, 251] on input "0" at bounding box center [544, 250] width 40 height 10
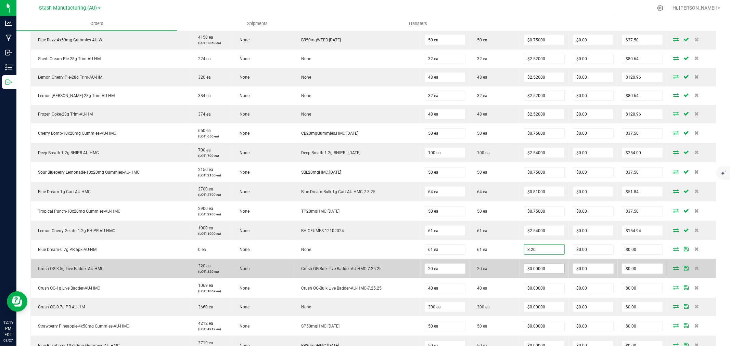
type input "$3.20000"
type input "$195.20"
click at [535, 267] on input "0" at bounding box center [544, 269] width 40 height 10
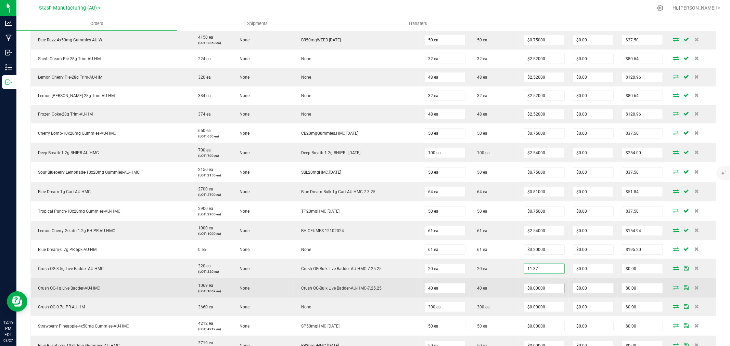
type input "$11.37000"
type input "$227.40"
click at [541, 286] on input "0" at bounding box center [544, 289] width 40 height 10
type input "$3.25000"
type input "$130.00"
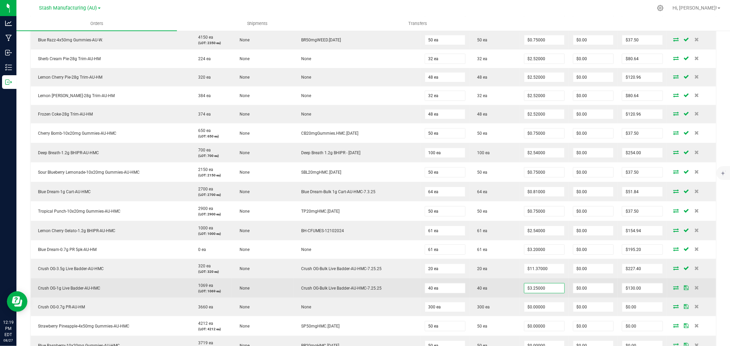
click at [504, 290] on td "40 ea" at bounding box center [494, 287] width 50 height 19
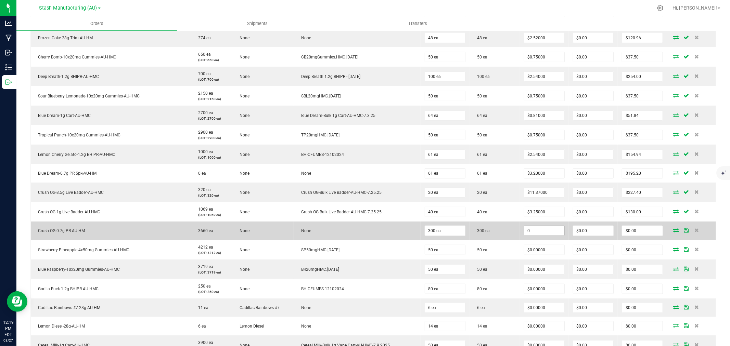
click at [545, 234] on input "0" at bounding box center [544, 231] width 40 height 10
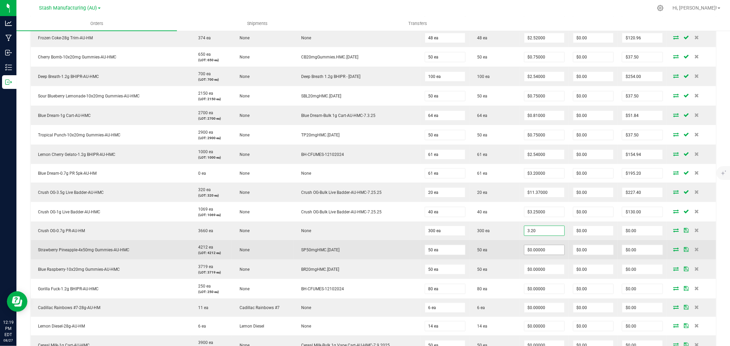
type input "$3.20000"
type input "$960.00"
click at [545, 248] on input "0" at bounding box center [544, 250] width 40 height 10
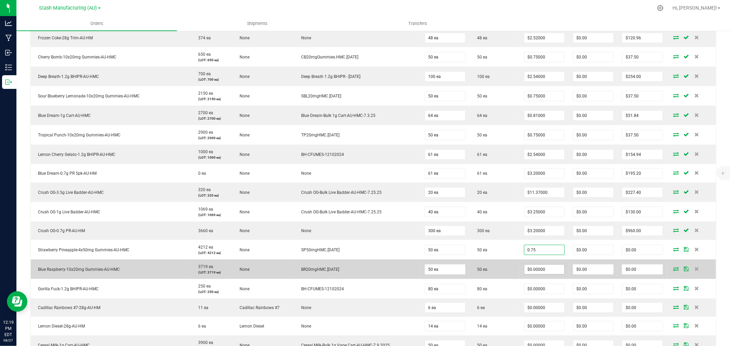
type input "$0.75000"
type input "$37.50"
click at [535, 269] on input "0" at bounding box center [544, 270] width 40 height 10
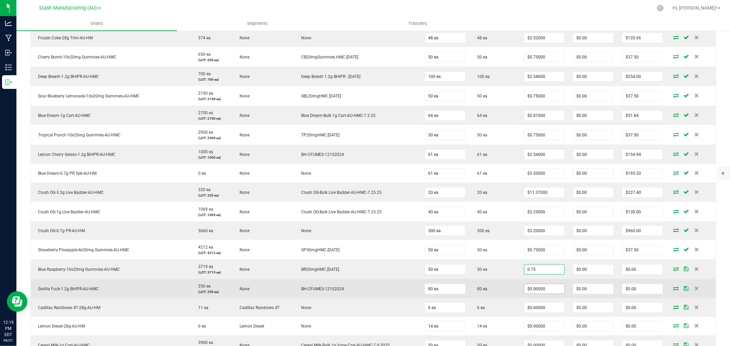
type input "$0.75000"
type input "$37.50"
click at [542, 286] on input "0" at bounding box center [544, 289] width 40 height 10
type input "$2.54000"
type input "$203.20"
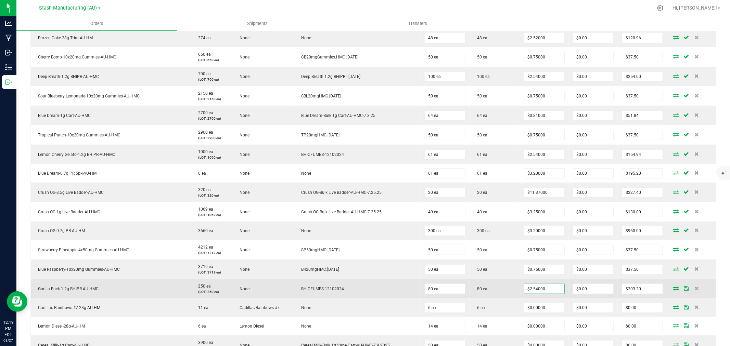
click at [504, 289] on td "80 ea" at bounding box center [494, 288] width 50 height 19
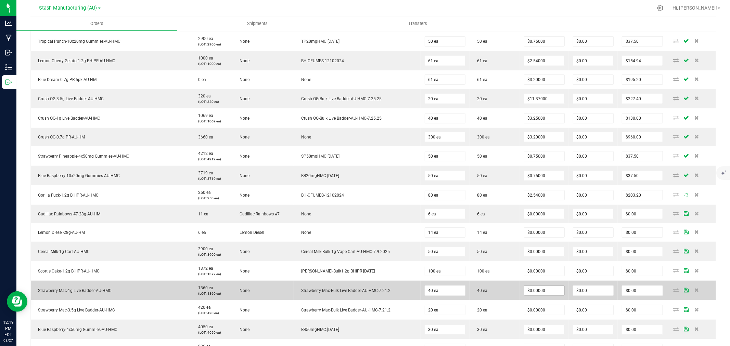
scroll to position [456, 0]
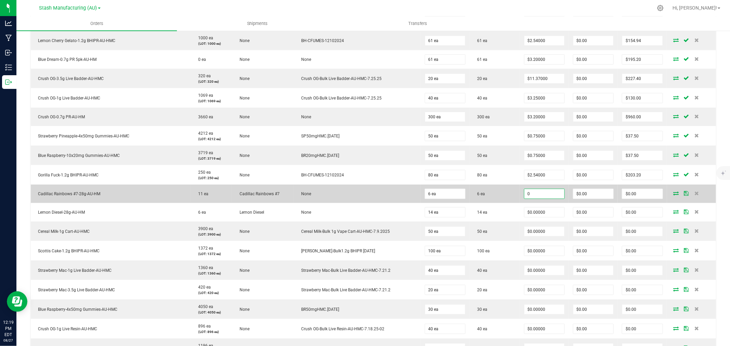
click at [539, 195] on input "0" at bounding box center [544, 194] width 40 height 10
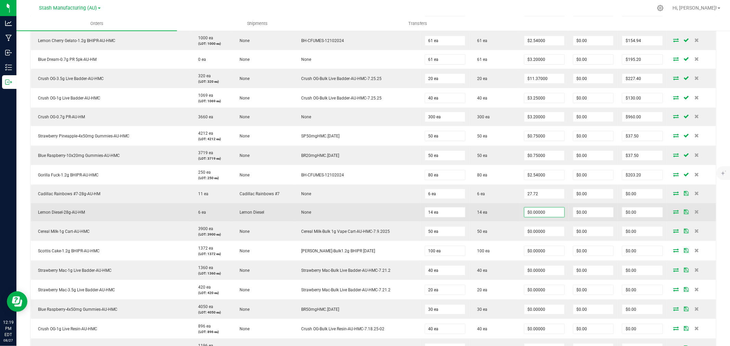
type input "$27.72000"
type input "$166.32"
click at [544, 211] on input "0" at bounding box center [544, 213] width 40 height 10
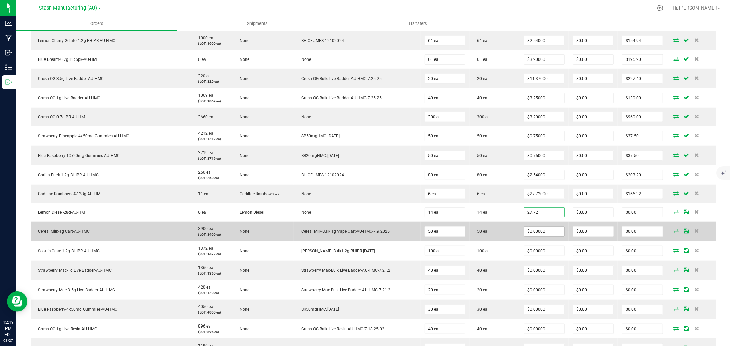
type input "$27.72000"
type input "$388.08"
click at [546, 233] on input "0" at bounding box center [544, 232] width 40 height 10
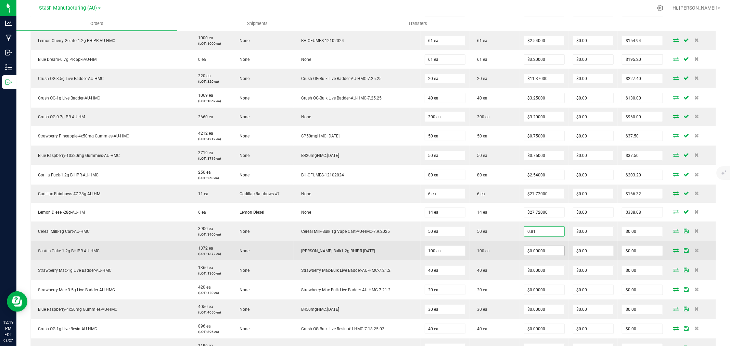
type input "$0.81000"
type input "$40.50"
click at [541, 250] on input "0" at bounding box center [544, 251] width 40 height 10
type input "3"
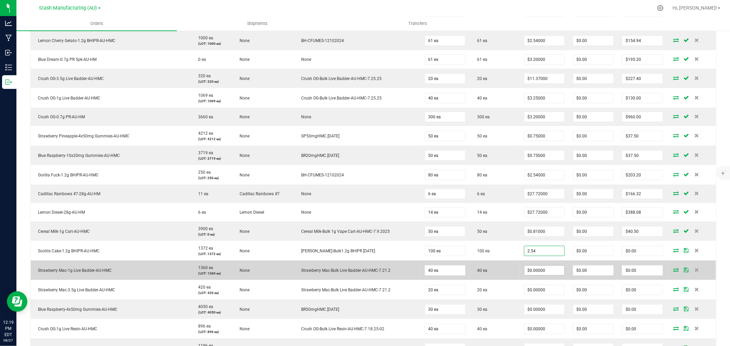
type input "$2.54000"
type input "$254.00"
click at [538, 269] on input "0" at bounding box center [544, 271] width 40 height 10
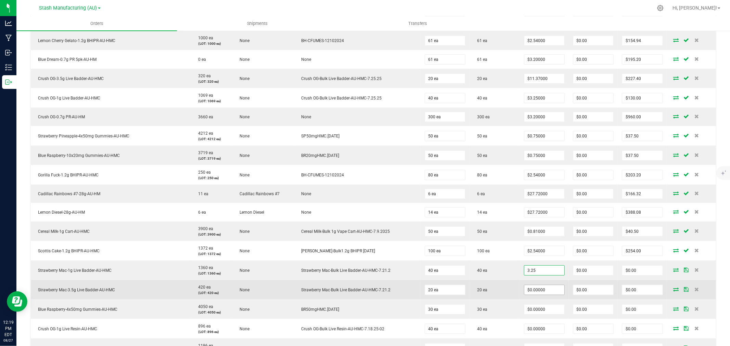
type input "$3.25000"
type input "$130.00"
click at [533, 288] on input "0" at bounding box center [544, 290] width 40 height 10
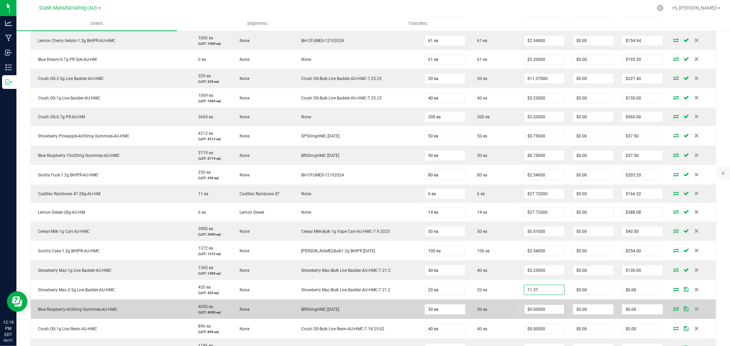
type input "$11.37000"
type input "$227.40"
click at [534, 308] on input "0" at bounding box center [544, 310] width 40 height 10
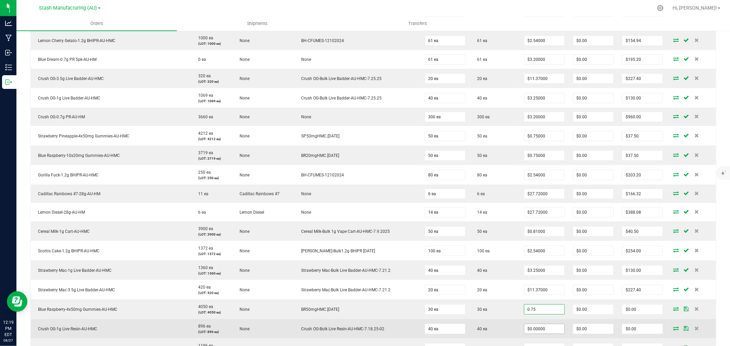
type input "$0.75000"
type input "$22.50"
click at [543, 330] on input "0" at bounding box center [544, 329] width 40 height 10
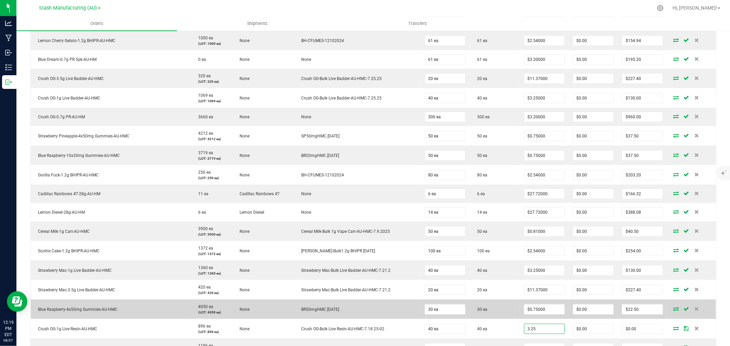
type input "$3.25000"
type input "$130.00"
click at [513, 316] on td "30 ea" at bounding box center [494, 309] width 50 height 19
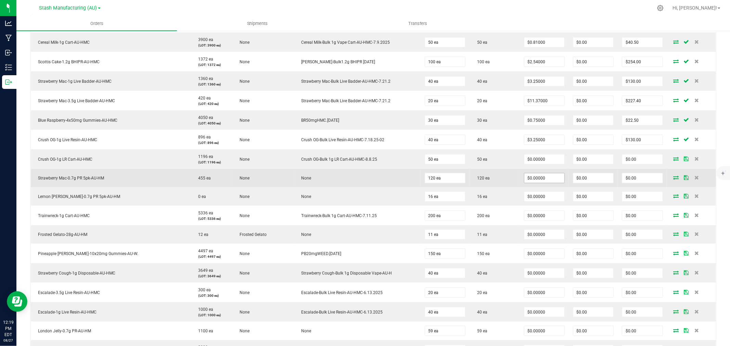
scroll to position [646, 0]
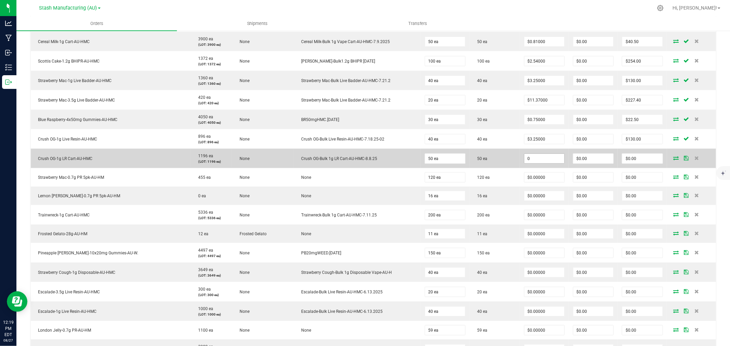
click at [534, 159] on input "0" at bounding box center [544, 159] width 40 height 10
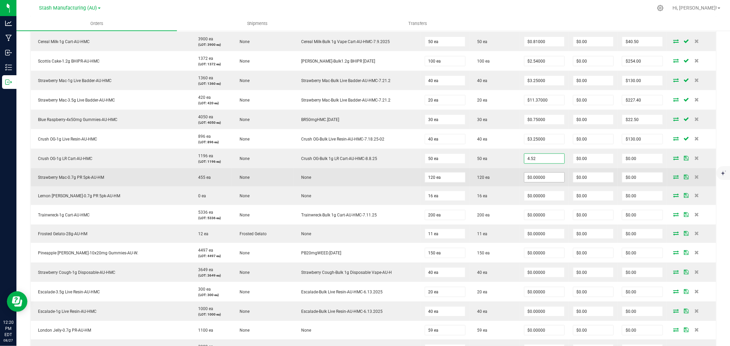
type input "$4.52000"
type input "$226.00"
click at [531, 177] on input "0" at bounding box center [544, 178] width 40 height 10
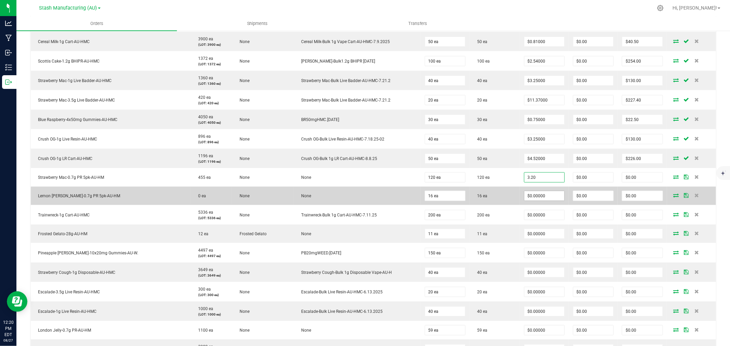
type input "$3.20000"
type input "$384.00"
click at [534, 196] on input "0" at bounding box center [544, 196] width 40 height 10
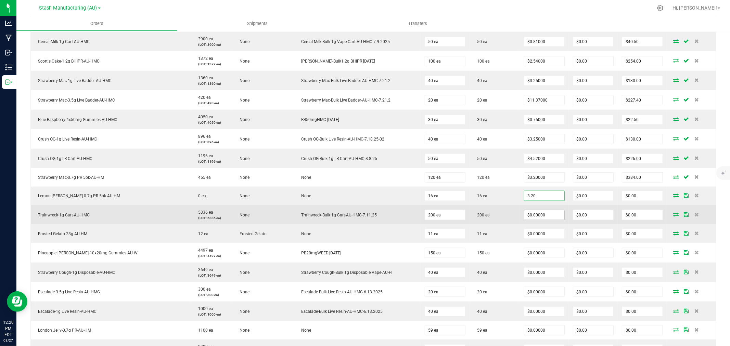
type input "$3.20000"
type input "$51.20"
click at [531, 214] on input "0" at bounding box center [544, 215] width 40 height 10
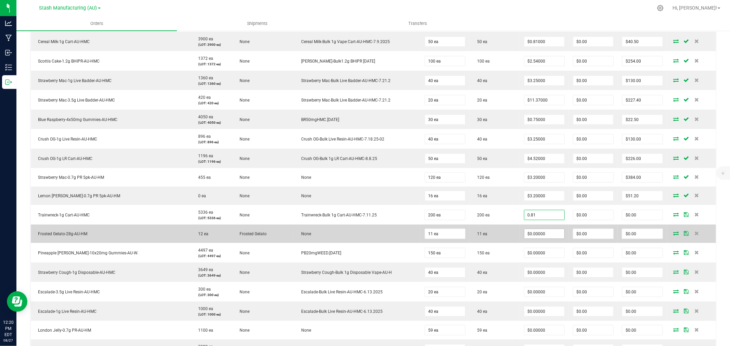
type input "$0.81000"
type input "$162.00"
click at [533, 233] on input "0" at bounding box center [544, 234] width 40 height 10
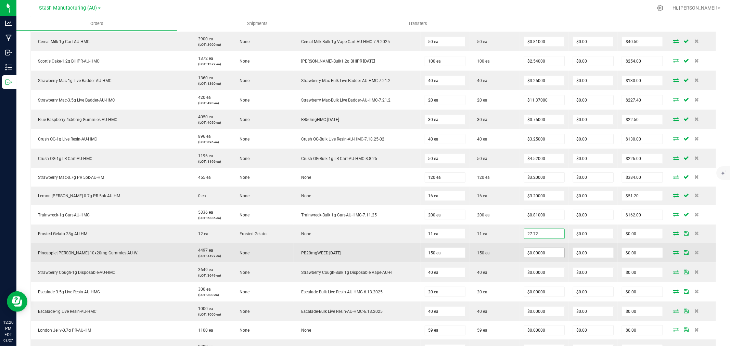
type input "$27.72000"
type input "$304.92"
click at [545, 251] on input "0" at bounding box center [544, 253] width 40 height 10
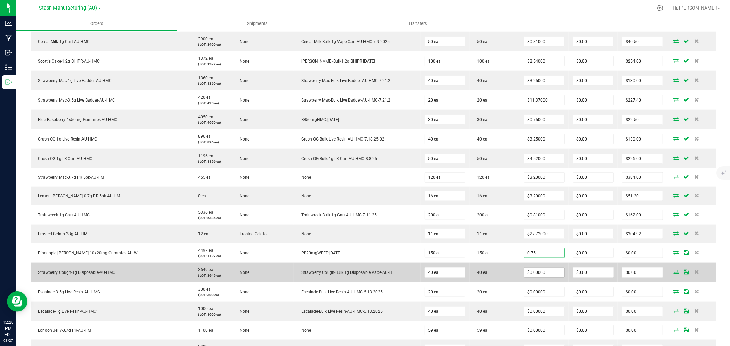
type input "$0.75000"
type input "$112.50"
click at [542, 270] on input "0" at bounding box center [544, 273] width 40 height 10
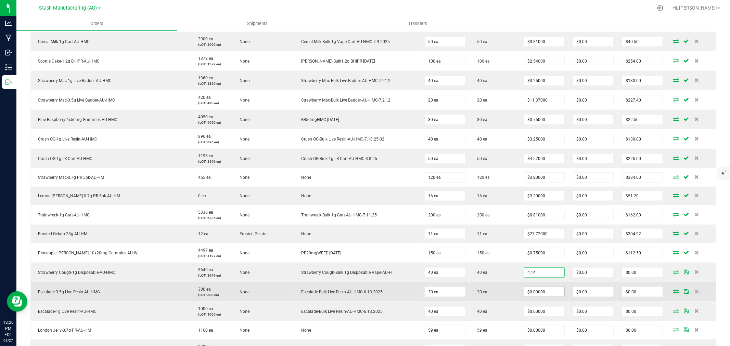
type input "$4.14000"
type input "$165.60"
click at [536, 291] on input "0" at bounding box center [544, 292] width 40 height 10
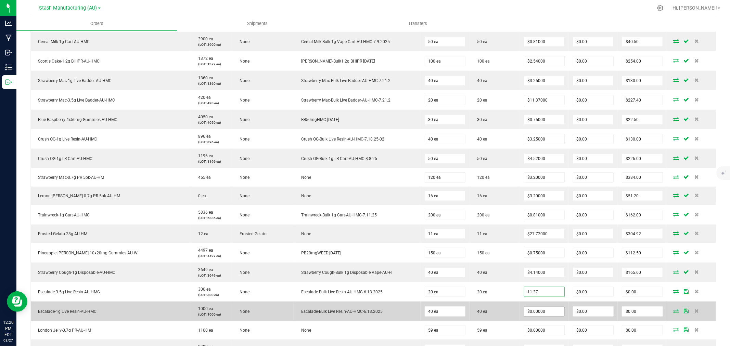
type input "$11.37000"
type input "$227.40"
click at [542, 310] on input "0" at bounding box center [544, 312] width 40 height 10
type input "$3.25000"
type input "$130.00"
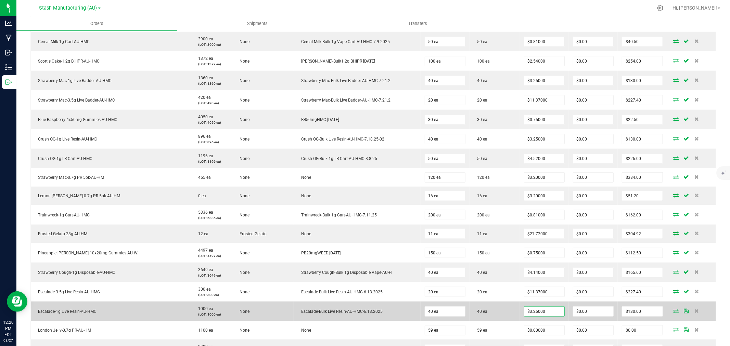
click at [502, 306] on td "40 ea" at bounding box center [494, 311] width 50 height 19
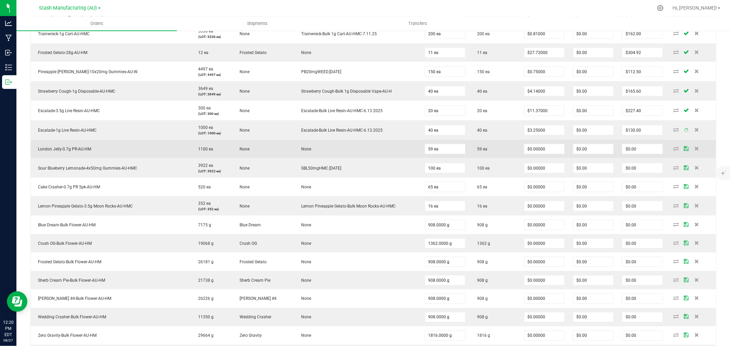
scroll to position [836, 0]
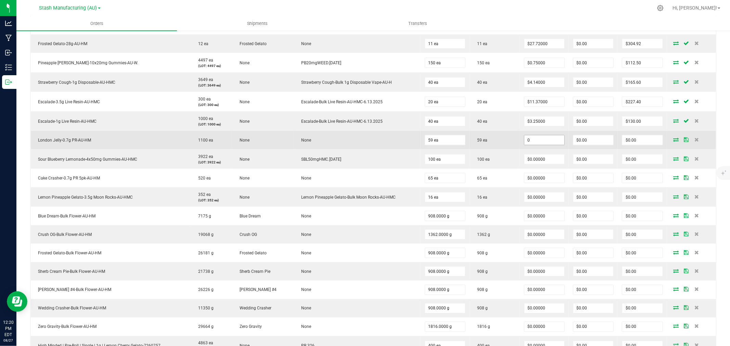
click at [535, 140] on input "0" at bounding box center [544, 140] width 40 height 10
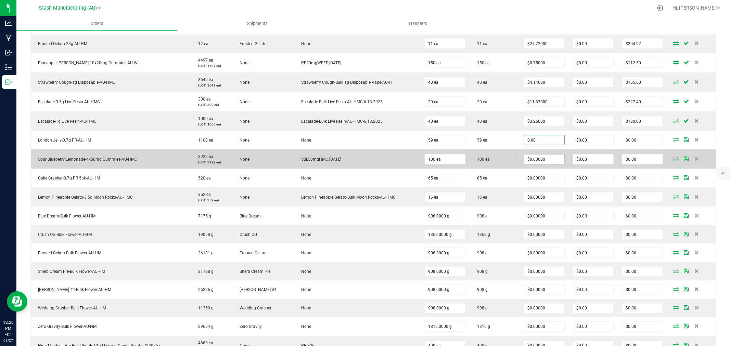
type input "$0.68000"
type input "$40.12"
click at [535, 161] on input "0" at bounding box center [544, 160] width 40 height 10
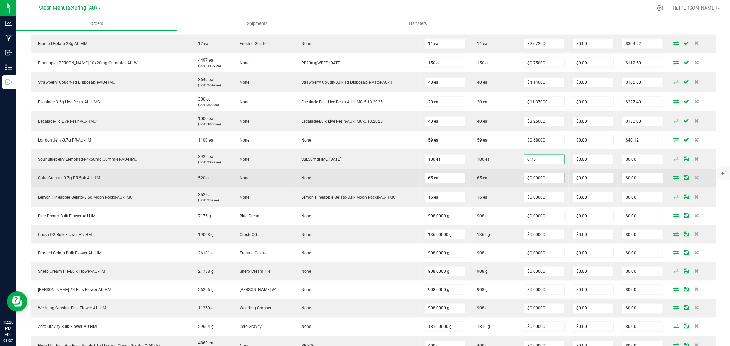
type input "$0.75000"
type input "$75.00"
click at [532, 177] on input "0" at bounding box center [544, 178] width 40 height 10
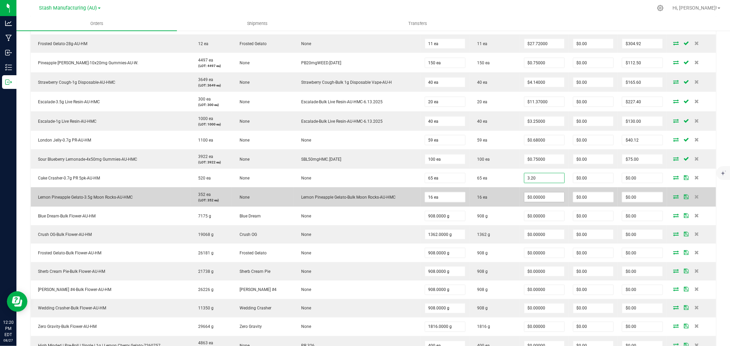
type input "$3.20000"
type input "$208.00"
click at [531, 202] on input "0" at bounding box center [544, 198] width 40 height 10
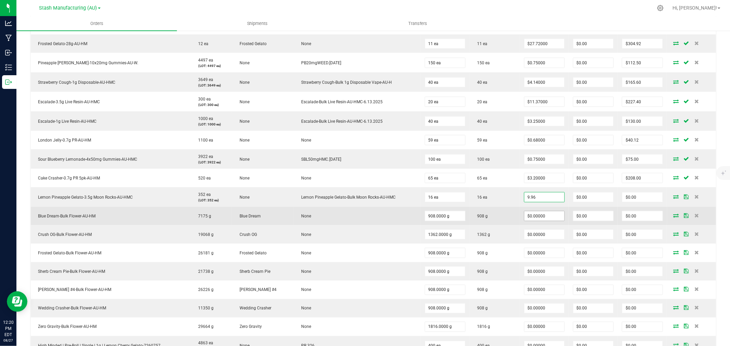
type input "$9.96000"
type input "$159.36"
click at [532, 217] on input "0" at bounding box center [544, 216] width 40 height 10
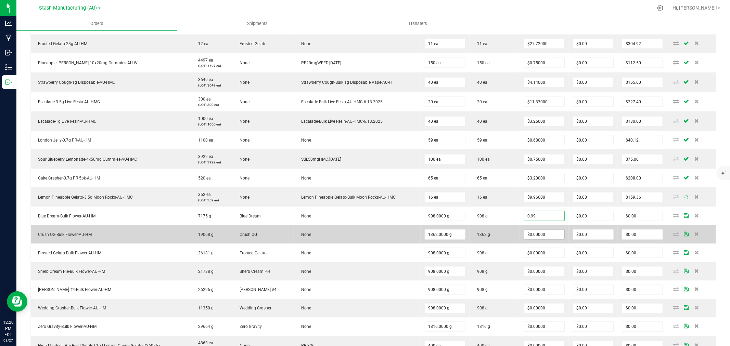
type input "$0.99000"
type input "$898.92"
click at [539, 234] on input "0" at bounding box center [544, 235] width 40 height 10
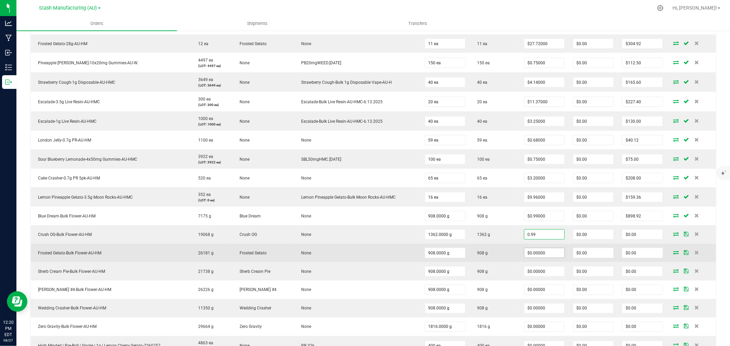
type input "$0.99000"
type input "$1,348.38"
click at [535, 252] on input "0" at bounding box center [544, 253] width 40 height 10
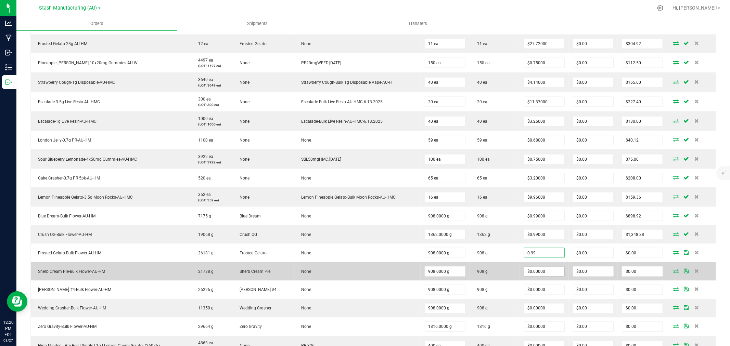
type input "$0.99000"
type input "$898.92"
click at [555, 274] on input "0" at bounding box center [544, 272] width 40 height 10
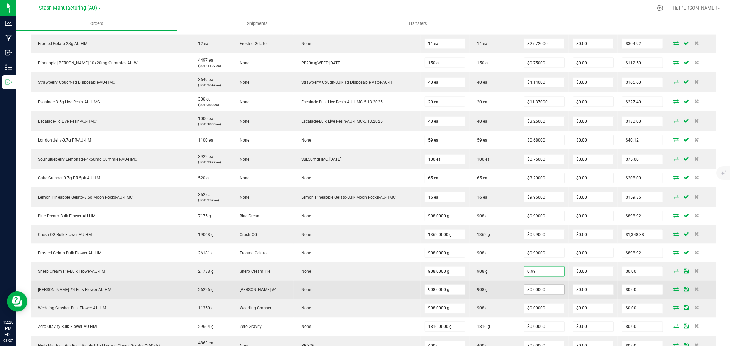
type input "$0.99000"
type input "$898.92"
click at [535, 295] on input "0" at bounding box center [544, 290] width 40 height 10
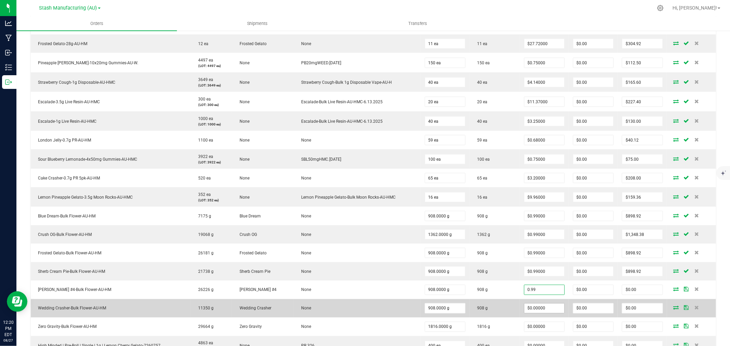
type input "$0.99000"
type input "$898.92"
click at [531, 311] on input "0" at bounding box center [544, 309] width 40 height 10
type input "$0.99000"
type input "$898.92"
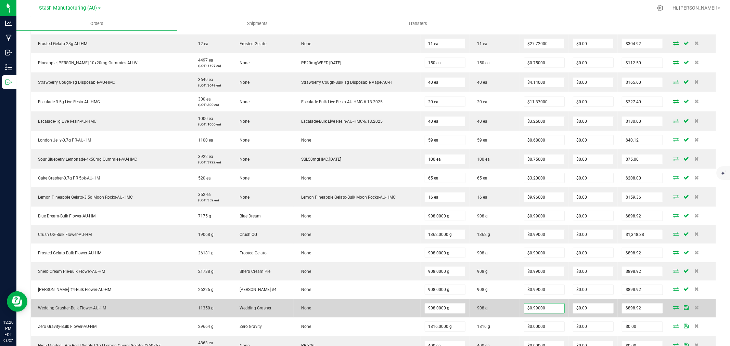
click at [506, 308] on td "908 g" at bounding box center [494, 308] width 50 height 18
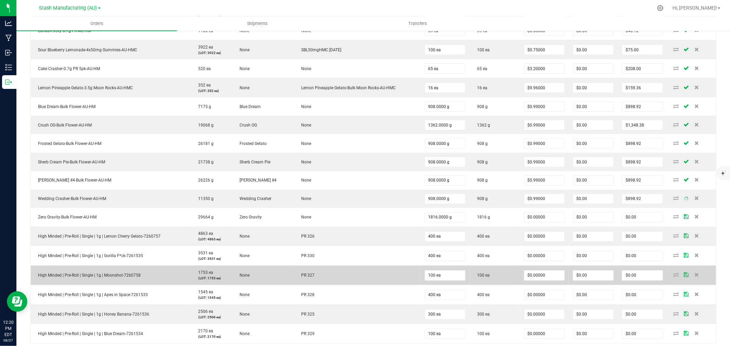
scroll to position [950, 0]
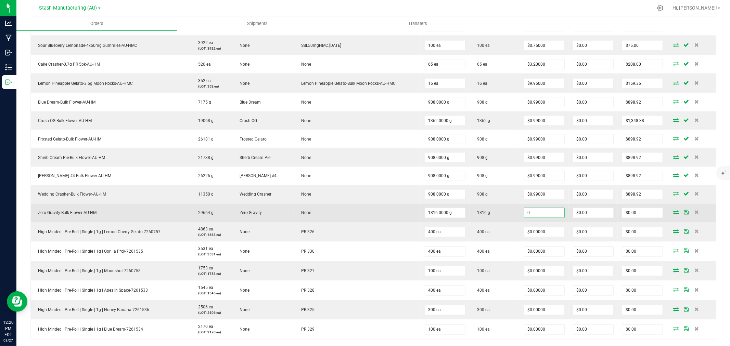
click at [535, 217] on input "0" at bounding box center [544, 213] width 40 height 10
type input "$0.99000"
type input "$1,797.84"
click at [499, 214] on td "1816 g" at bounding box center [494, 213] width 50 height 18
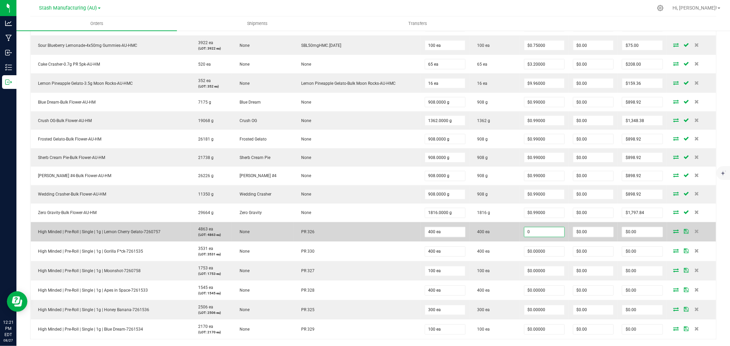
click at [540, 233] on input "0" at bounding box center [544, 232] width 40 height 10
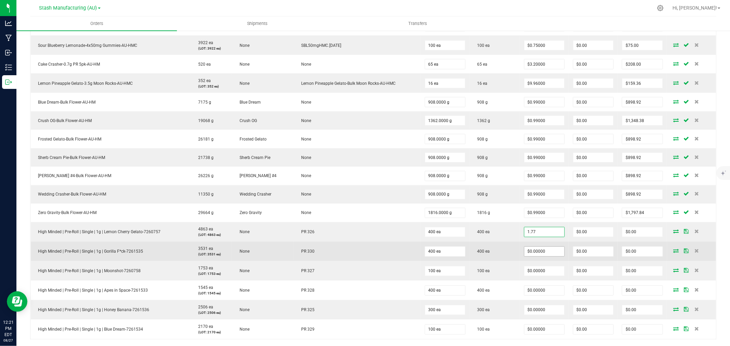
type input "$1.77000"
type input "$708.00"
click at [539, 248] on span "$0.00000" at bounding box center [544, 252] width 41 height 10
click at [545, 251] on input "0" at bounding box center [544, 252] width 40 height 10
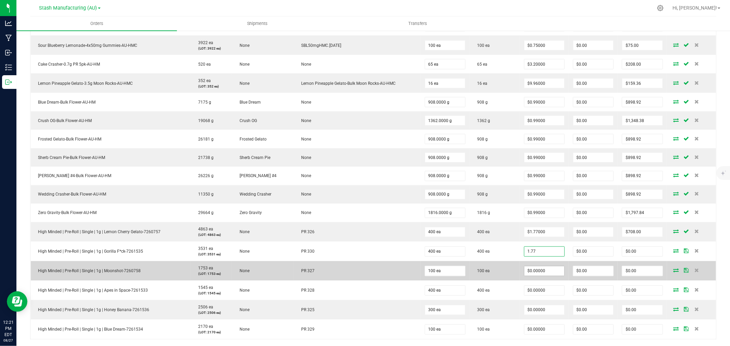
type input "$1.77000"
type input "$708.00"
click at [550, 269] on input "0" at bounding box center [544, 271] width 40 height 10
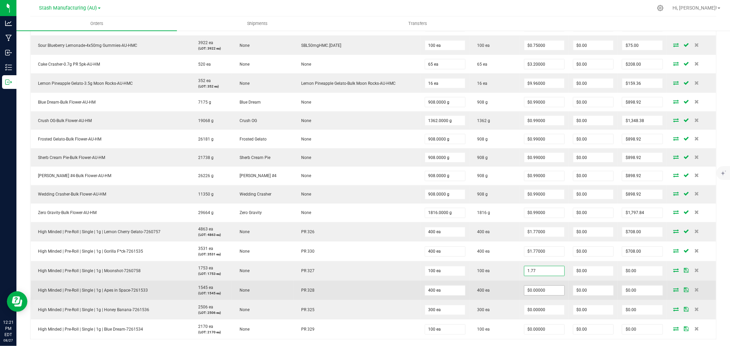
type input "$1.77000"
type input "$177.00"
click at [541, 291] on input "0" at bounding box center [544, 291] width 40 height 10
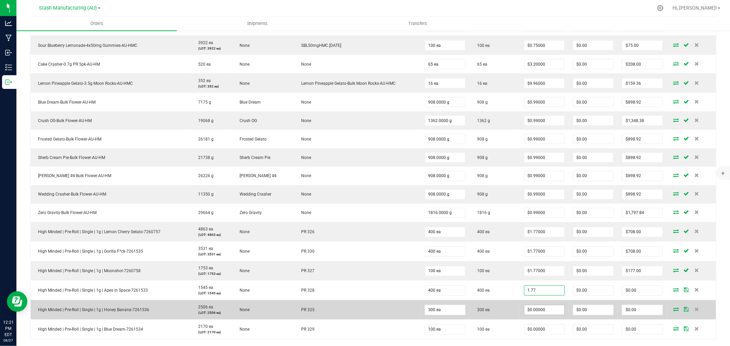
type input "$1.77000"
type input "$708.00"
click at [535, 312] on input "0" at bounding box center [544, 310] width 40 height 10
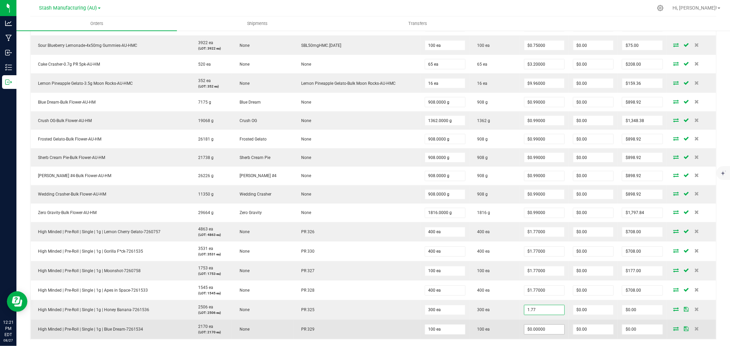
type input "$1.77000"
type input "$531.00"
click at [547, 327] on input "0" at bounding box center [544, 330] width 40 height 10
type input "$1.77000"
type input "$177.00"
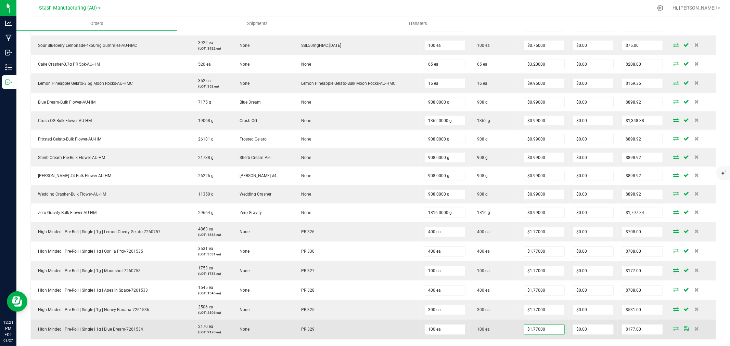
click at [497, 324] on td "100 ea" at bounding box center [494, 329] width 50 height 19
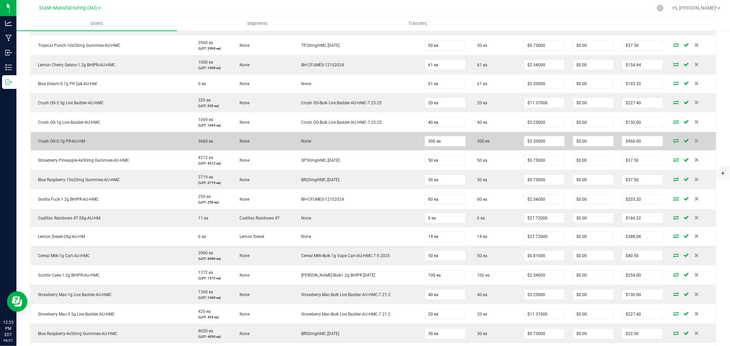
scroll to position [418, 0]
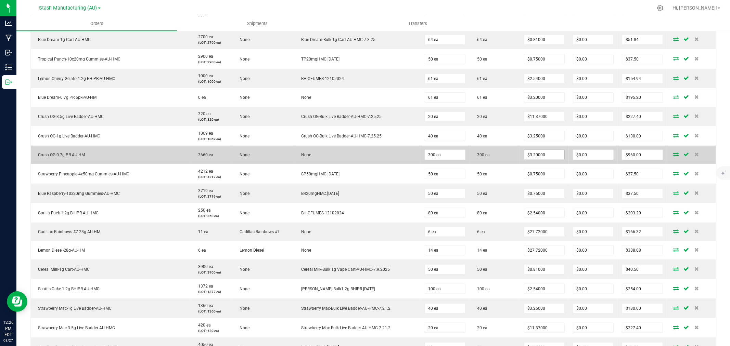
click at [535, 159] on input "$3.20000" at bounding box center [544, 155] width 40 height 10
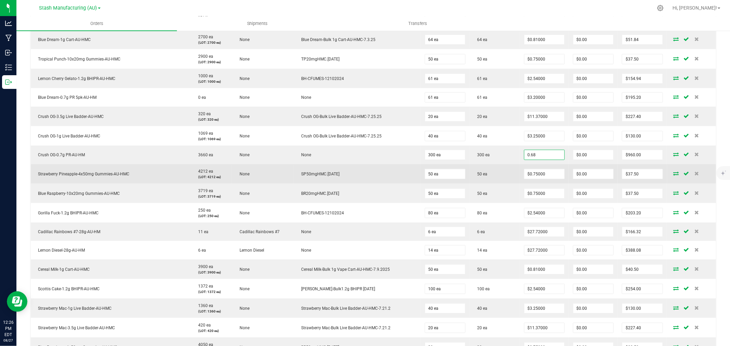
type input "$0.68000"
type input "$204.00"
click at [498, 167] on td "50 ea" at bounding box center [494, 173] width 50 height 19
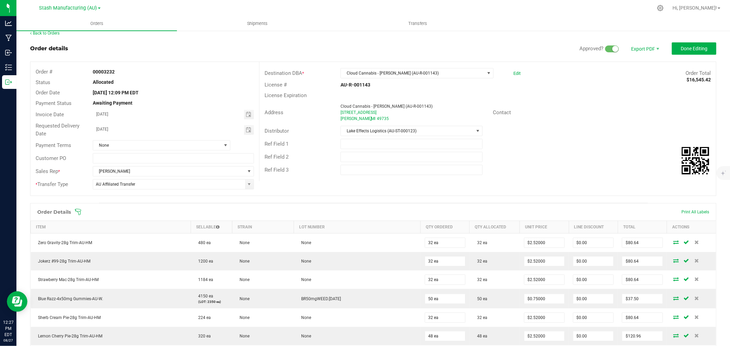
scroll to position [0, 0]
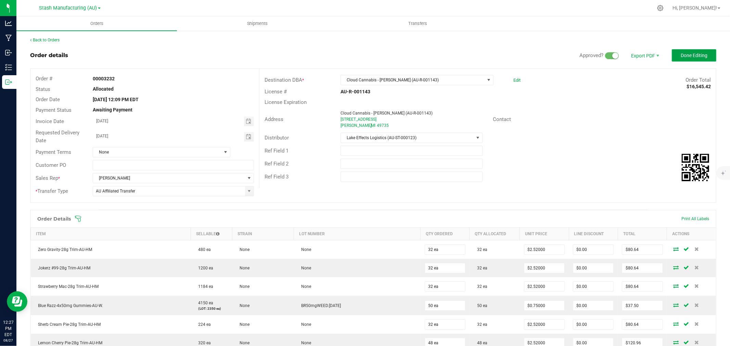
click at [689, 59] on button "Done Editing" at bounding box center [694, 55] width 44 height 12
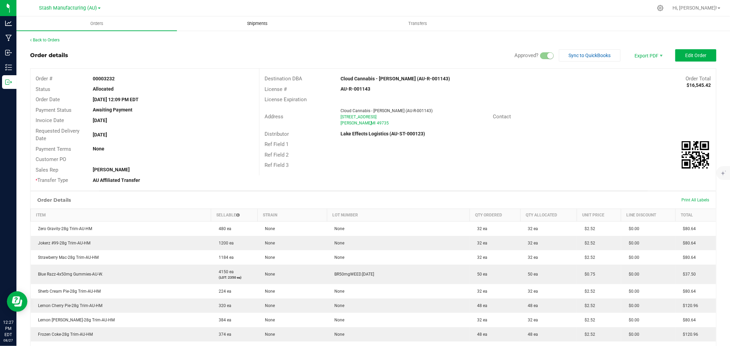
click at [251, 22] on span "Shipments" at bounding box center [257, 24] width 39 height 6
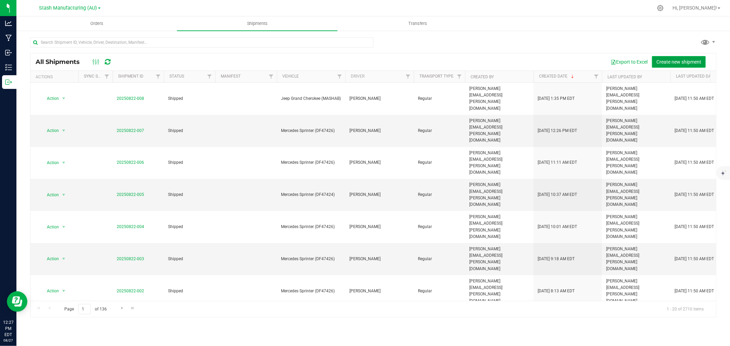
click at [665, 63] on span "Create new shipment" at bounding box center [678, 61] width 45 height 5
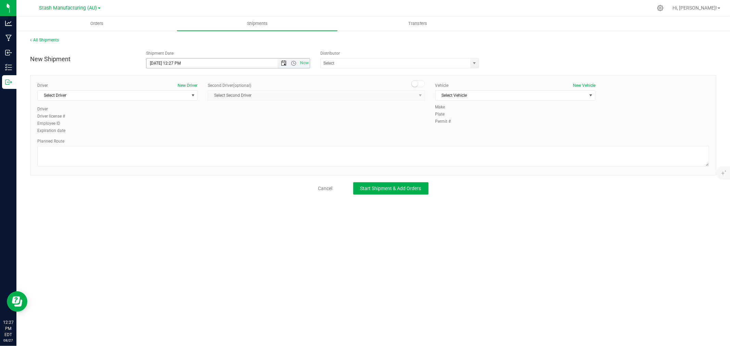
click at [282, 63] on span "Open the date view" at bounding box center [283, 63] width 5 height 5
click at [213, 76] on span "Next" at bounding box center [213, 75] width 5 height 5
click at [183, 100] on link "3" at bounding box center [183, 101] width 10 height 11
click at [351, 63] on input "text" at bounding box center [393, 63] width 145 height 10
click at [362, 74] on li "Lake Effects Logistics (AU-ST-000123)" at bounding box center [400, 75] width 158 height 10
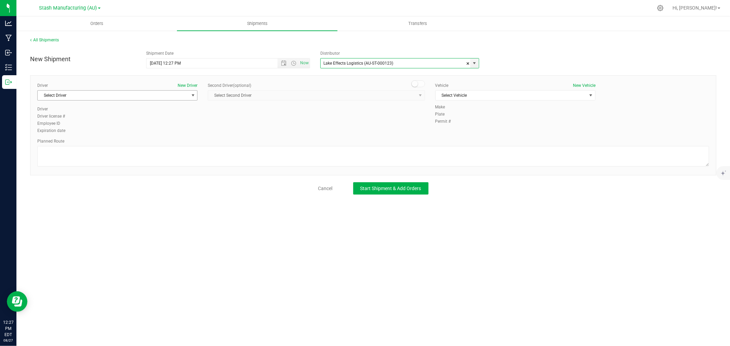
click at [92, 97] on span "Select Driver" at bounding box center [113, 96] width 151 height 10
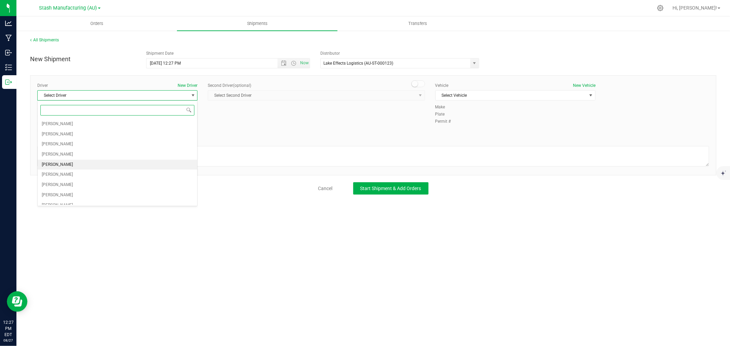
click at [57, 162] on span "Amy Brehm" at bounding box center [57, 164] width 31 height 9
click at [459, 93] on span "Select Vehicle" at bounding box center [510, 96] width 151 height 10
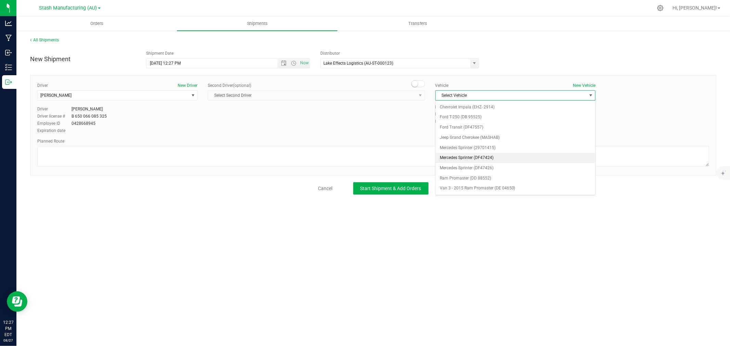
click at [500, 159] on li "Mercedes Sprinter (DF47424)" at bounding box center [514, 158] width 159 height 10
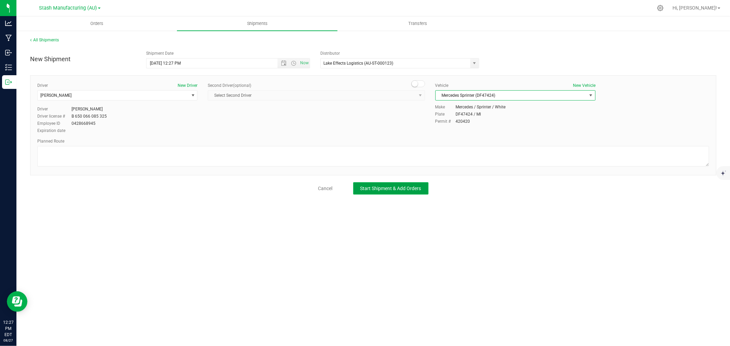
click at [404, 186] on span "Start Shipment & Add Orders" at bounding box center [390, 188] width 61 height 5
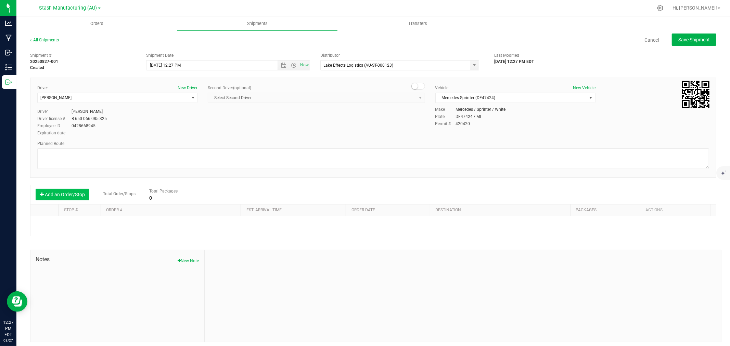
click at [70, 193] on button "Add an Order/Stop" at bounding box center [63, 195] width 54 height 12
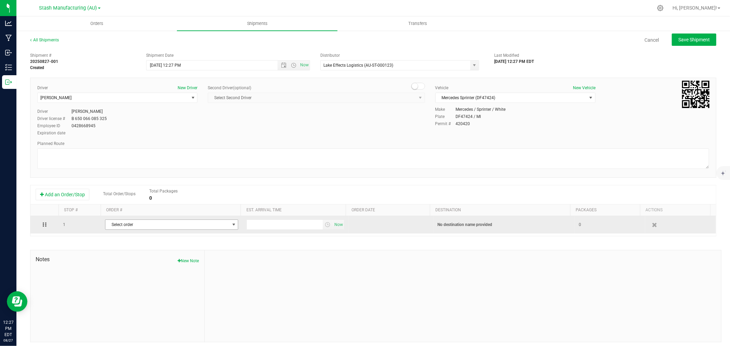
click at [120, 226] on span "Select order" at bounding box center [167, 225] width 124 height 10
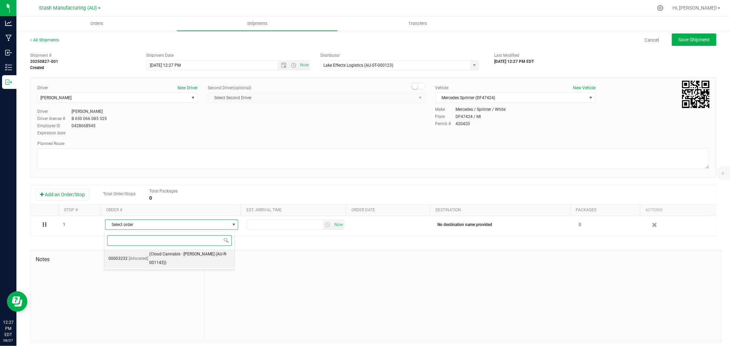
click at [134, 255] on span "[Allocated]" at bounding box center [138, 259] width 19 height 9
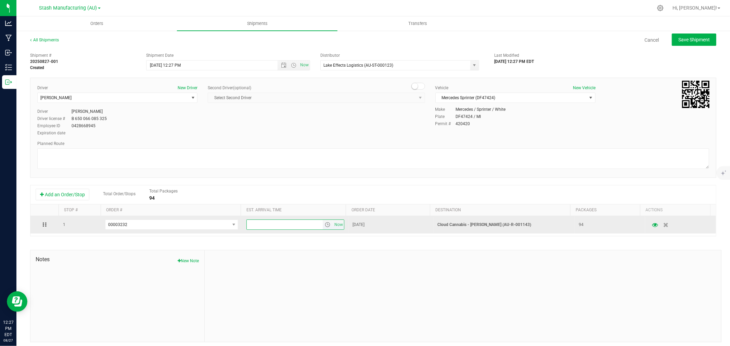
click at [284, 228] on input "text" at bounding box center [285, 225] width 76 height 10
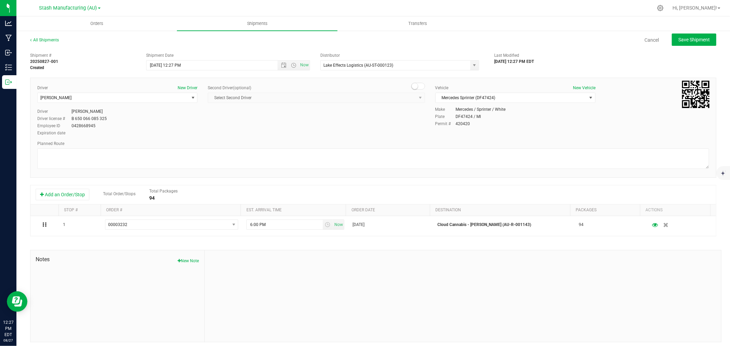
click at [300, 292] on div at bounding box center [463, 296] width 516 height 92
click at [689, 39] on span "Save Shipment" at bounding box center [693, 39] width 31 height 5
